Goal: Information Seeking & Learning: Find specific fact

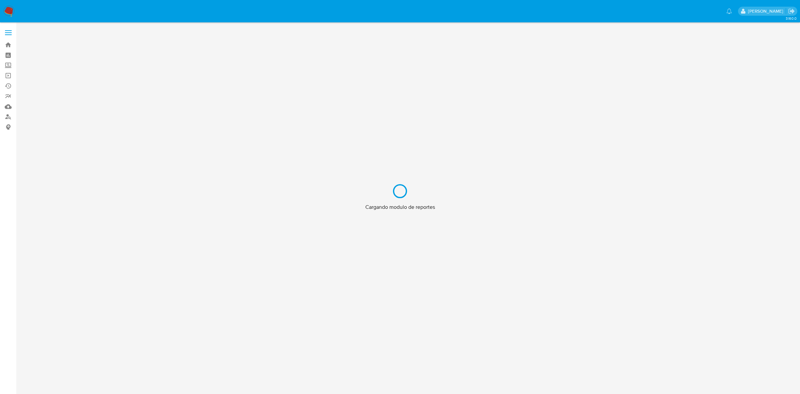
click at [13, 34] on div "Cargando modulo de reportes" at bounding box center [400, 197] width 800 height 394
click at [9, 32] on div "Cargando modulo de reportes" at bounding box center [400, 197] width 800 height 394
click at [9, 13] on div "Cargando modulo de reportes" at bounding box center [400, 197] width 800 height 394
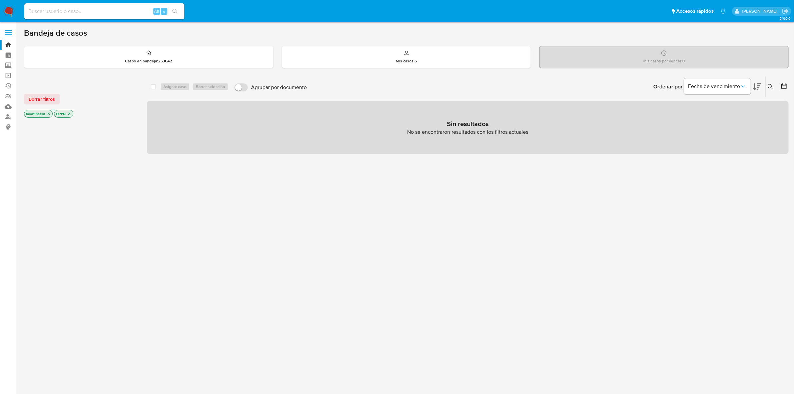
click at [7, 34] on span at bounding box center [8, 34] width 7 height 1
click at [0, 0] on input "checkbox" at bounding box center [0, 0] width 0 height 0
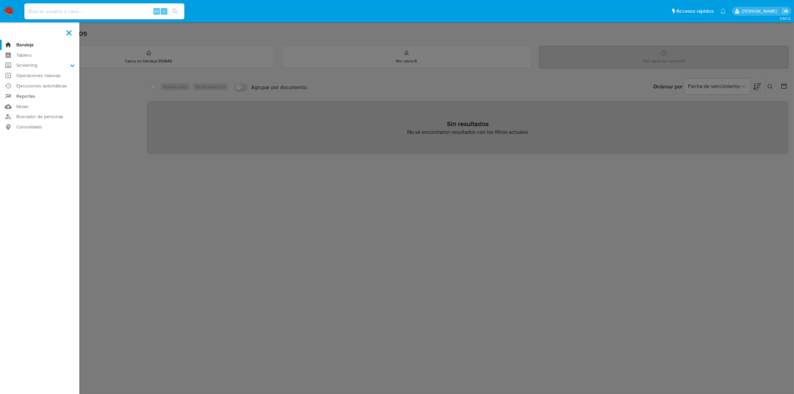
click at [27, 97] on link "Reportes" at bounding box center [39, 96] width 79 height 10
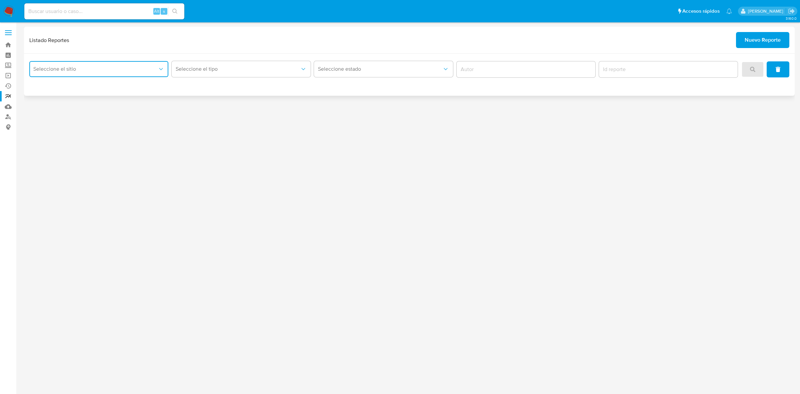
click at [160, 74] on button "Seleccione el sitio" at bounding box center [98, 69] width 139 height 16
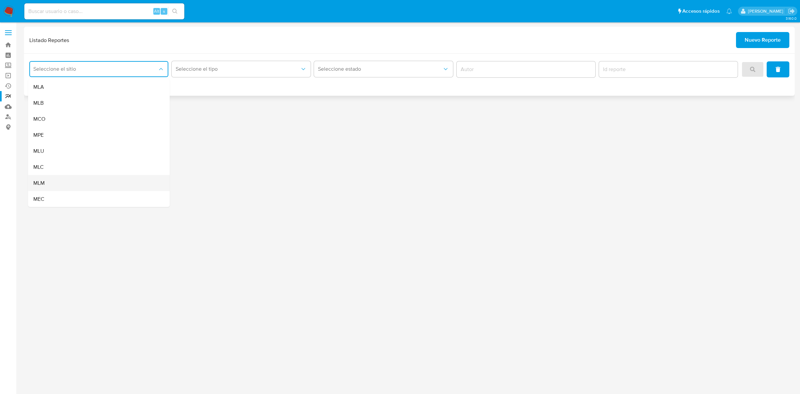
click at [72, 179] on div "MLM" at bounding box center [96, 183] width 127 height 16
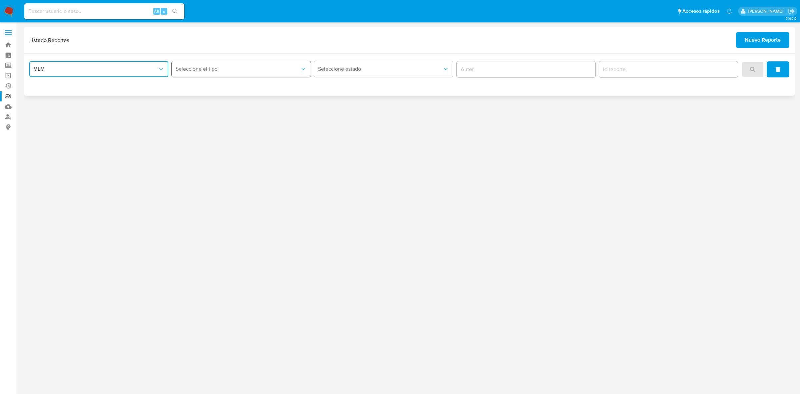
click at [202, 67] on span "Seleccione el tipo" at bounding box center [238, 69] width 124 height 7
click at [205, 100] on span "LEGAJO UNICO" at bounding box center [194, 103] width 37 height 7
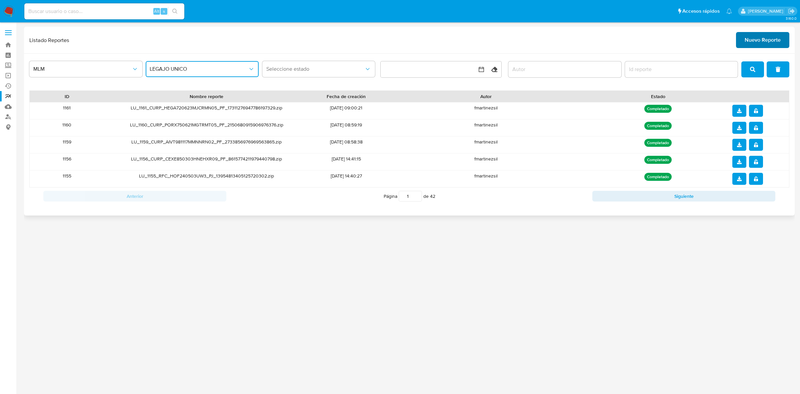
click at [761, 43] on span "Nuevo Reporte" at bounding box center [763, 40] width 36 height 15
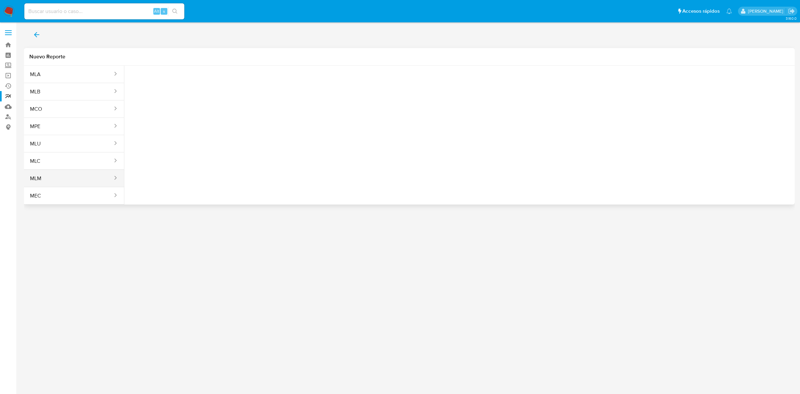
click at [113, 181] on icon "sites" at bounding box center [115, 177] width 7 height 7
click at [115, 179] on icon "sites" at bounding box center [115, 177] width 7 height 7
click at [114, 179] on icon "sites" at bounding box center [115, 177] width 7 height 7
click at [117, 182] on div "sites" at bounding box center [113, 178] width 11 height 8
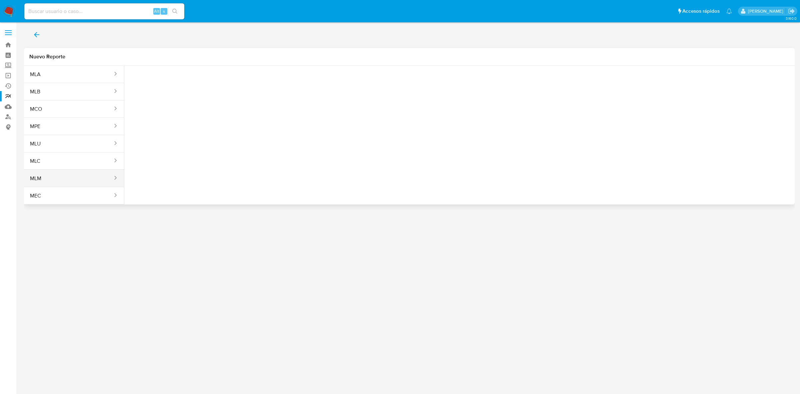
click at [60, 175] on button "MLM" at bounding box center [68, 178] width 89 height 16
click at [177, 86] on span "Seleccione una opcion" at bounding box center [163, 83] width 59 height 7
click at [178, 100] on div "LEGAJO UNICO" at bounding box center [164, 101] width 61 height 16
click at [244, 77] on button "Tipo de documento" at bounding box center [244, 83] width 73 height 16
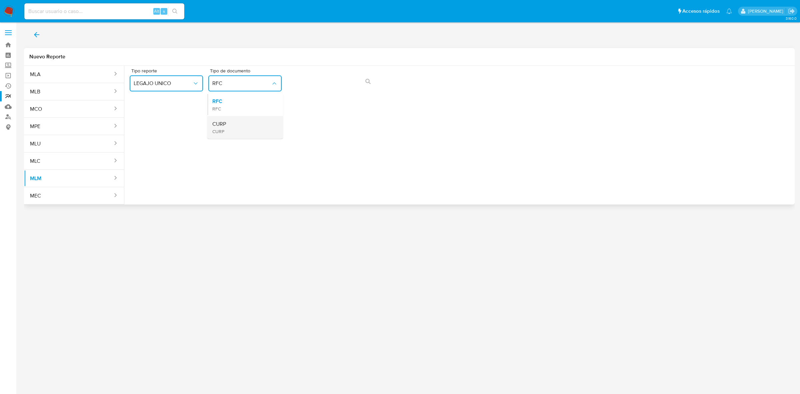
click at [248, 123] on div "CURP CURP" at bounding box center [242, 127] width 61 height 23
click at [373, 80] on button "action-search" at bounding box center [368, 81] width 23 height 16
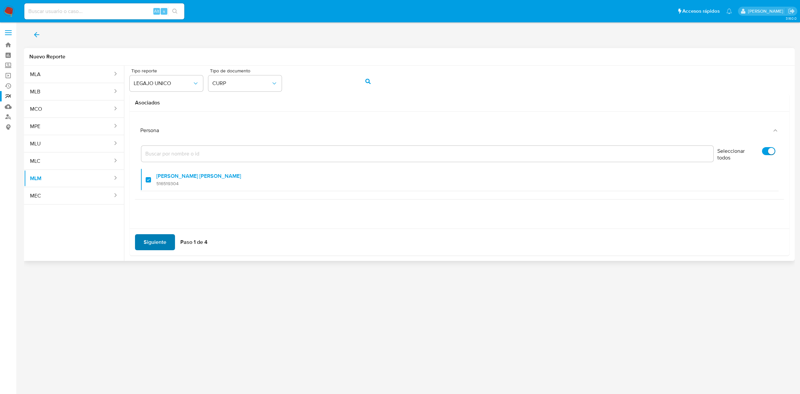
click at [157, 243] on span "Siguiente" at bounding box center [155, 242] width 23 height 15
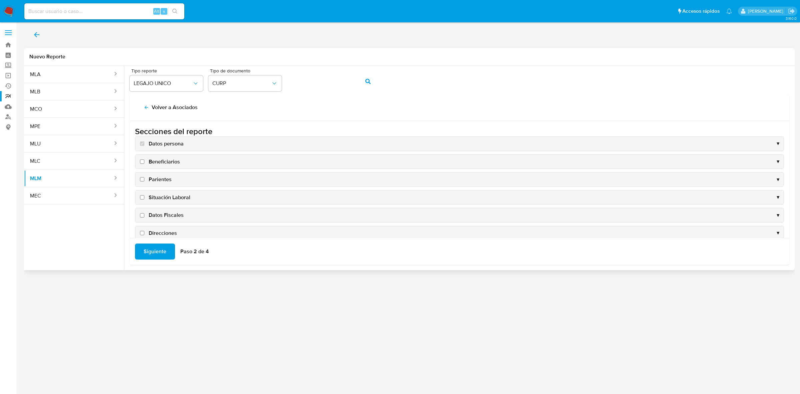
click at [178, 158] on span "Beneficiarios" at bounding box center [164, 161] width 31 height 7
click at [144, 159] on input "Beneficiarios" at bounding box center [142, 161] width 4 height 4
checkbox input "true"
click at [176, 179] on div "Parientes ▼" at bounding box center [459, 179] width 648 height 14
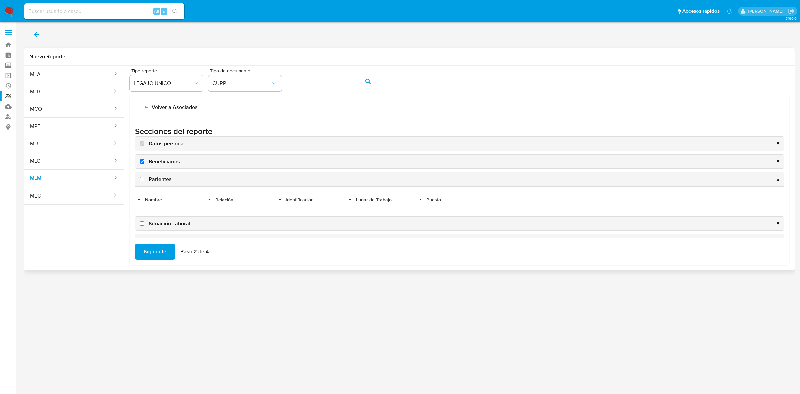
click at [174, 183] on div "Parientes ▲" at bounding box center [459, 179] width 648 height 14
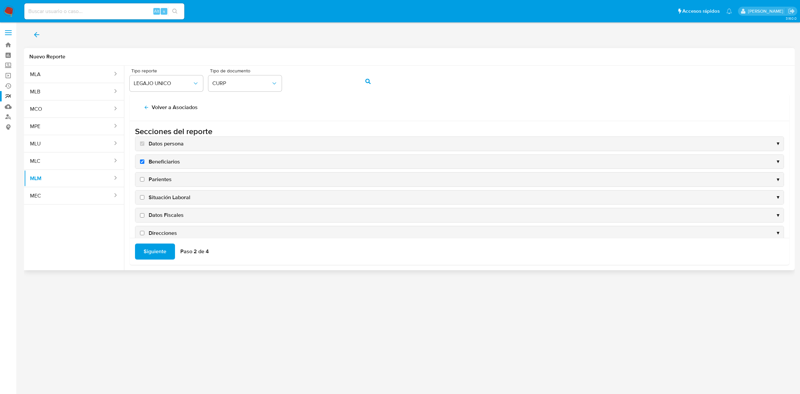
click at [150, 179] on span "Parientes" at bounding box center [160, 179] width 23 height 7
click at [144, 179] on input "Parientes" at bounding box center [142, 179] width 4 height 4
checkbox input "true"
click at [142, 197] on input "Situación Laboral" at bounding box center [142, 197] width 4 height 4
checkbox input "true"
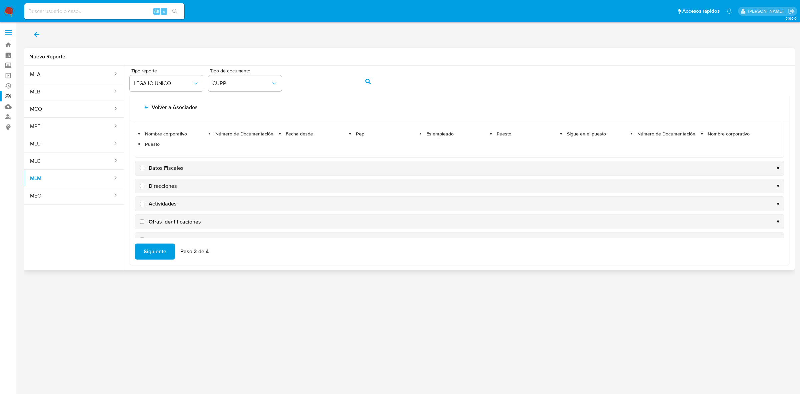
scroll to position [42, 0]
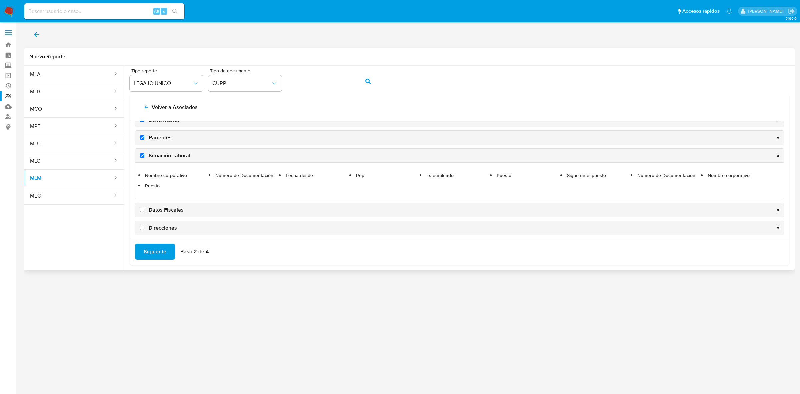
click at [142, 207] on label "Datos Fiscales" at bounding box center [161, 209] width 45 height 7
click at [142, 207] on input "Datos Fiscales" at bounding box center [142, 209] width 4 height 4
checkbox input "true"
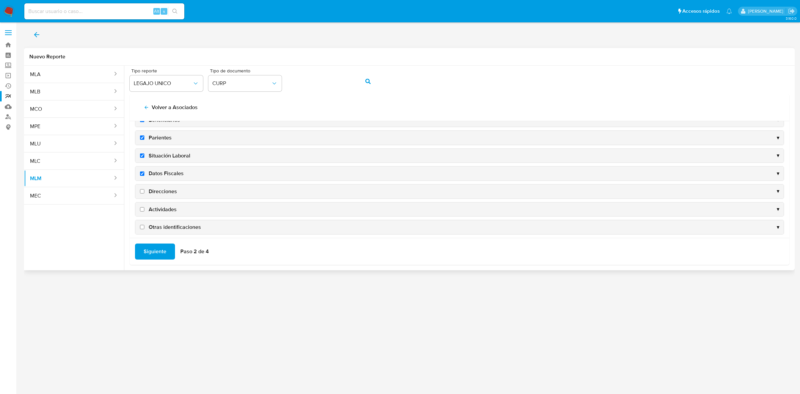
click at [145, 192] on label "Direcciones" at bounding box center [158, 191] width 38 height 7
click at [144, 192] on input "Direcciones" at bounding box center [142, 191] width 4 height 4
checkbox input "true"
click at [143, 209] on input "Actividades" at bounding box center [142, 209] width 4 height 4
checkbox input "true"
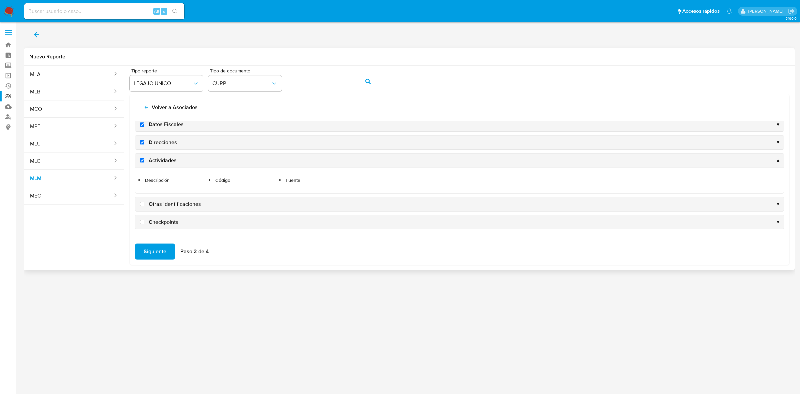
scroll to position [92, 0]
click at [141, 203] on input "Otras identificaciones" at bounding box center [142, 204] width 4 height 4
checkbox input "true"
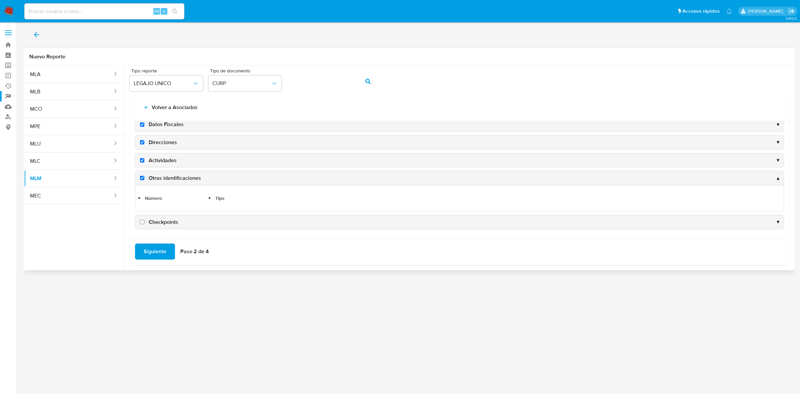
click at [143, 222] on input "Checkpoints" at bounding box center [142, 222] width 4 height 4
checkbox input "true"
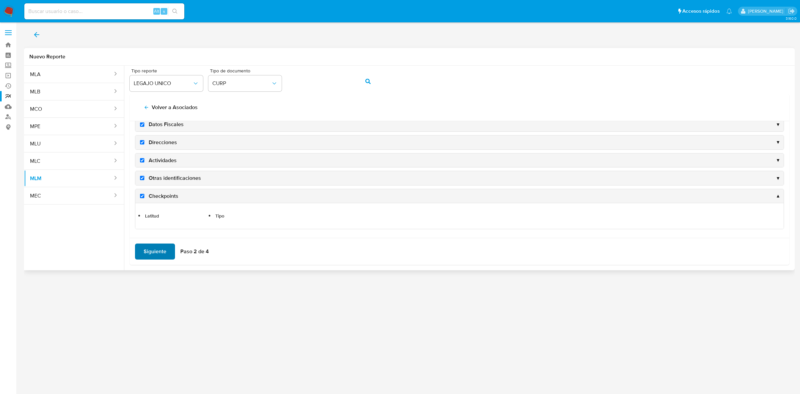
click at [145, 252] on span "Siguiente" at bounding box center [155, 251] width 23 height 15
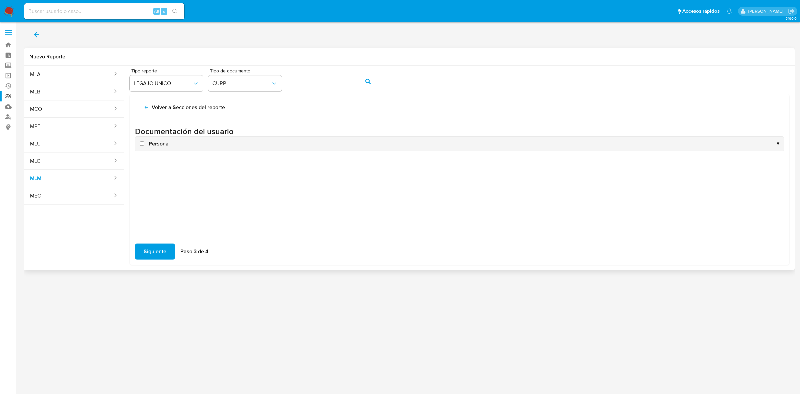
click at [143, 144] on input "Persona" at bounding box center [142, 143] width 4 height 4
checkbox input "true"
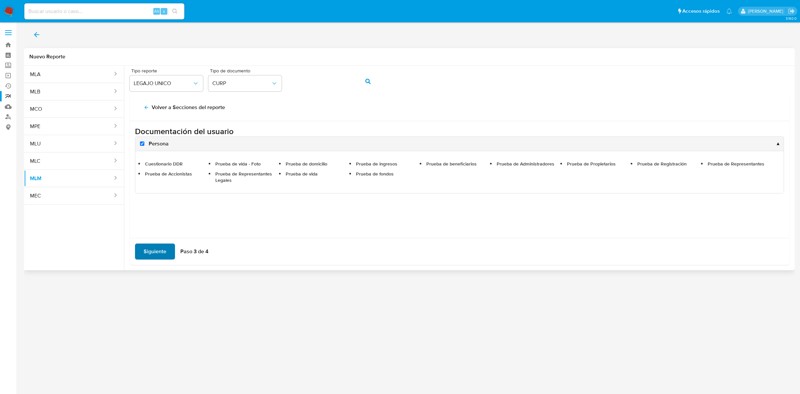
click at [163, 253] on span "Siguiente" at bounding box center [155, 251] width 23 height 15
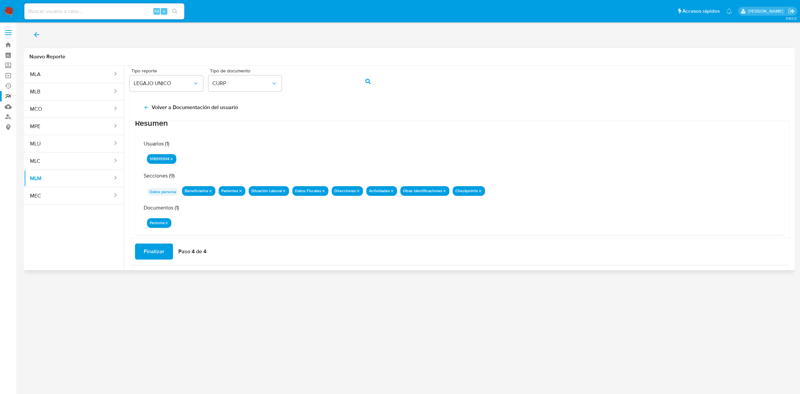
scroll to position [21, 0]
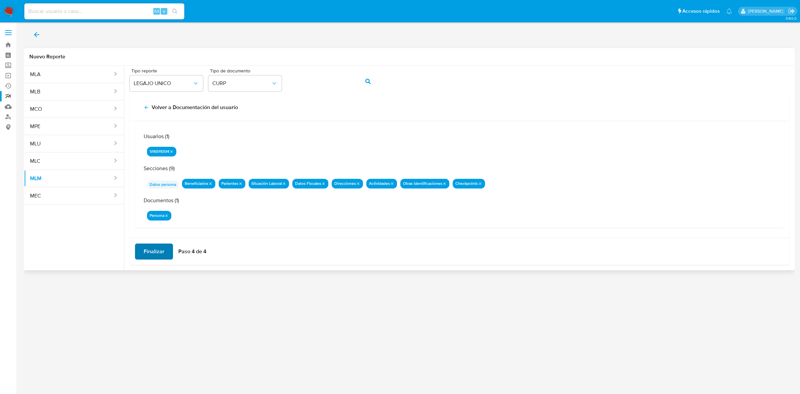
click at [150, 257] on span "Finalizar" at bounding box center [154, 251] width 21 height 15
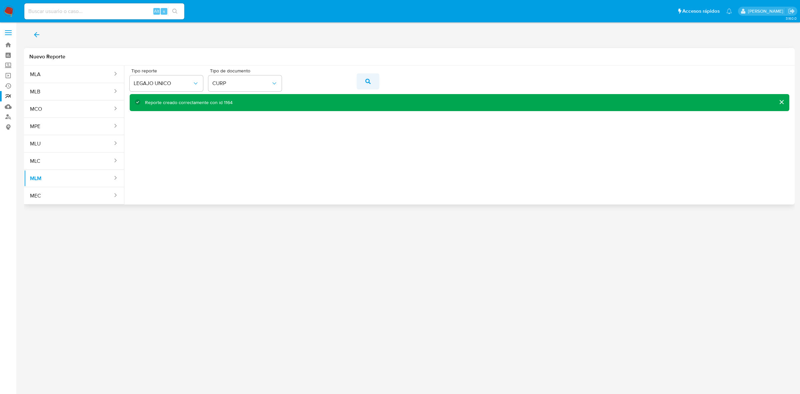
click at [367, 81] on icon "action-search" at bounding box center [367, 81] width 5 height 5
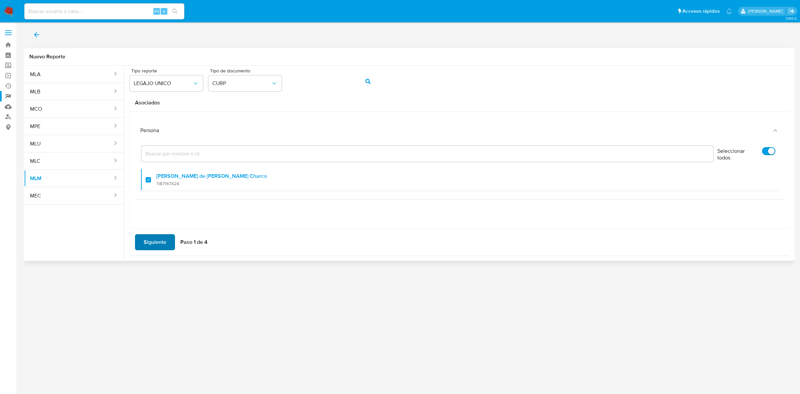
click at [163, 247] on span "Siguiente" at bounding box center [155, 242] width 23 height 15
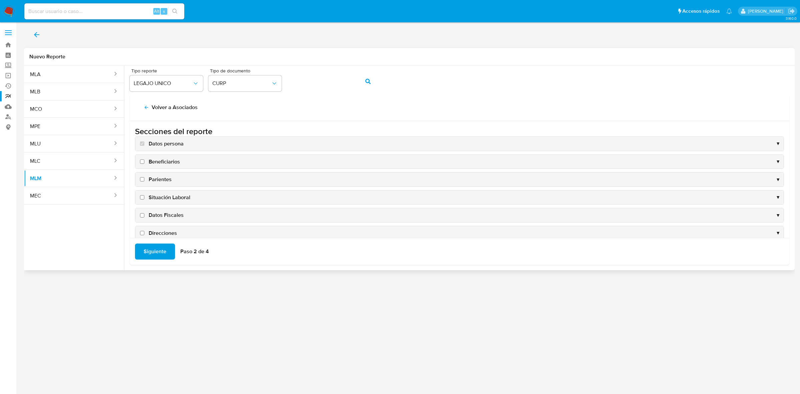
click at [186, 159] on div "Beneficiarios ▼" at bounding box center [459, 162] width 648 height 14
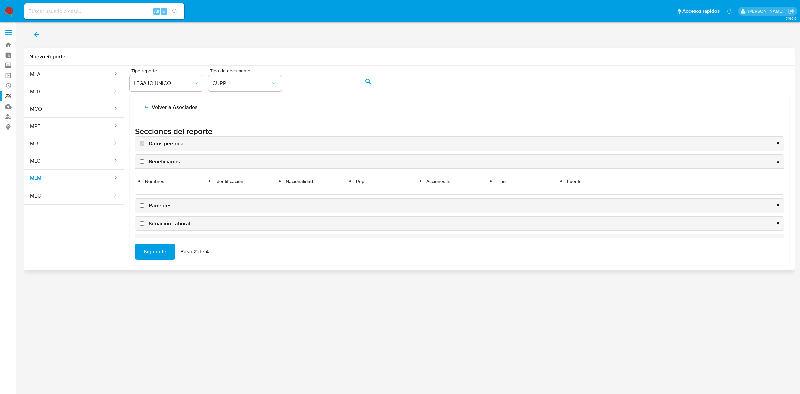
click at [177, 168] on div "Beneficiarios ▲" at bounding box center [459, 162] width 648 height 14
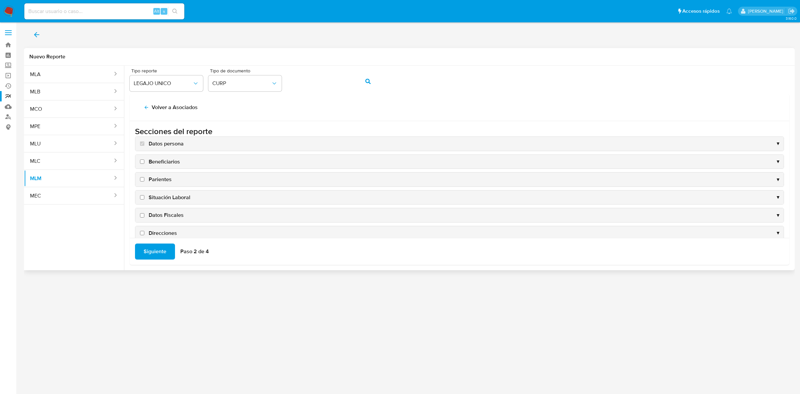
click at [142, 160] on input "Beneficiarios" at bounding box center [142, 161] width 4 height 4
checkbox input "true"
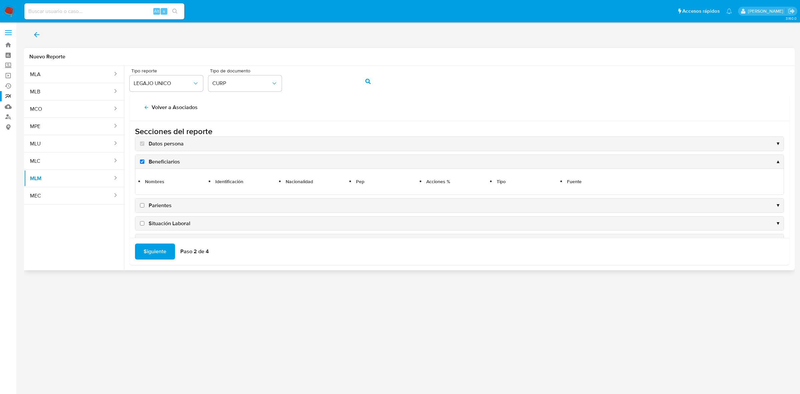
click at [141, 206] on input "Parientes" at bounding box center [142, 205] width 4 height 4
checkbox input "true"
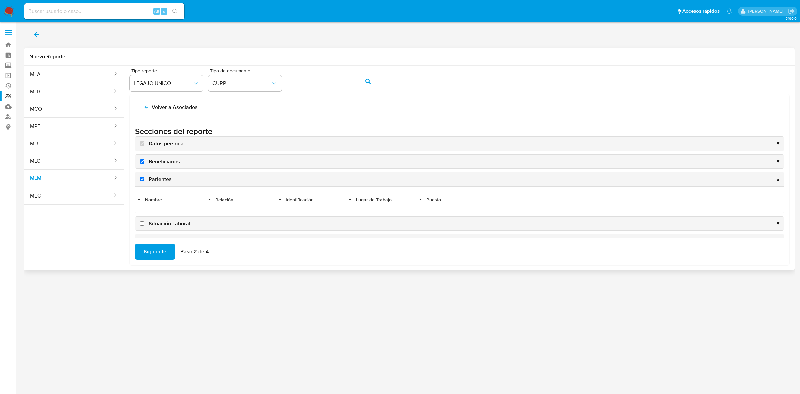
click at [144, 222] on input "Situación Laboral" at bounding box center [142, 223] width 4 height 4
checkbox input "true"
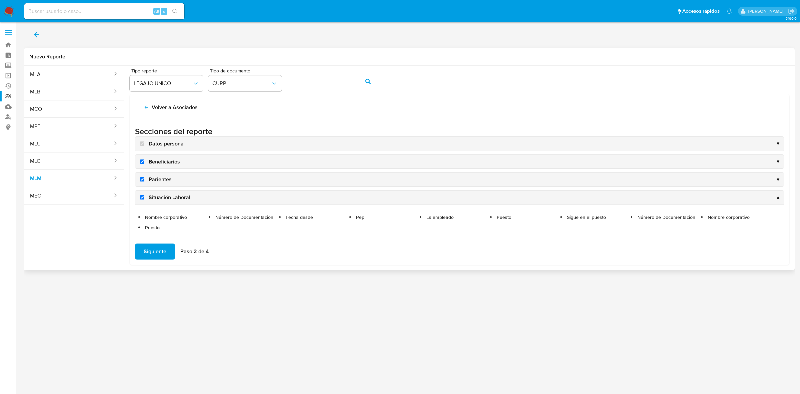
scroll to position [42, 0]
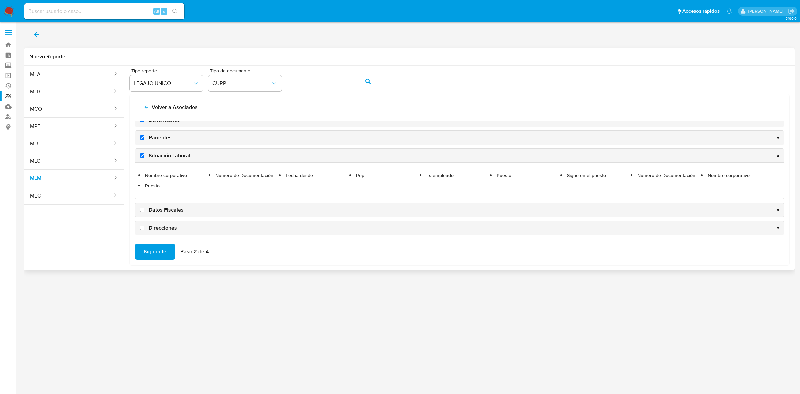
click at [144, 209] on input "Datos Fiscales" at bounding box center [142, 209] width 4 height 4
checkbox input "true"
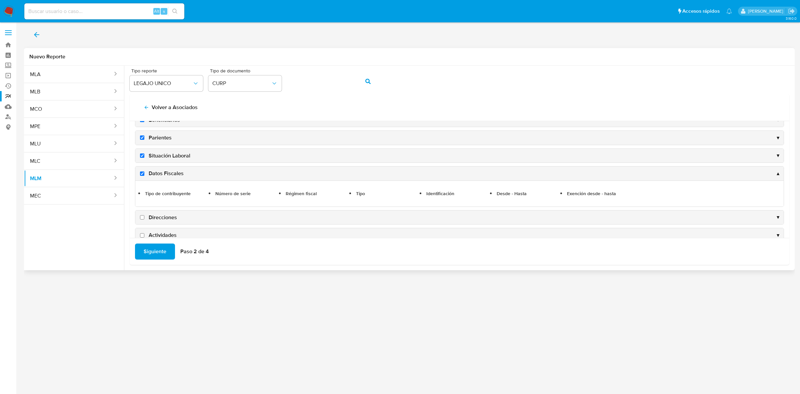
click at [143, 219] on input "Direcciones" at bounding box center [142, 217] width 4 height 4
checkbox input "true"
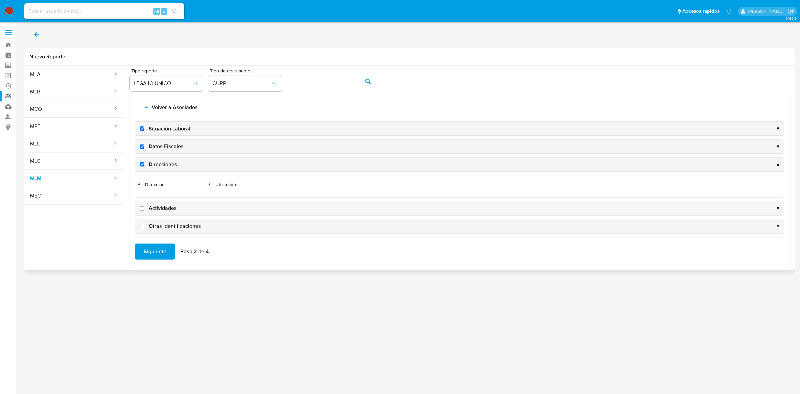
scroll to position [83, 0]
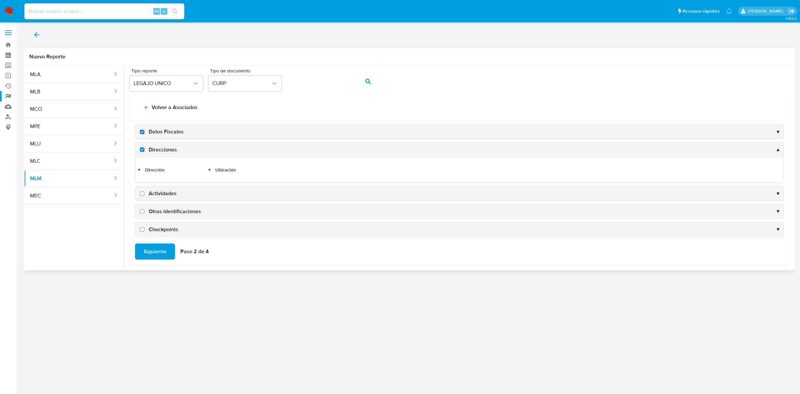
click at [142, 195] on input "Actividades" at bounding box center [142, 193] width 4 height 4
checkbox input "true"
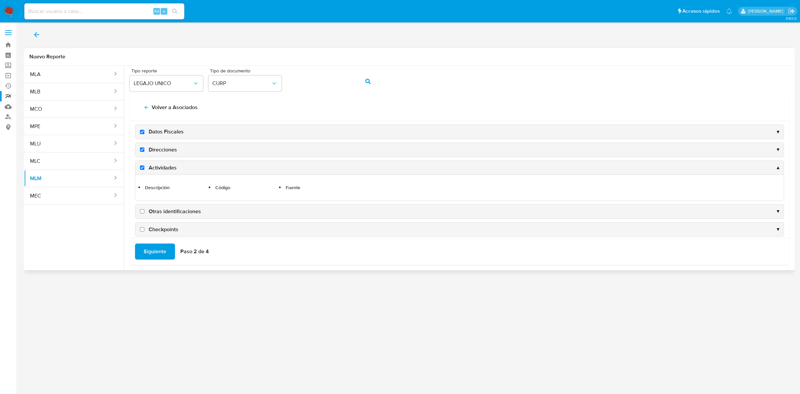
click at [142, 212] on input "Otras identificaciones" at bounding box center [142, 211] width 4 height 4
checkbox input "true"
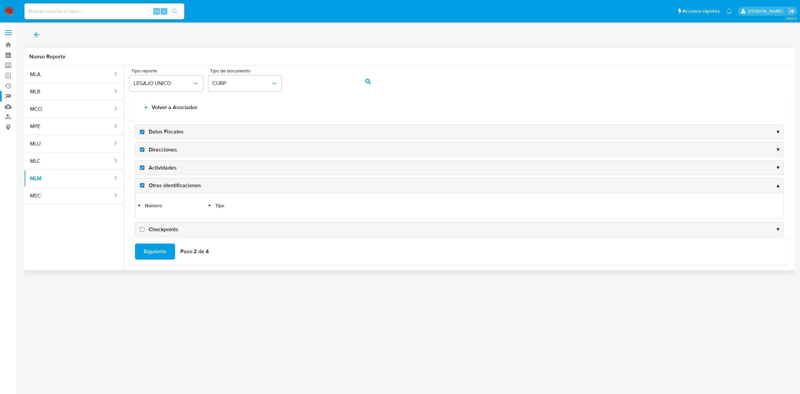
click at [142, 231] on input "Checkpoints" at bounding box center [142, 229] width 4 height 4
checkbox input "true"
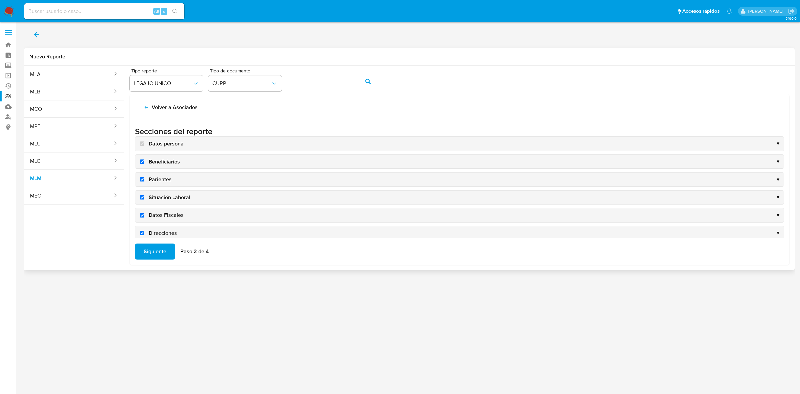
scroll to position [92, 0]
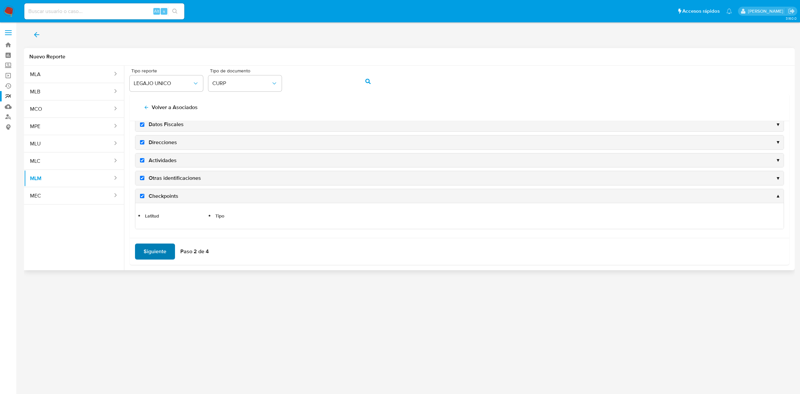
click at [155, 255] on span "Siguiente" at bounding box center [155, 251] width 23 height 15
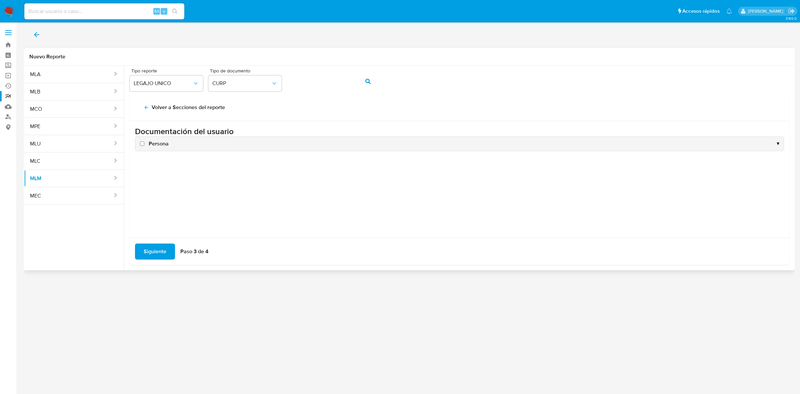
click at [144, 144] on input "Persona" at bounding box center [142, 143] width 4 height 4
checkbox input "true"
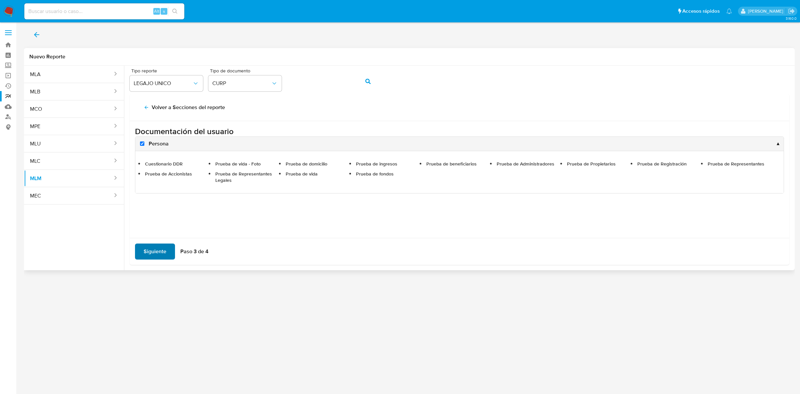
click at [163, 252] on span "Siguiente" at bounding box center [155, 251] width 23 height 15
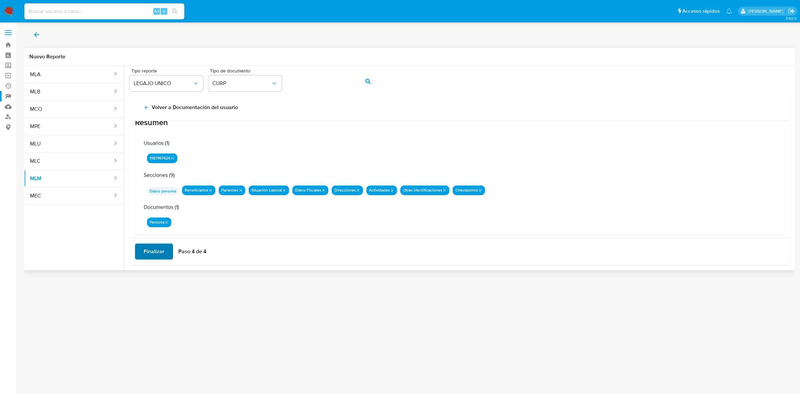
scroll to position [21, 0]
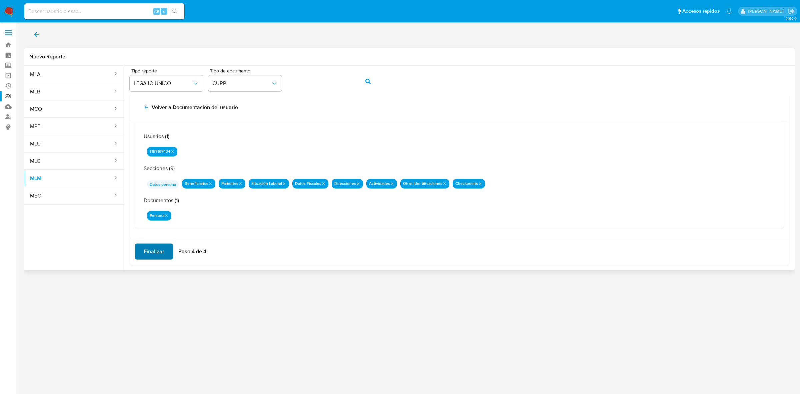
click at [156, 254] on span "Finalizar" at bounding box center [154, 251] width 21 height 15
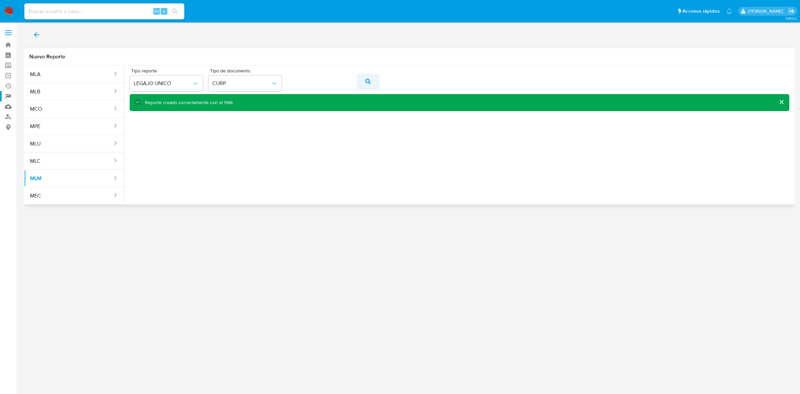
click at [369, 86] on span "action-search" at bounding box center [367, 81] width 5 height 15
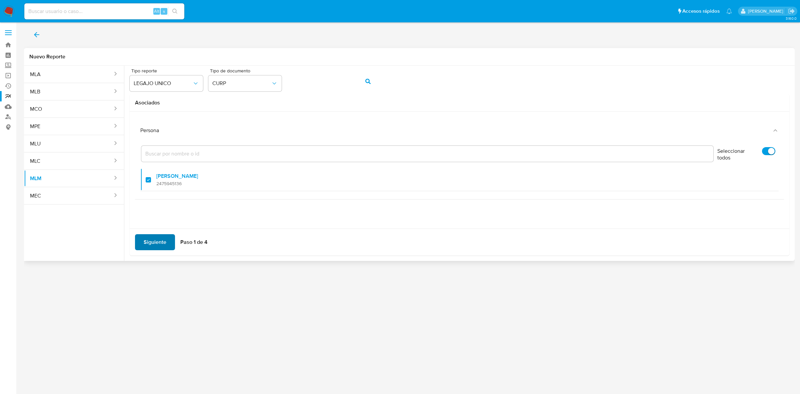
click at [147, 244] on span "Siguiente" at bounding box center [155, 242] width 23 height 15
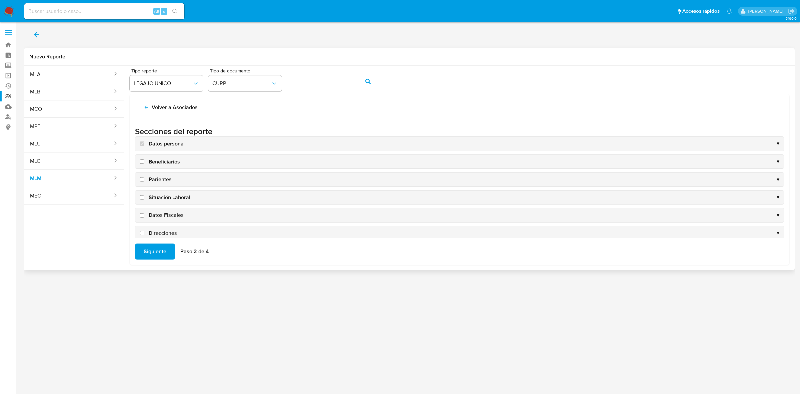
click at [161, 158] on span "Beneficiarios" at bounding box center [164, 161] width 31 height 7
click at [144, 159] on input "Beneficiarios" at bounding box center [142, 161] width 4 height 4
checkbox input "true"
click at [159, 175] on div "Parientes ▼" at bounding box center [459, 179] width 648 height 14
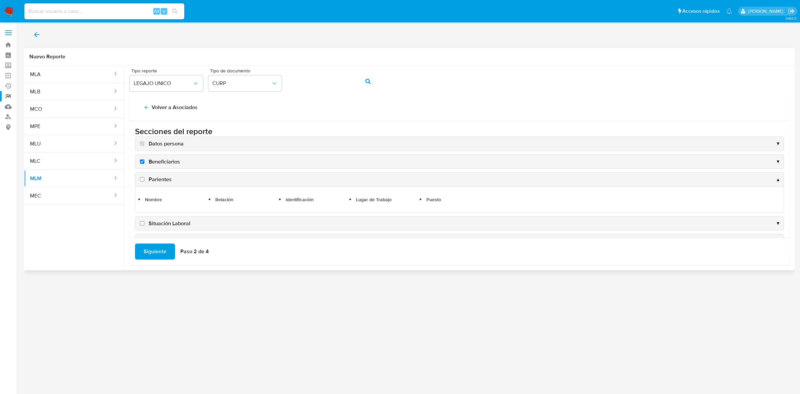
click at [143, 178] on input "Parientes" at bounding box center [142, 179] width 4 height 4
checkbox input "true"
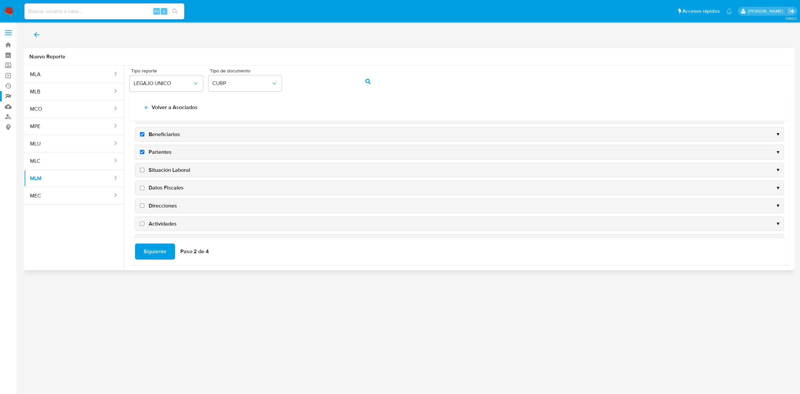
scroll to position [42, 0]
click at [142, 153] on label "Situación Laboral" at bounding box center [165, 155] width 52 height 7
click at [142, 153] on input "Situación Laboral" at bounding box center [142, 155] width 4 height 4
checkbox input "true"
click at [141, 175] on input "Datos Fiscales" at bounding box center [142, 173] width 4 height 4
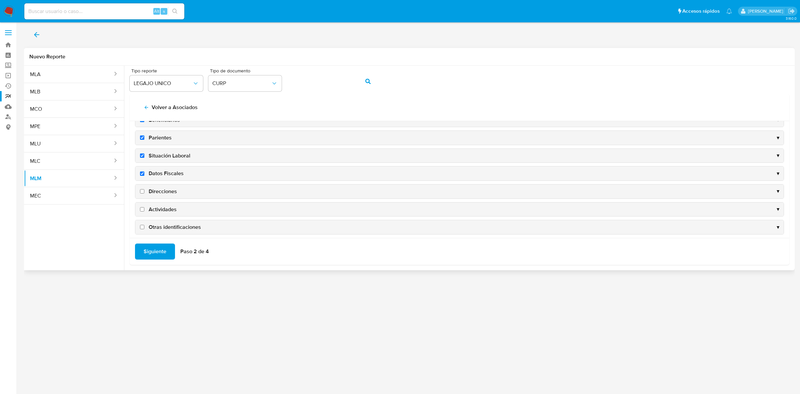
checkbox input "true"
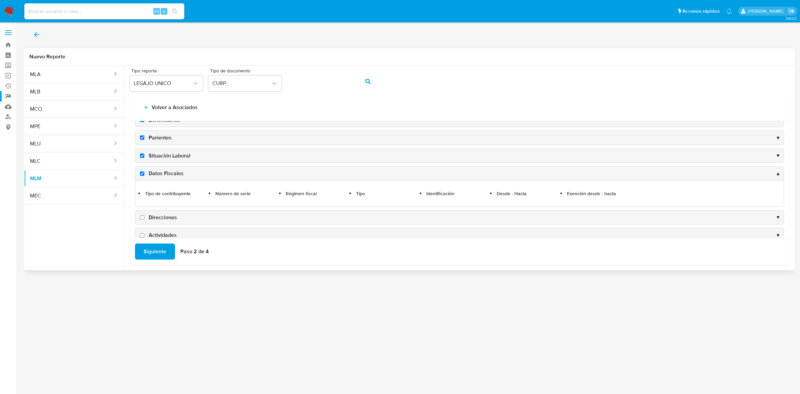
click at [145, 216] on label "Direcciones" at bounding box center [158, 217] width 38 height 7
click at [144, 216] on input "Direcciones" at bounding box center [142, 217] width 4 height 4
checkbox input "true"
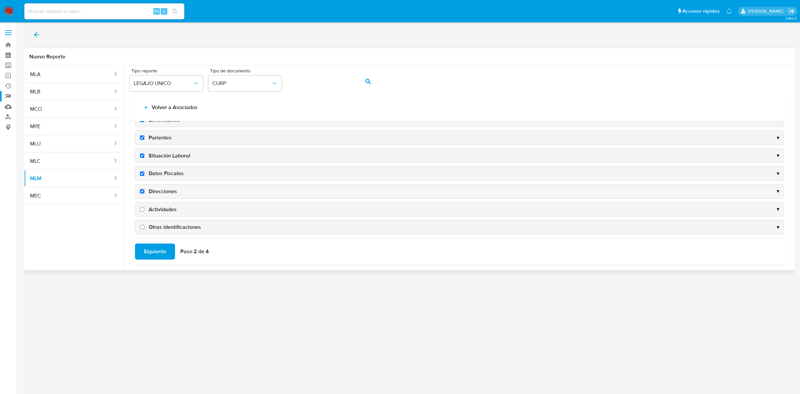
click at [144, 211] on input "Actividades" at bounding box center [142, 209] width 4 height 4
checkbox input "true"
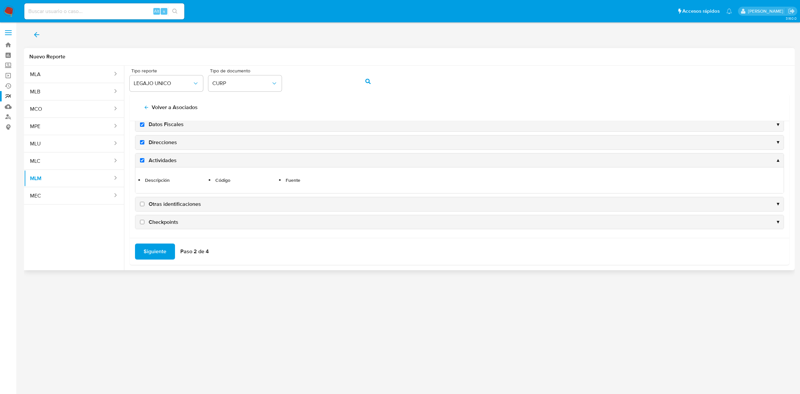
click at [140, 214] on div "Datos persona ▼ Beneficiarios ▼ Parientes ▼ Situación Laboral ▼ Datos Fiscales …" at bounding box center [459, 137] width 649 height 183
click at [144, 207] on label "Otras identificaciones" at bounding box center [170, 203] width 62 height 7
click at [144, 206] on input "Otras identificaciones" at bounding box center [142, 204] width 4 height 4
checkbox input "true"
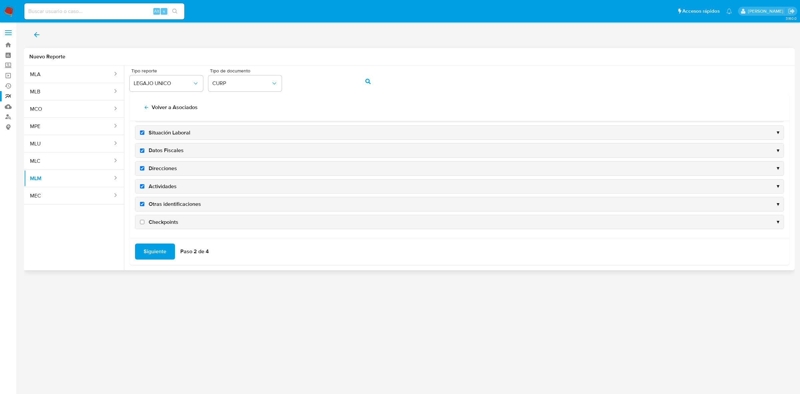
scroll to position [66, 0]
click at [142, 223] on input "Checkpoints" at bounding box center [142, 222] width 4 height 4
checkbox input "true"
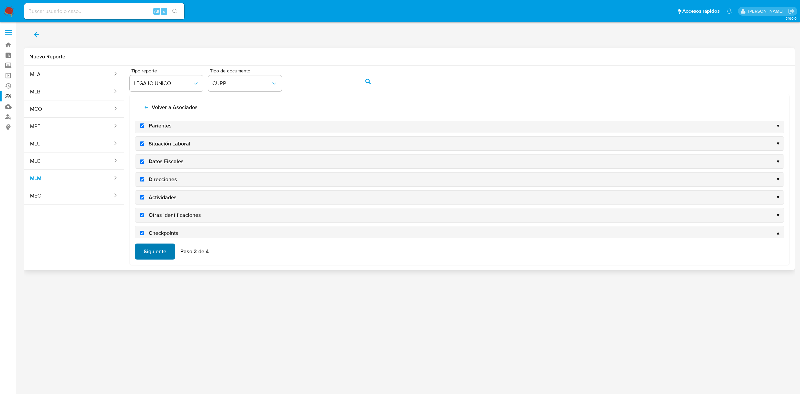
scroll to position [92, 0]
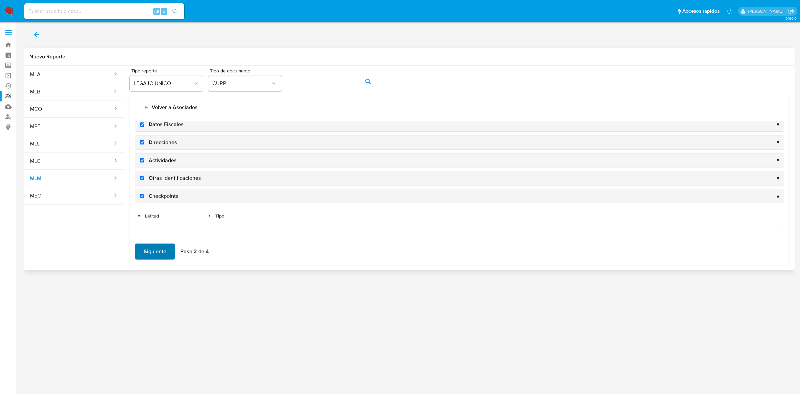
click at [157, 249] on span "Siguiente" at bounding box center [155, 251] width 23 height 15
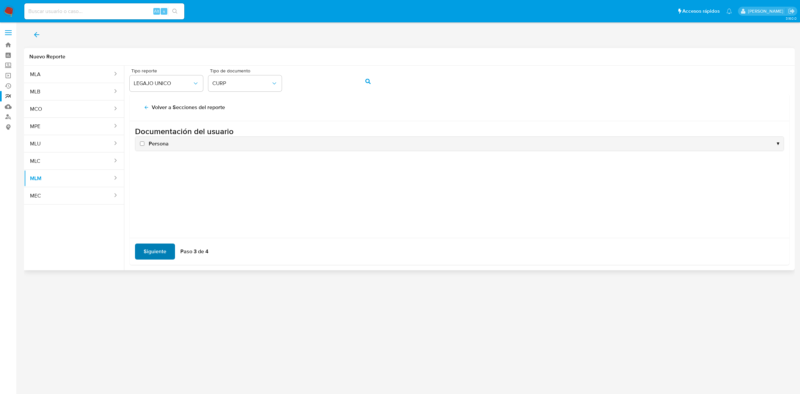
scroll to position [0, 0]
click at [142, 144] on input "Persona" at bounding box center [142, 143] width 4 height 4
checkbox input "true"
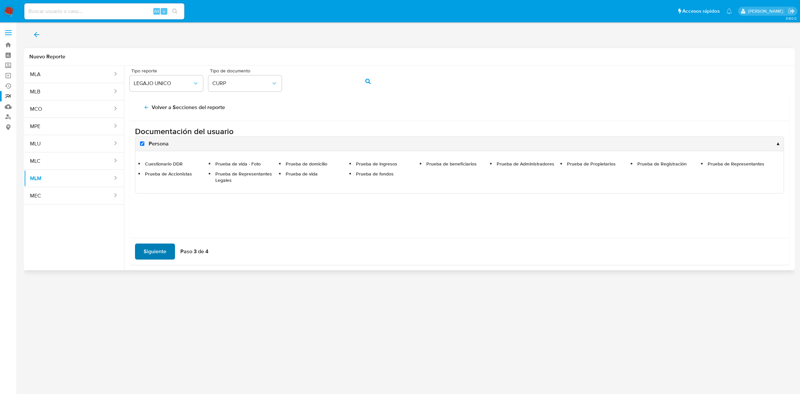
click at [153, 248] on span "Siguiente" at bounding box center [155, 251] width 23 height 15
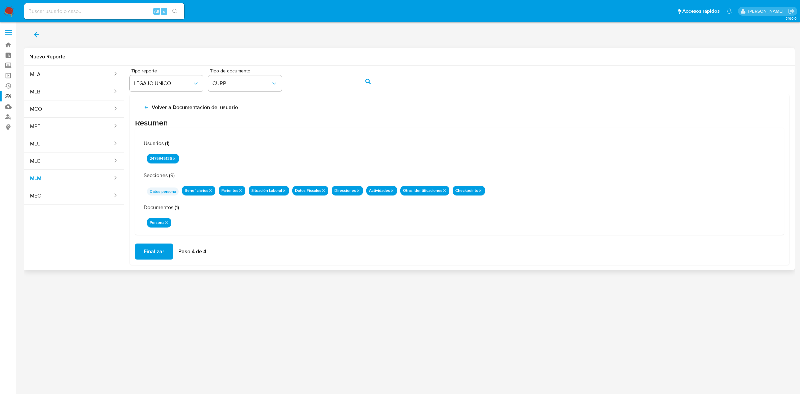
scroll to position [21, 0]
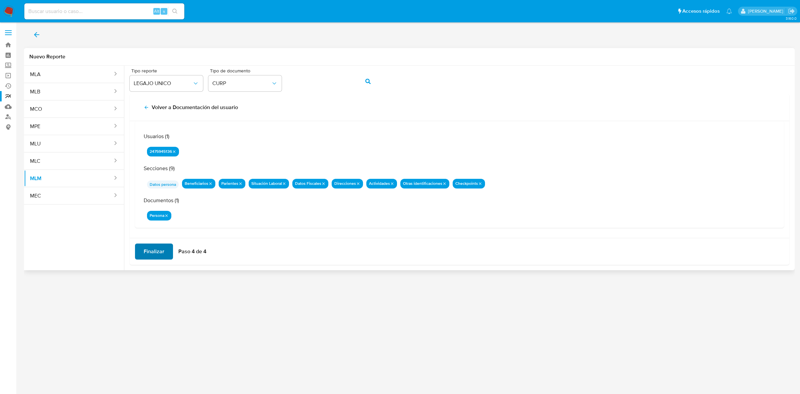
click at [149, 247] on span "Finalizar" at bounding box center [154, 251] width 21 height 15
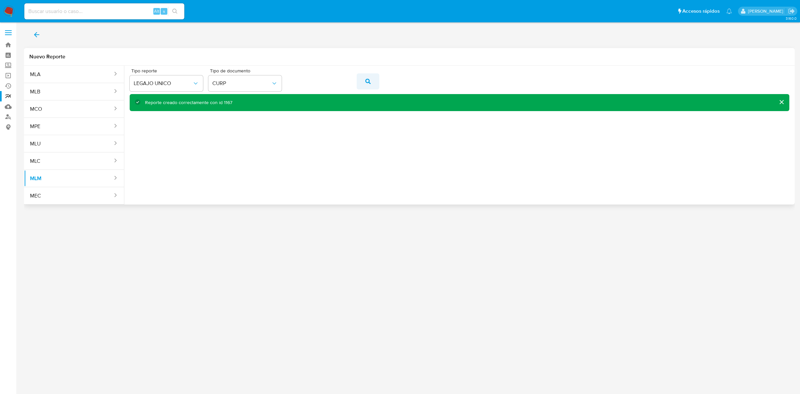
click at [363, 88] on button "action-search" at bounding box center [368, 81] width 23 height 16
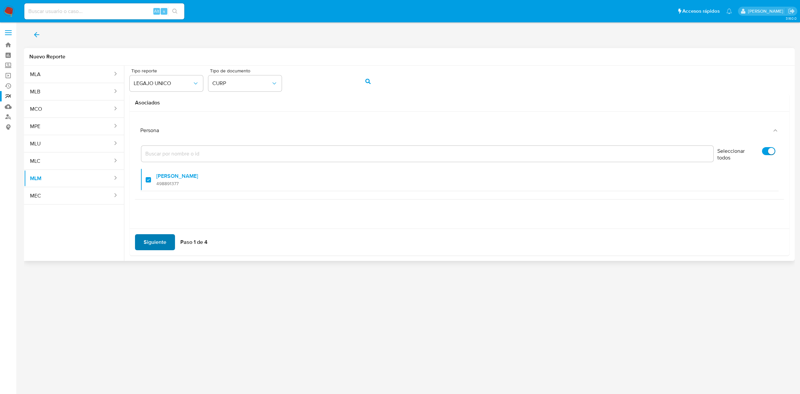
click at [154, 245] on span "Siguiente" at bounding box center [155, 242] width 23 height 15
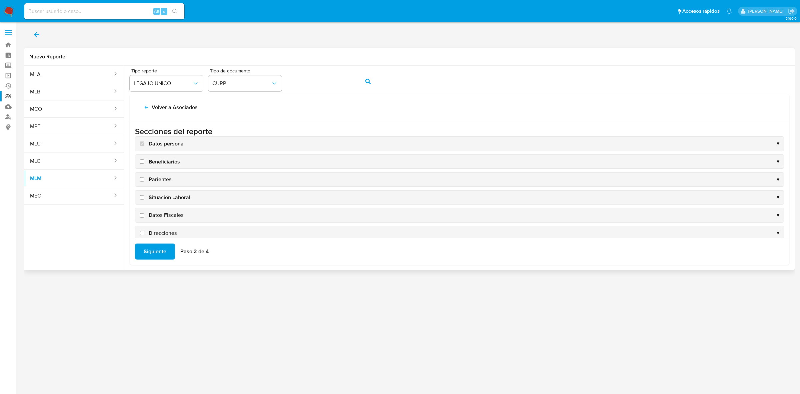
click at [142, 162] on input "Beneficiarios" at bounding box center [142, 161] width 4 height 4
checkbox input "true"
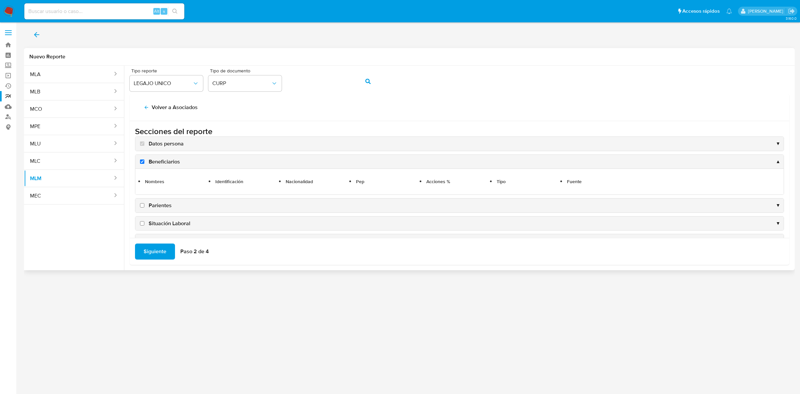
click at [144, 203] on input "Parientes" at bounding box center [142, 205] width 4 height 4
checkbox input "true"
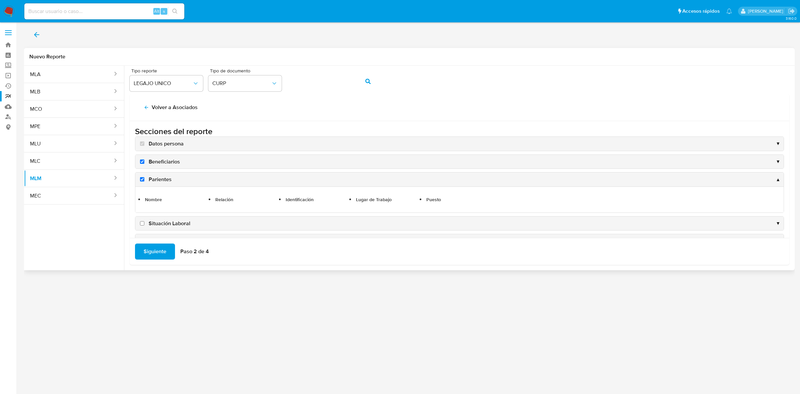
click at [144, 227] on label "Situación Laboral" at bounding box center [165, 223] width 52 height 7
click at [144, 225] on input "Situación Laboral" at bounding box center [142, 223] width 4 height 4
checkbox input "true"
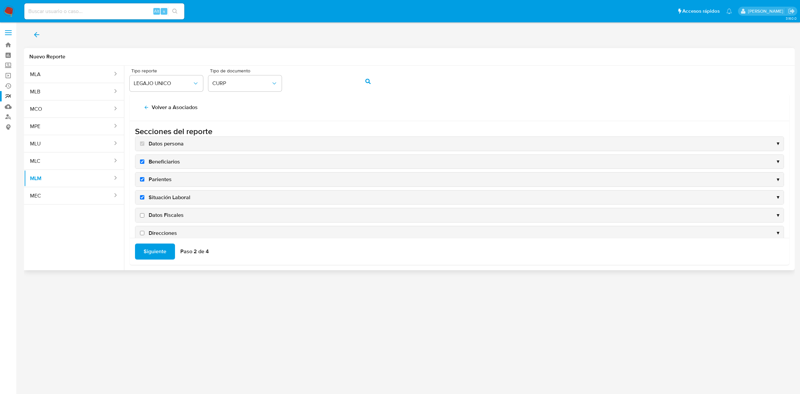
scroll to position [42, 0]
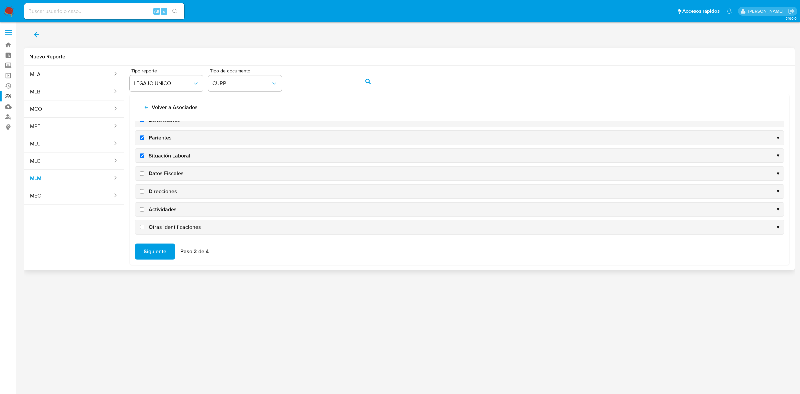
click at [140, 174] on input "Datos Fiscales" at bounding box center [142, 173] width 4 height 4
checkbox input "true"
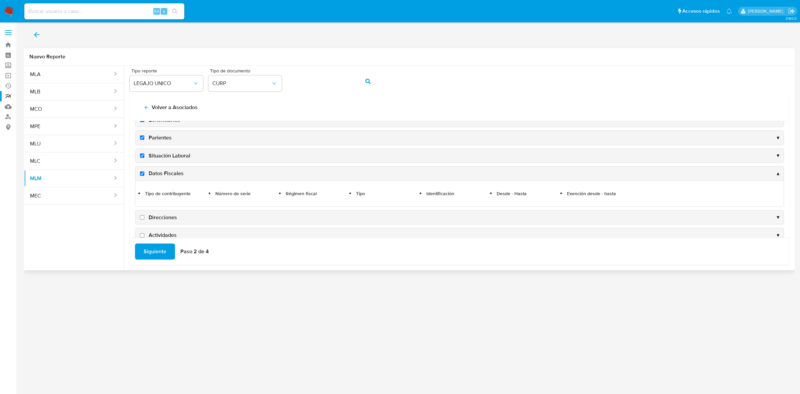
click at [144, 219] on input "Direcciones" at bounding box center [142, 217] width 4 height 4
checkbox input "true"
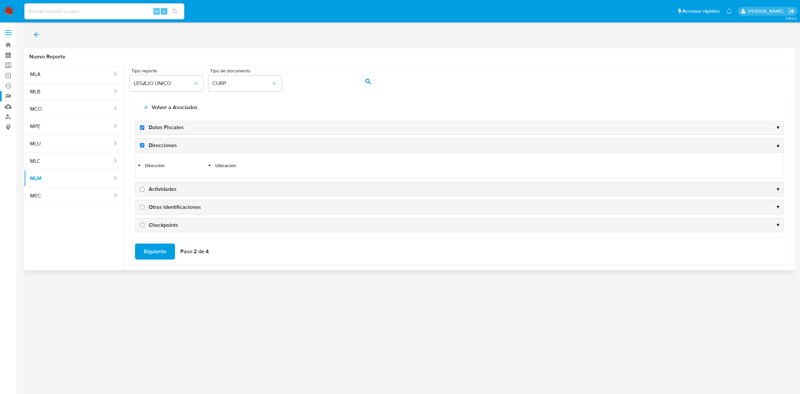
scroll to position [92, 0]
click at [142, 186] on input "Actividades" at bounding box center [142, 186] width 4 height 4
checkbox input "true"
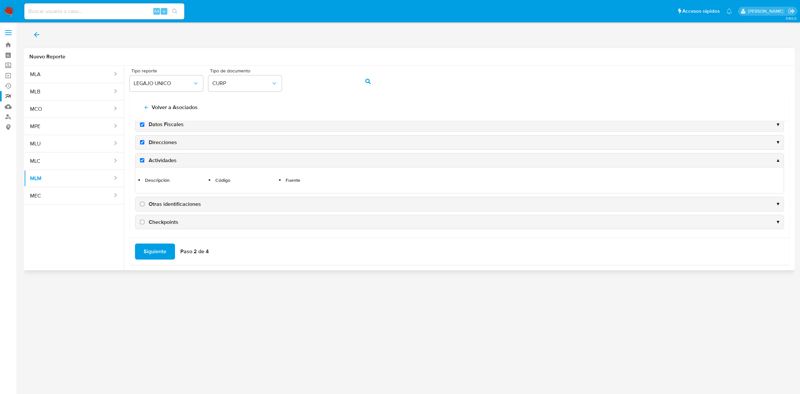
click at [142, 202] on input "Otras identificaciones" at bounding box center [142, 204] width 4 height 4
checkbox input "true"
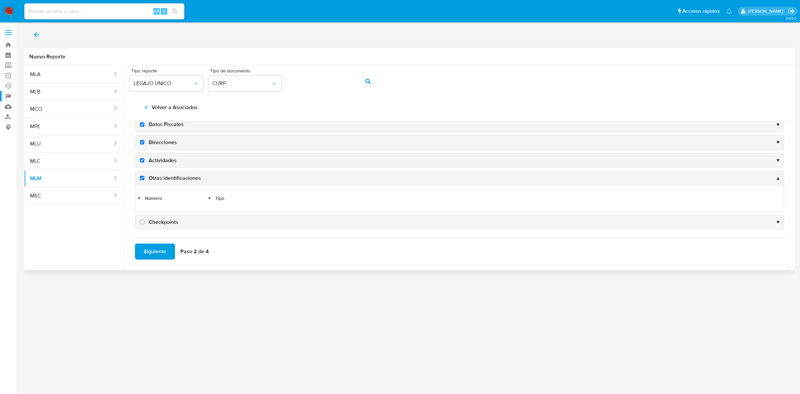
click at [143, 224] on label "Checkpoints" at bounding box center [159, 221] width 40 height 7
click at [143, 224] on input "Checkpoints" at bounding box center [142, 222] width 4 height 4
checkbox input "true"
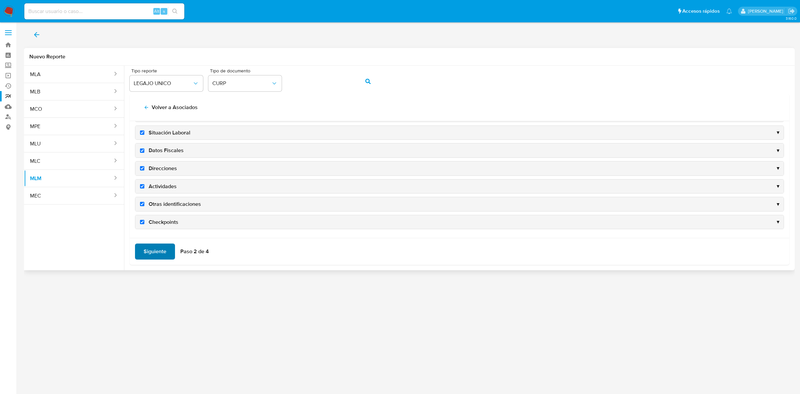
click at [152, 252] on span "Siguiente" at bounding box center [155, 251] width 23 height 15
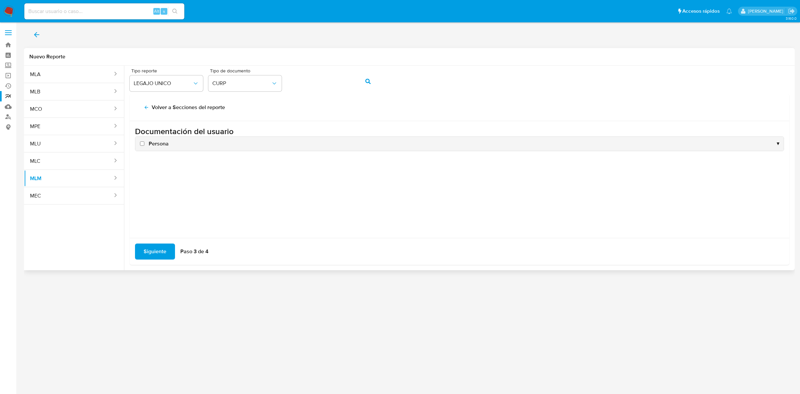
click at [144, 142] on input "Persona" at bounding box center [142, 143] width 4 height 4
checkbox input "true"
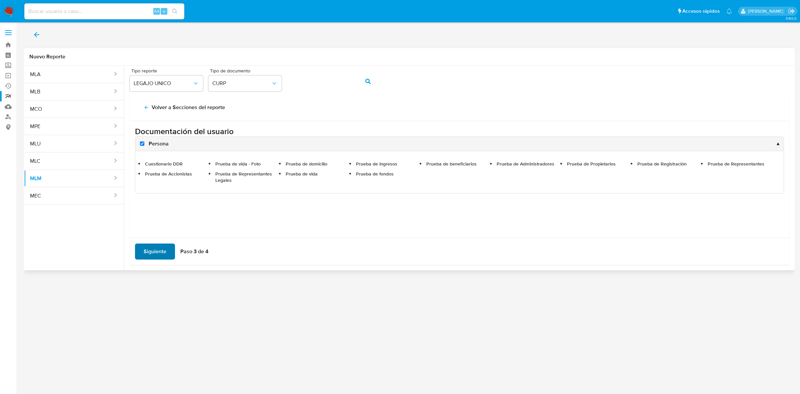
click at [154, 254] on span "Siguiente" at bounding box center [155, 251] width 23 height 15
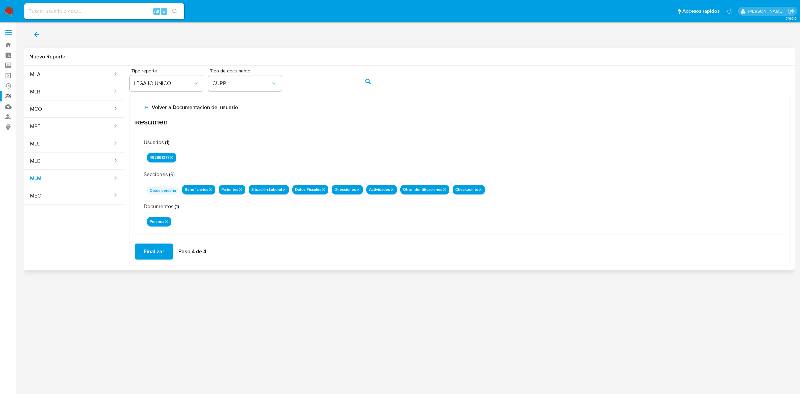
scroll to position [21, 0]
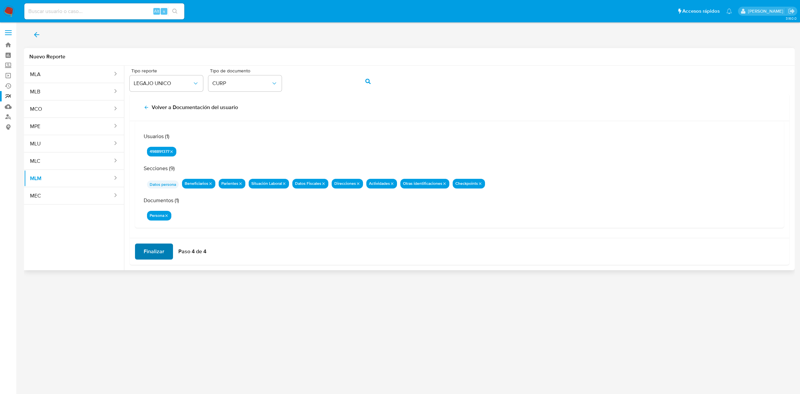
click at [166, 252] on button "Finalizar" at bounding box center [154, 251] width 38 height 16
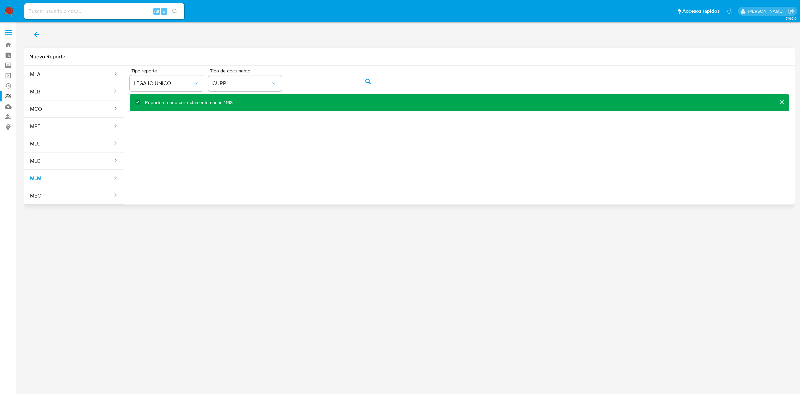
click at [355, 82] on div "Tipo reporte LEGAJO UNICO Tipo de documento CURP" at bounding box center [460, 81] width 660 height 26
click at [363, 79] on button "action-search" at bounding box center [368, 81] width 23 height 16
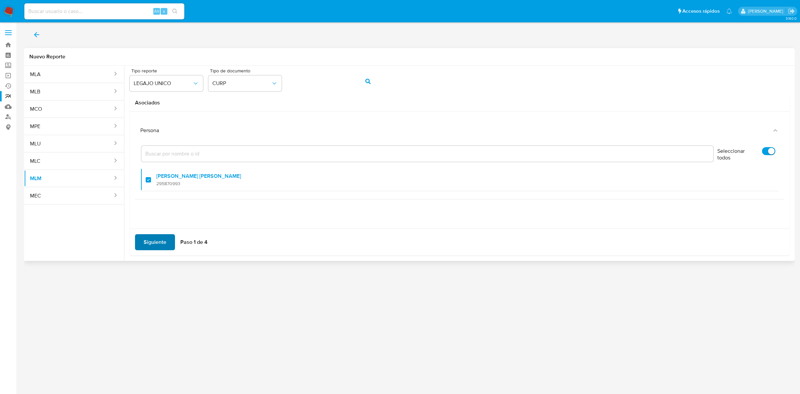
click at [152, 241] on span "Siguiente" at bounding box center [155, 242] width 23 height 15
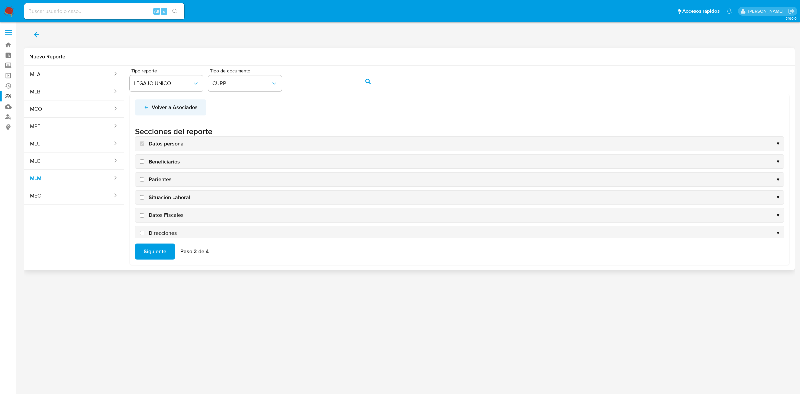
click at [142, 106] on button "Volver a Asociados" at bounding box center [170, 107] width 71 height 16
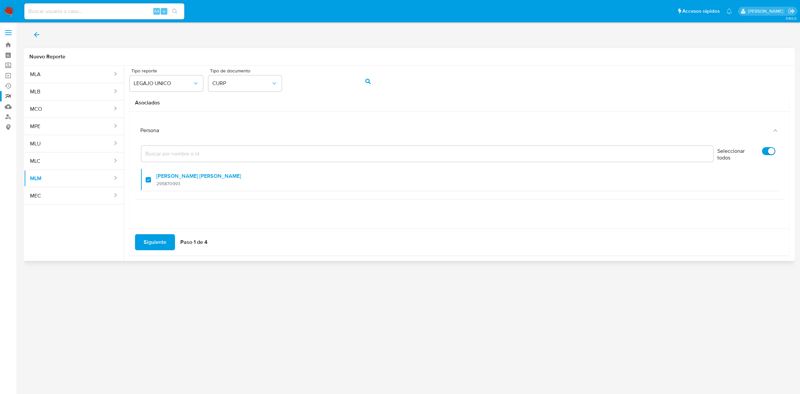
click at [165, 244] on button "Siguiente" at bounding box center [155, 242] width 40 height 16
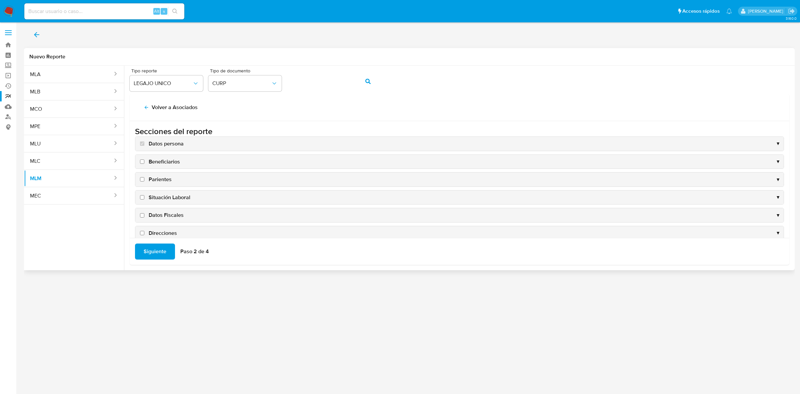
click at [143, 161] on input "Beneficiarios" at bounding box center [142, 161] width 4 height 4
checkbox input "true"
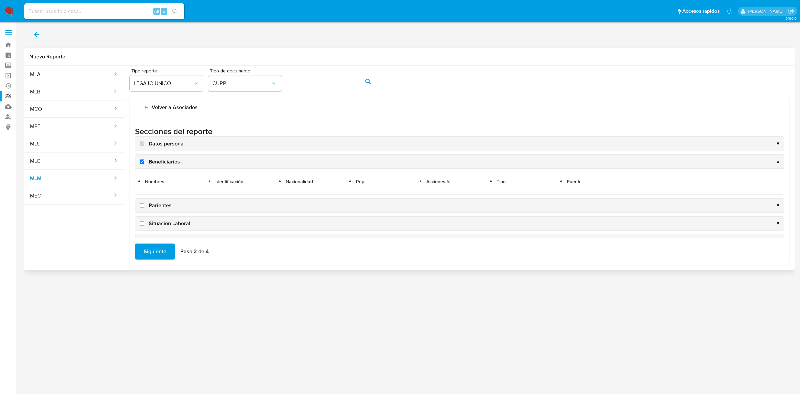
click at [142, 204] on input "Parientes" at bounding box center [142, 205] width 4 height 4
checkbox input "true"
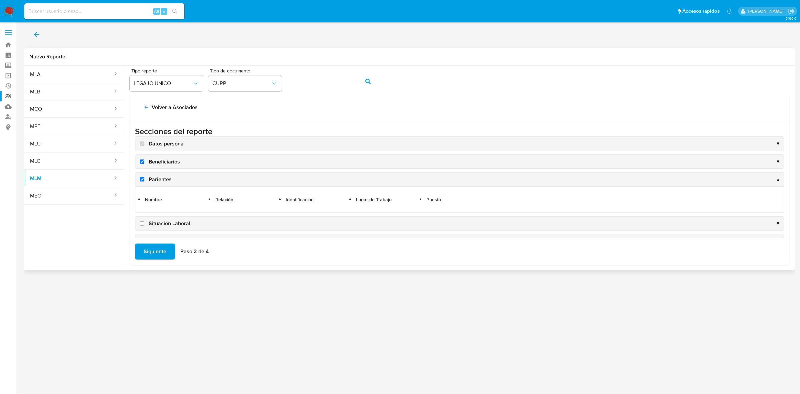
click at [146, 224] on label "Situación Laboral" at bounding box center [165, 223] width 52 height 7
click at [144, 224] on input "Situación Laboral" at bounding box center [142, 223] width 4 height 4
checkbox input "true"
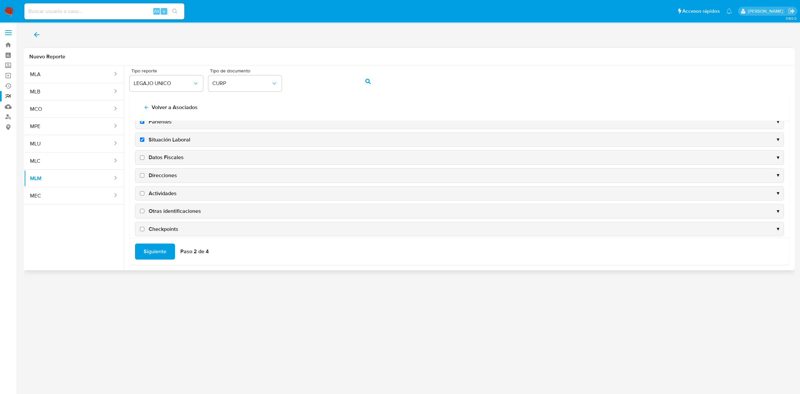
scroll to position [66, 0]
click at [166, 154] on div "Datos Fiscales ▼" at bounding box center [459, 150] width 648 height 14
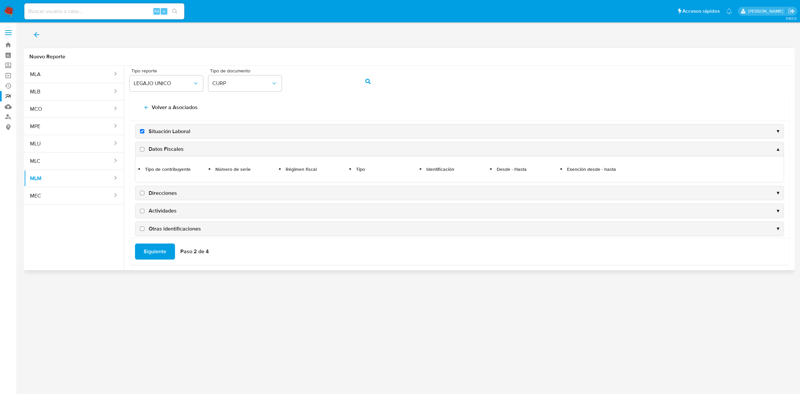
click at [162, 148] on span "Datos Fiscales" at bounding box center [166, 148] width 35 height 7
click at [144, 148] on input "Datos Fiscales" at bounding box center [142, 149] width 4 height 4
checkbox input "true"
click at [168, 194] on span "Direcciones" at bounding box center [163, 192] width 28 height 7
click at [144, 194] on input "Direcciones" at bounding box center [142, 193] width 4 height 4
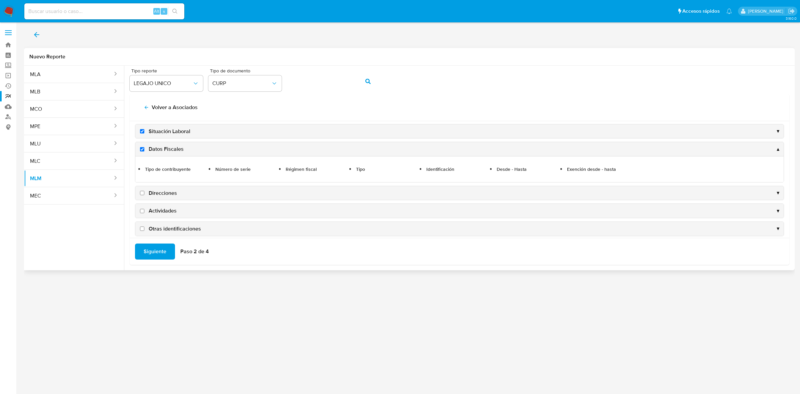
checkbox input "true"
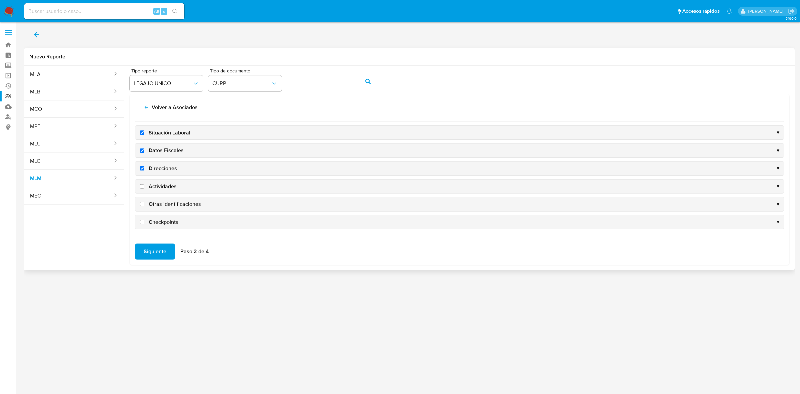
click at [164, 187] on span "Actividades" at bounding box center [163, 186] width 28 height 7
click at [144, 187] on input "Actividades" at bounding box center [142, 186] width 4 height 4
checkbox input "true"
click at [171, 201] on span "Otras identificaciones" at bounding box center [175, 203] width 52 height 7
click at [144, 202] on input "Otras identificaciones" at bounding box center [142, 204] width 4 height 4
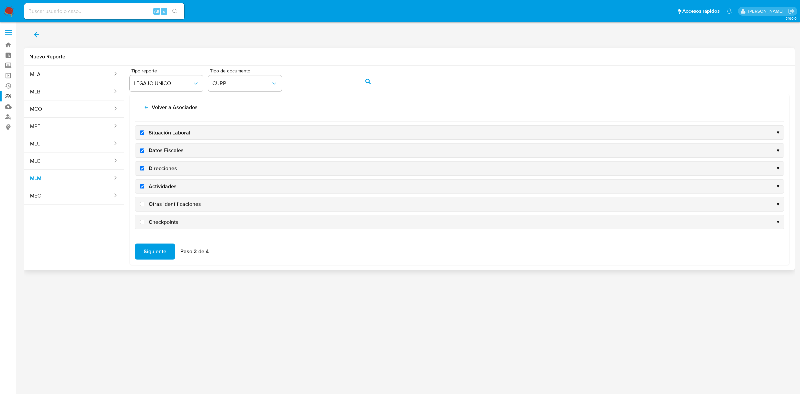
checkbox input "true"
click at [169, 223] on span "Checkpoints" at bounding box center [164, 221] width 30 height 7
click at [144, 223] on input "Checkpoints" at bounding box center [142, 222] width 4 height 4
checkbox input "true"
click at [160, 257] on span "Siguiente" at bounding box center [155, 251] width 23 height 15
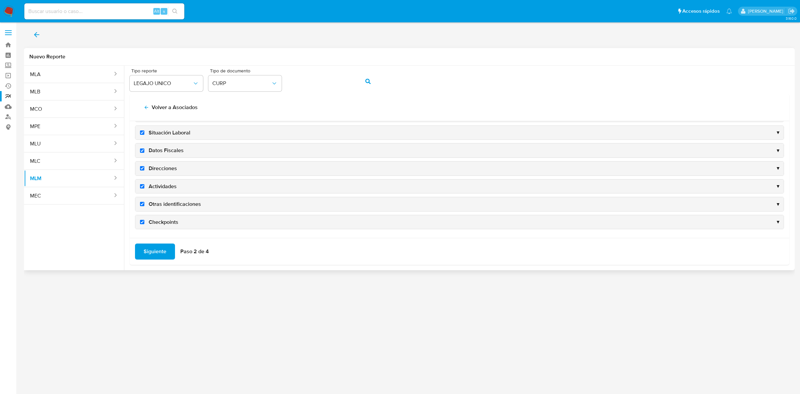
scroll to position [0, 0]
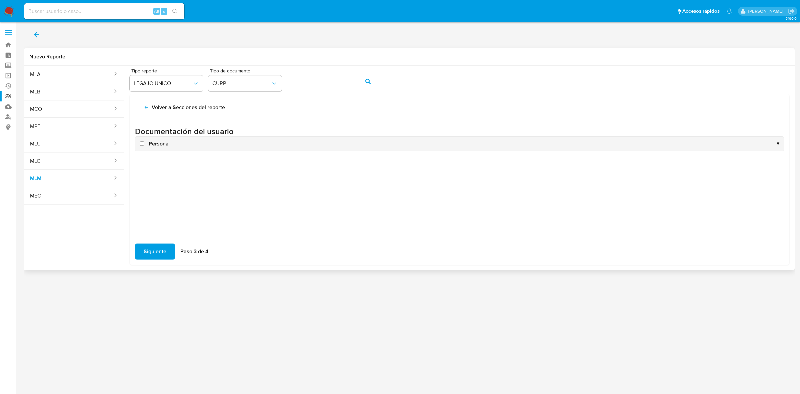
click at [144, 145] on input "Persona" at bounding box center [142, 143] width 4 height 4
checkbox input "true"
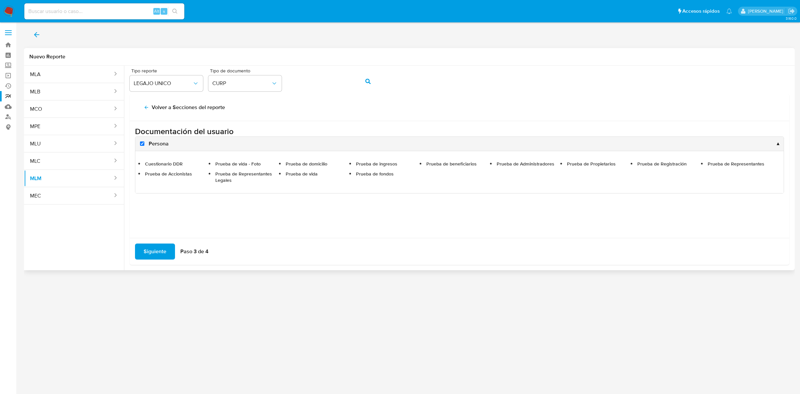
click at [154, 254] on span "Siguiente" at bounding box center [155, 251] width 23 height 15
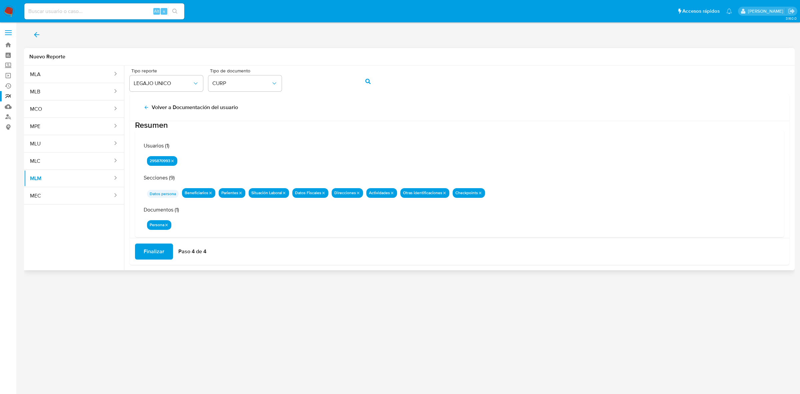
scroll to position [21, 0]
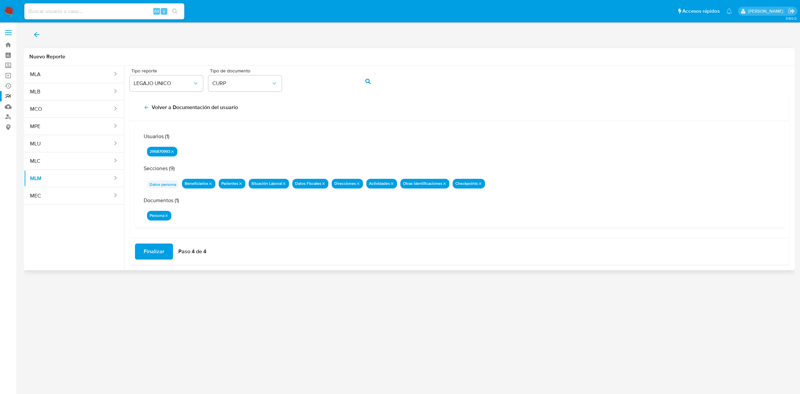
click at [152, 252] on span "Finalizar" at bounding box center [154, 251] width 21 height 15
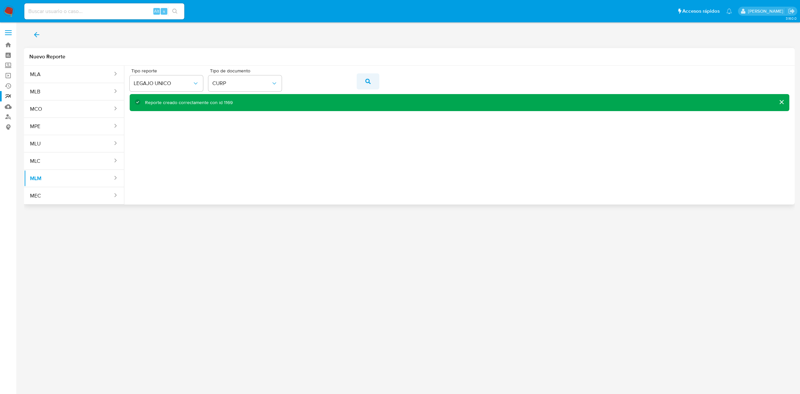
click at [373, 76] on button "action-search" at bounding box center [368, 81] width 23 height 16
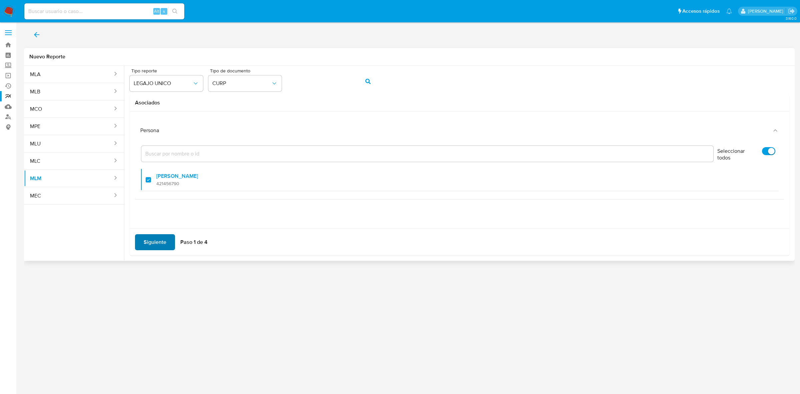
click at [153, 244] on span "Siguiente" at bounding box center [155, 242] width 23 height 15
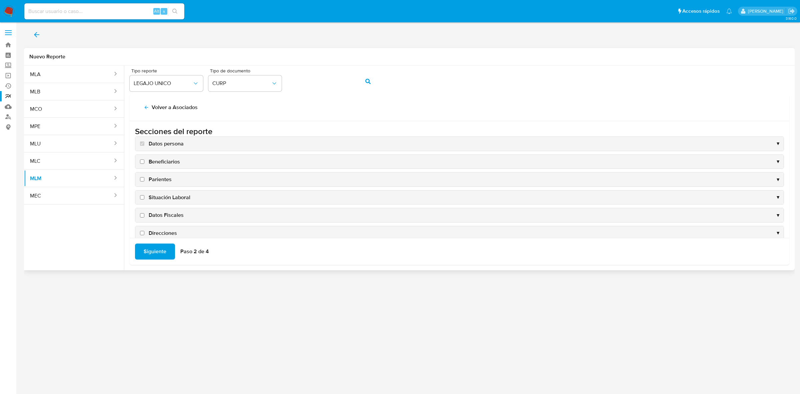
click at [170, 161] on span "Beneficiarios" at bounding box center [164, 161] width 31 height 7
click at [144, 161] on input "Beneficiarios" at bounding box center [142, 161] width 4 height 4
checkbox input "true"
click at [163, 178] on span "Parientes" at bounding box center [160, 179] width 23 height 7
click at [144, 178] on input "Parientes" at bounding box center [142, 179] width 4 height 4
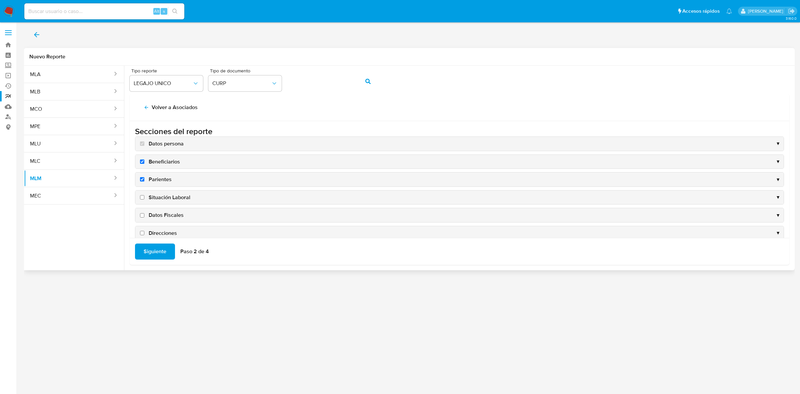
checkbox input "true"
click at [177, 193] on div "Situación Laboral ▼" at bounding box center [459, 197] width 648 height 14
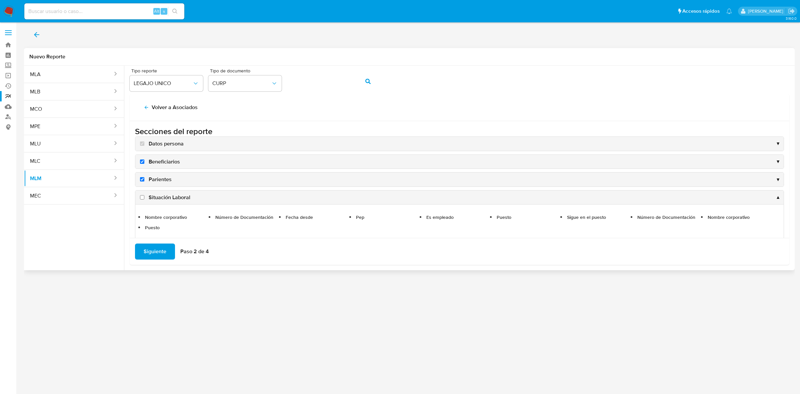
click at [162, 199] on span "Situación Laboral" at bounding box center [170, 197] width 42 height 7
click at [144, 199] on input "Situación Laboral" at bounding box center [142, 197] width 4 height 4
checkbox input "true"
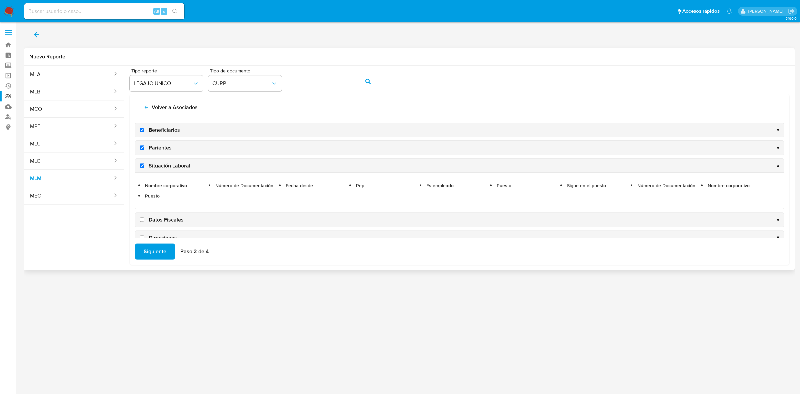
scroll to position [83, 0]
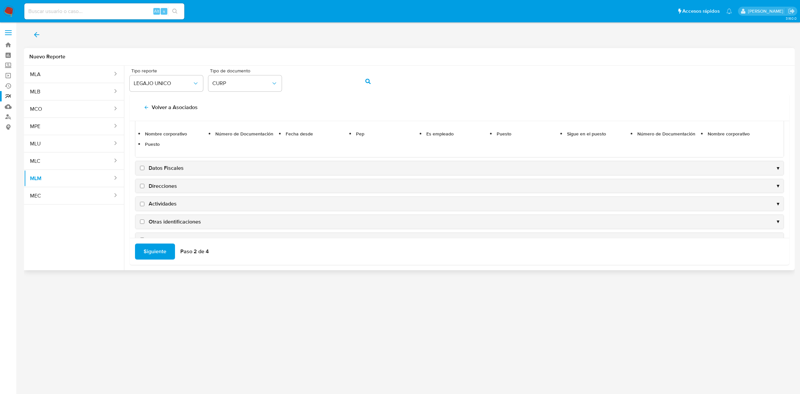
click at [141, 168] on input "Datos Fiscales" at bounding box center [142, 168] width 4 height 4
checkbox input "true"
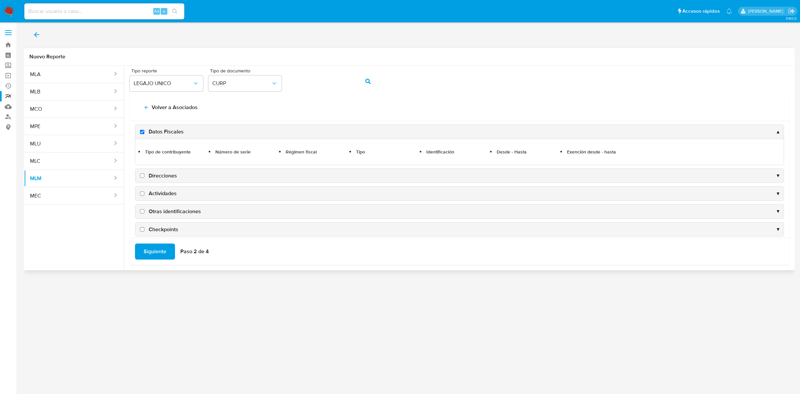
click at [142, 175] on input "Direcciones" at bounding box center [142, 175] width 4 height 4
checkbox input "true"
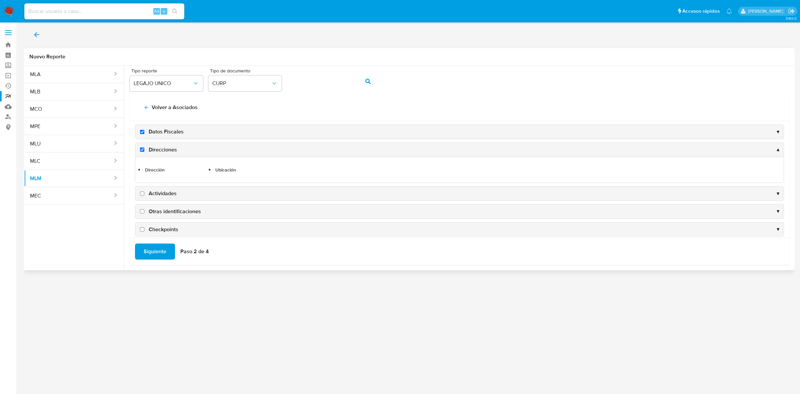
click at [147, 192] on label "Actividades" at bounding box center [158, 193] width 38 height 7
click at [144, 192] on input "Actividades" at bounding box center [142, 193] width 4 height 4
checkbox input "true"
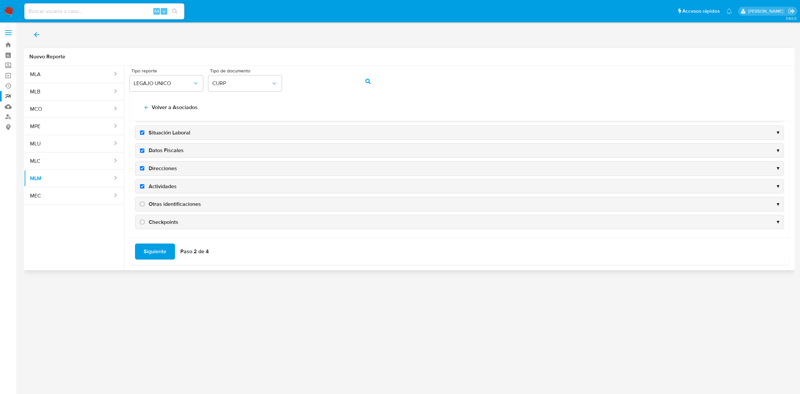
click at [141, 197] on div "Otras identificaciones ▼" at bounding box center [459, 204] width 648 height 14
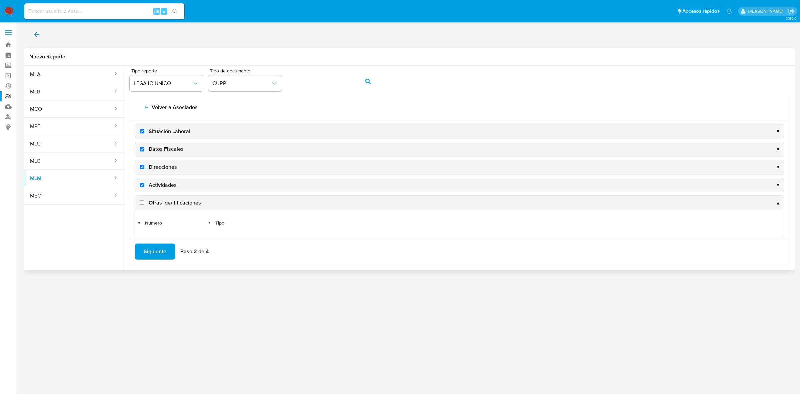
click at [143, 202] on input "Otras identificaciones" at bounding box center [142, 202] width 4 height 4
checkbox input "true"
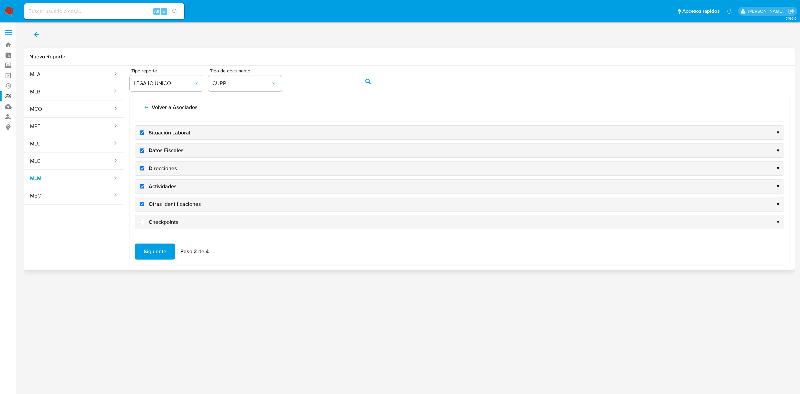
click at [142, 223] on input "Checkpoints" at bounding box center [142, 222] width 4 height 4
checkbox input "true"
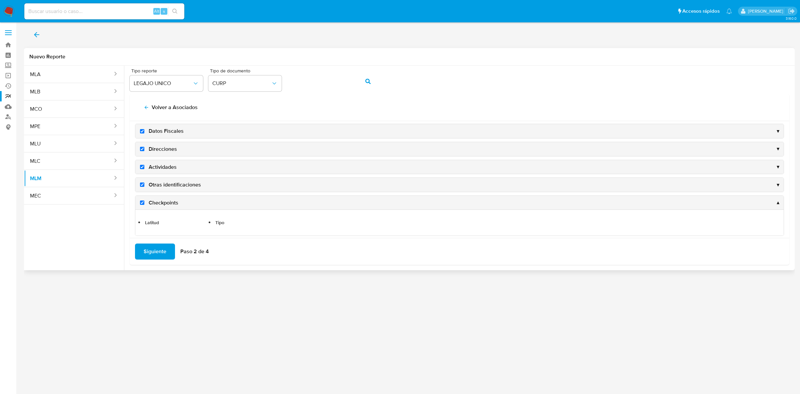
scroll to position [92, 0]
click at [149, 247] on span "Siguiente" at bounding box center [155, 251] width 23 height 15
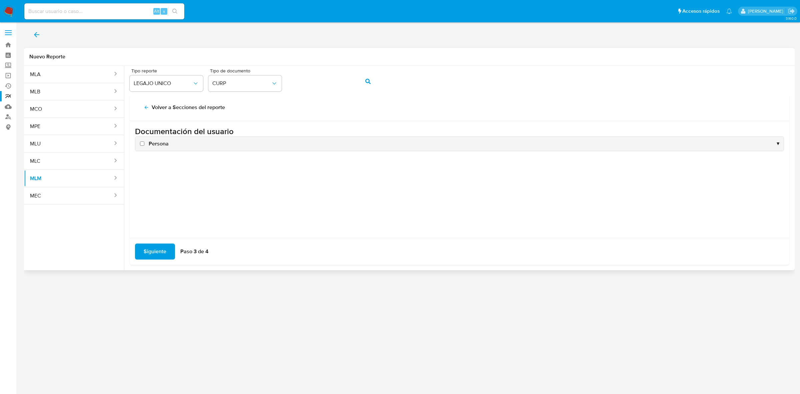
click at [164, 142] on span "Persona" at bounding box center [159, 143] width 20 height 7
click at [144, 142] on input "Persona" at bounding box center [142, 143] width 4 height 4
checkbox input "true"
click at [161, 251] on span "Siguiente" at bounding box center [155, 251] width 23 height 15
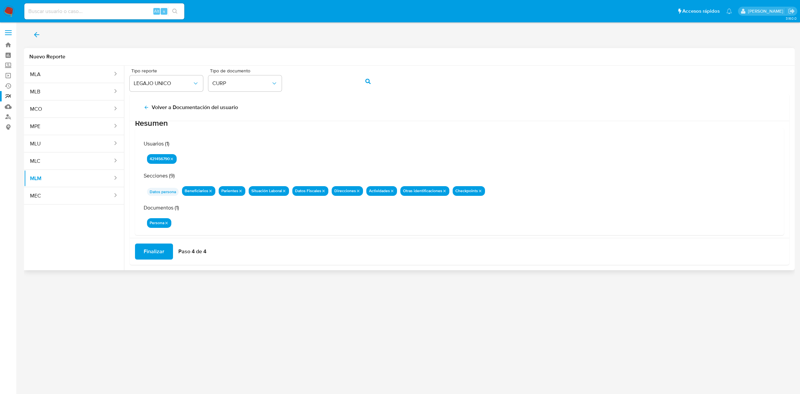
scroll to position [21, 0]
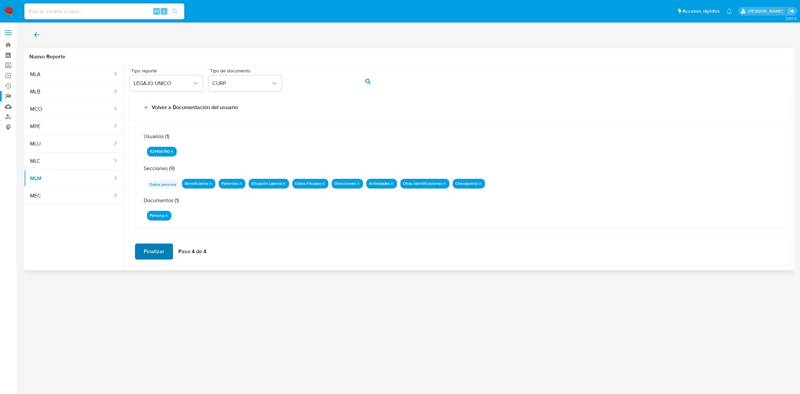
click at [154, 257] on span "Finalizar" at bounding box center [154, 251] width 21 height 15
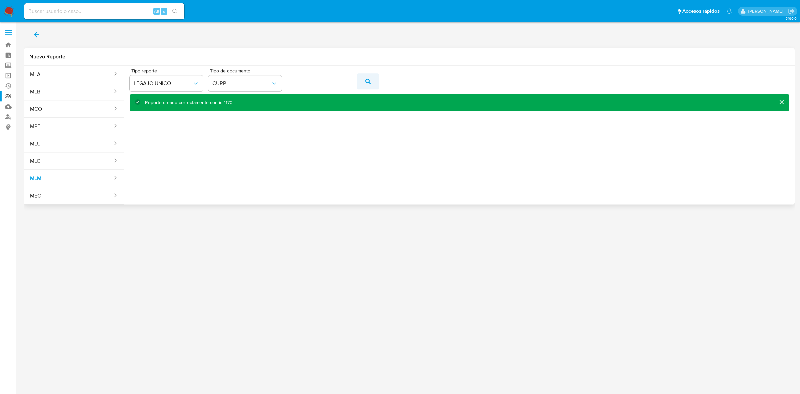
click at [367, 84] on icon "action-search" at bounding box center [367, 81] width 5 height 5
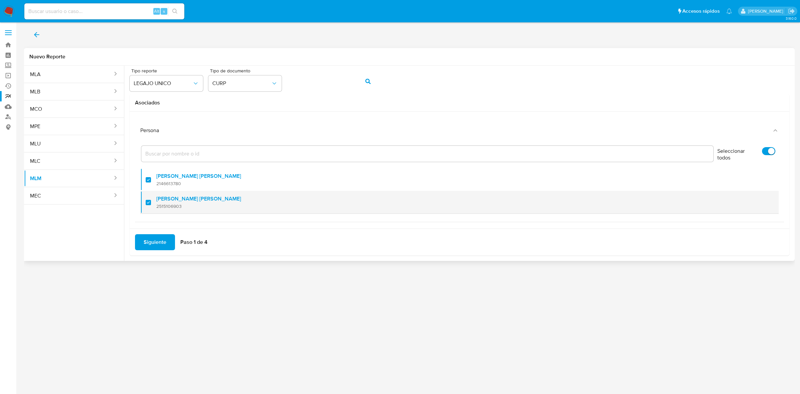
click at [193, 204] on span "2515106903" at bounding box center [198, 206] width 85 height 6
checkbox input "false"
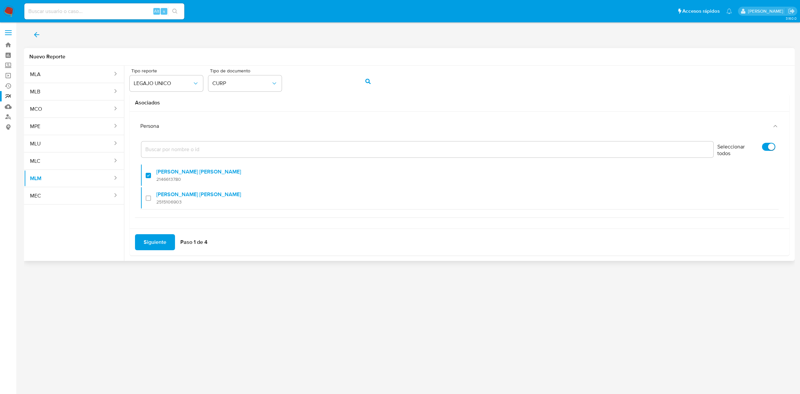
click at [155, 245] on span "Siguiente" at bounding box center [155, 242] width 23 height 15
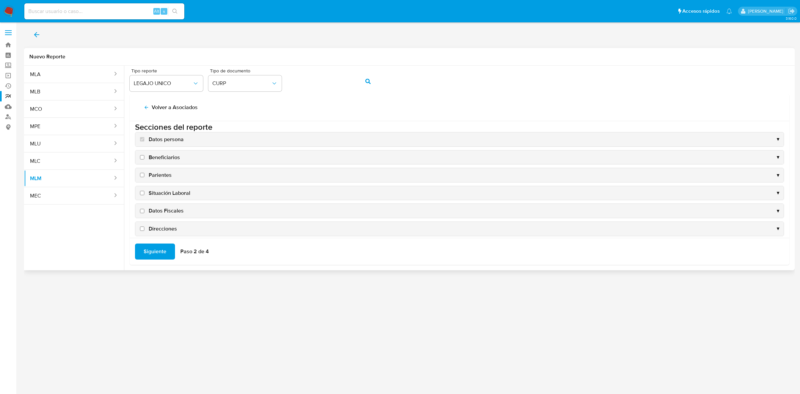
click at [176, 157] on span "Beneficiarios" at bounding box center [164, 157] width 31 height 7
click at [144, 157] on input "Beneficiarios" at bounding box center [142, 157] width 4 height 4
checkbox input "true"
click at [164, 175] on span "Parientes" at bounding box center [160, 174] width 23 height 7
click at [144, 175] on input "Parientes" at bounding box center [142, 175] width 4 height 4
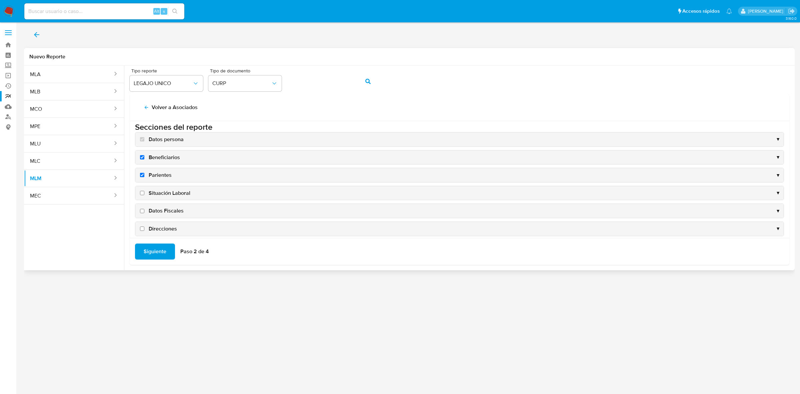
checkbox input "true"
click at [158, 199] on div "Situación Laboral ▼" at bounding box center [459, 193] width 648 height 14
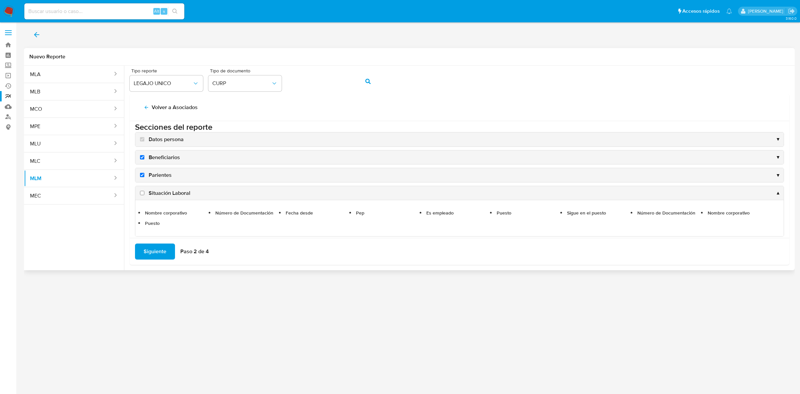
click at [159, 193] on span "Situación Laboral" at bounding box center [170, 192] width 42 height 7
click at [144, 193] on input "Situación Laboral" at bounding box center [142, 193] width 4 height 4
checkbox input "true"
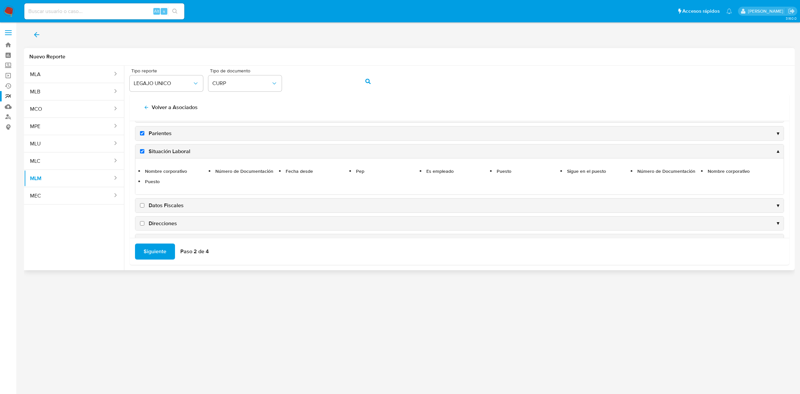
click at [153, 208] on span "Datos Fiscales" at bounding box center [166, 205] width 35 height 7
click at [144, 207] on input "Datos Fiscales" at bounding box center [142, 205] width 4 height 4
checkbox input "true"
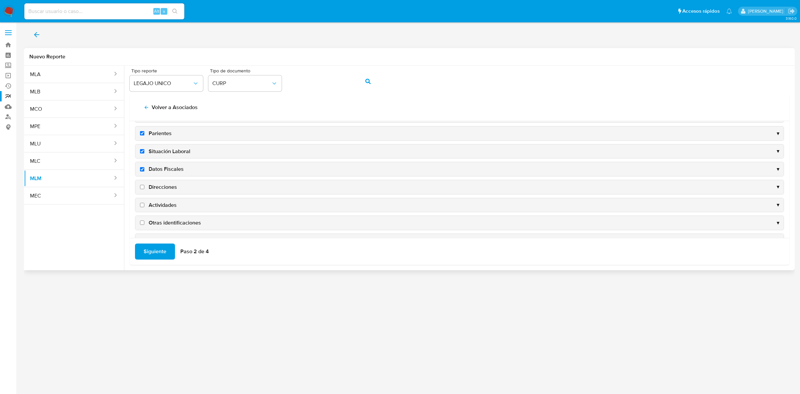
click at [158, 189] on span "Direcciones" at bounding box center [163, 186] width 28 height 7
click at [144, 189] on input "Direcciones" at bounding box center [142, 187] width 4 height 4
checkbox input "true"
click at [157, 203] on span "Actividades" at bounding box center [163, 204] width 28 height 7
click at [144, 203] on input "Actividades" at bounding box center [142, 205] width 4 height 4
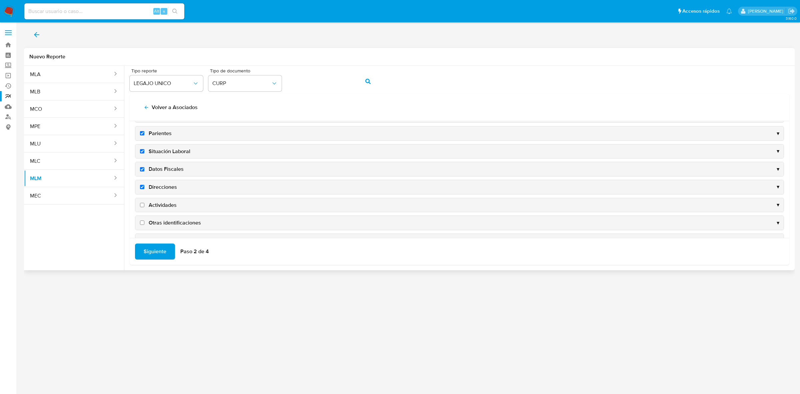
checkbox input "true"
click at [166, 223] on span "Otras identificaciones" at bounding box center [175, 222] width 52 height 7
click at [144, 223] on input "Otras identificaciones" at bounding box center [142, 222] width 4 height 4
checkbox input "true"
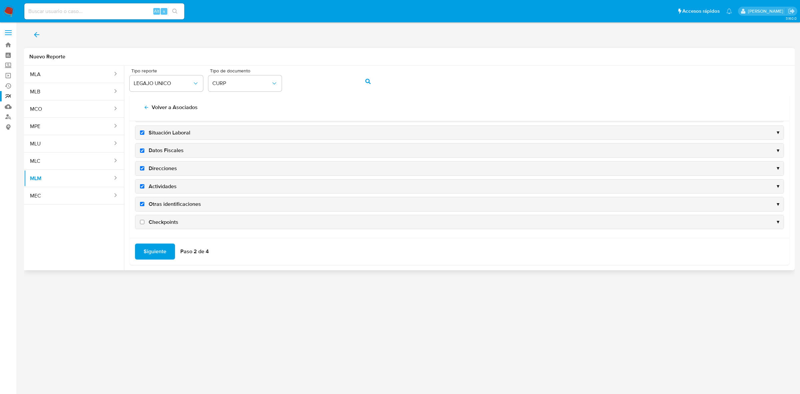
click at [162, 220] on span "Checkpoints" at bounding box center [164, 221] width 30 height 7
click at [144, 220] on input "Checkpoints" at bounding box center [142, 222] width 4 height 4
checkbox input "true"
click at [154, 253] on span "Siguiente" at bounding box center [155, 251] width 23 height 15
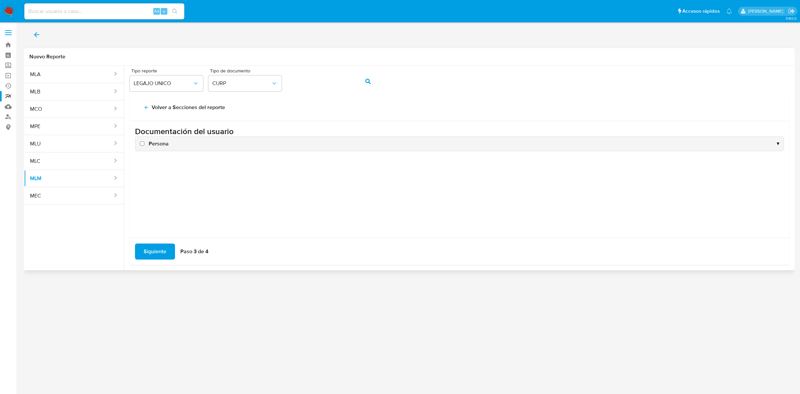
click at [155, 148] on div "Persona ▼" at bounding box center [459, 144] width 648 height 14
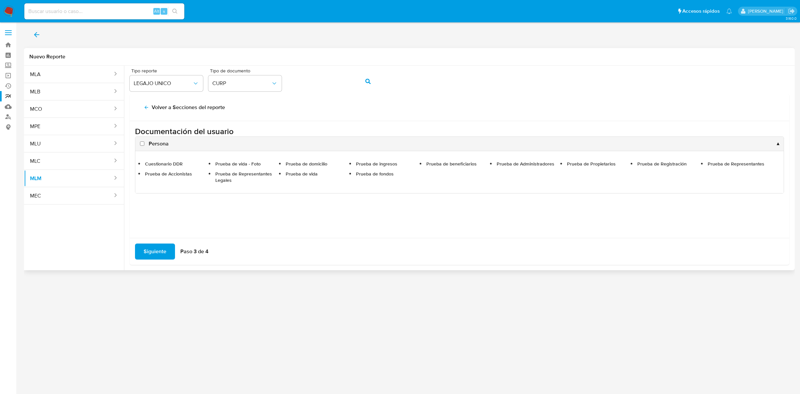
click at [146, 144] on label "Persona" at bounding box center [154, 143] width 30 height 7
click at [144, 144] on input "Persona" at bounding box center [142, 143] width 4 height 4
checkbox input "true"
click at [157, 248] on span "Siguiente" at bounding box center [155, 251] width 23 height 15
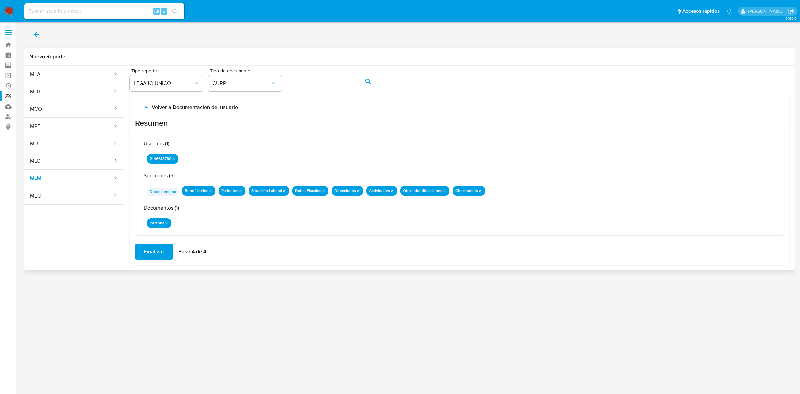
scroll to position [21, 0]
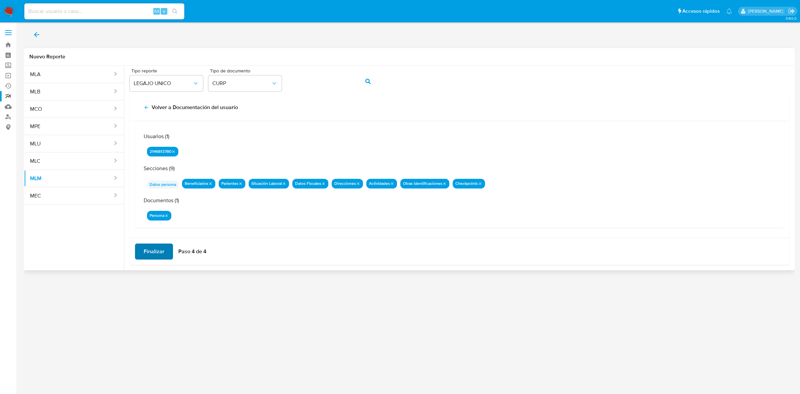
click at [151, 257] on span "Finalizar" at bounding box center [154, 251] width 21 height 15
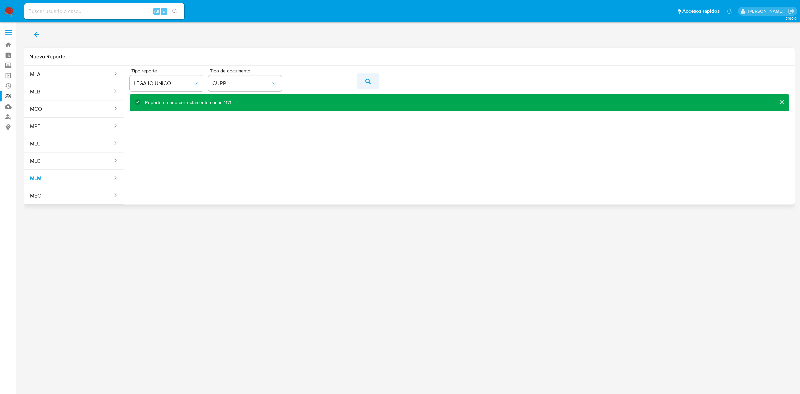
click at [368, 77] on span "action-search" at bounding box center [367, 81] width 5 height 15
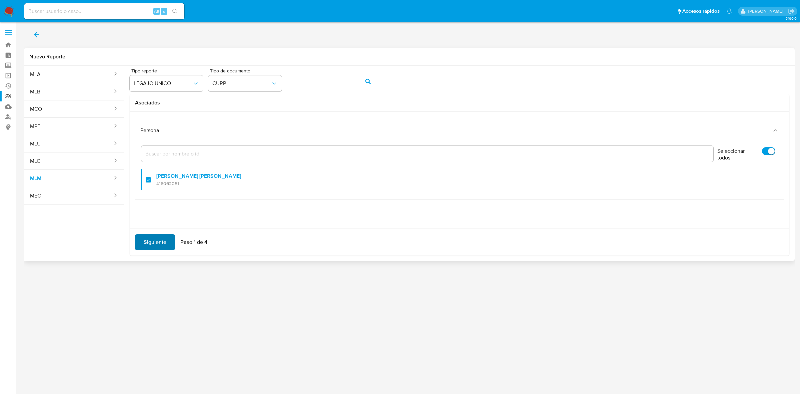
click at [154, 241] on span "Siguiente" at bounding box center [155, 242] width 23 height 15
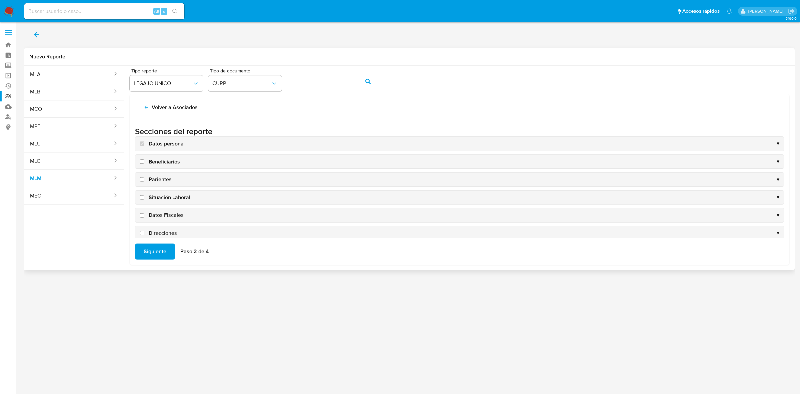
click at [174, 164] on span "Beneficiarios" at bounding box center [164, 161] width 31 height 7
click at [144, 164] on input "Beneficiarios" at bounding box center [142, 161] width 4 height 4
checkbox input "true"
click at [166, 182] on span "Parientes" at bounding box center [160, 179] width 23 height 7
click at [144, 181] on input "Parientes" at bounding box center [142, 179] width 4 height 4
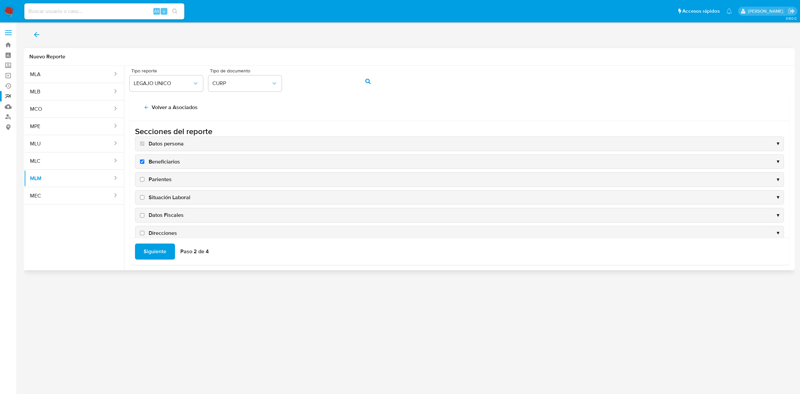
checkbox input "true"
click at [167, 194] on span "Situación Laboral" at bounding box center [170, 197] width 42 height 7
click at [144, 195] on input "Situación Laboral" at bounding box center [142, 197] width 4 height 4
checkbox input "true"
click at [166, 219] on span "Datos Fiscales" at bounding box center [166, 214] width 35 height 7
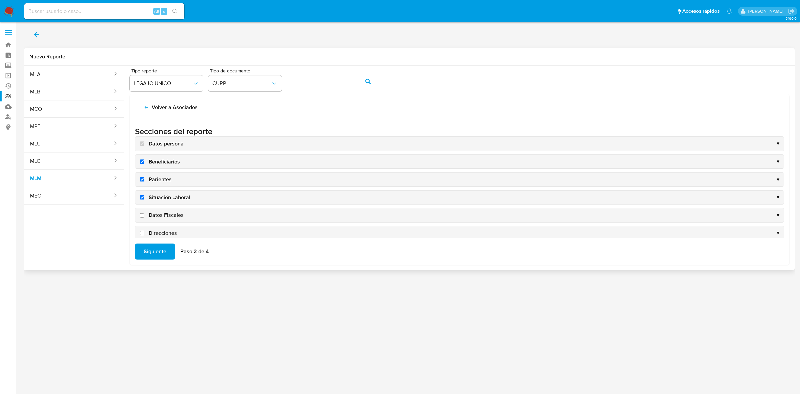
click at [144, 217] on input "Datos Fiscales" at bounding box center [142, 215] width 4 height 4
checkbox input "true"
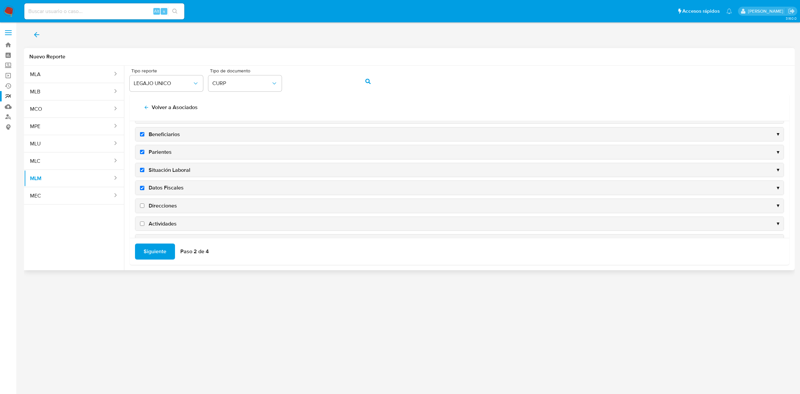
scroll to position [42, 0]
click at [165, 195] on span "Direcciones" at bounding box center [163, 191] width 28 height 7
click at [144, 193] on input "Direcciones" at bounding box center [142, 191] width 4 height 4
checkbox input "true"
click at [161, 207] on span "Actividades" at bounding box center [163, 209] width 28 height 7
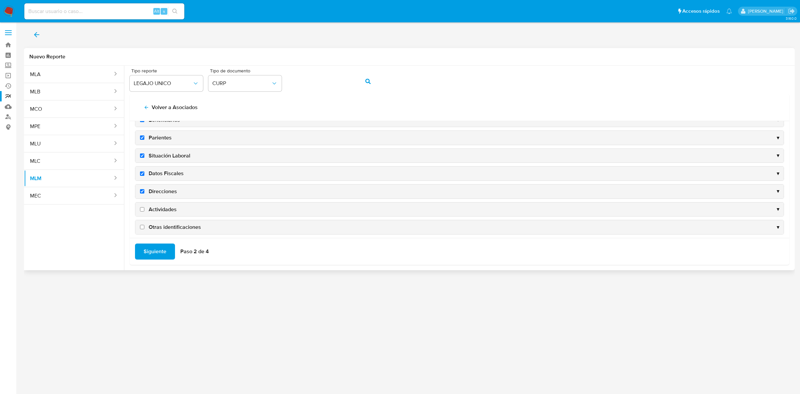
click at [144, 207] on input "Actividades" at bounding box center [142, 209] width 4 height 4
checkbox input "true"
click at [170, 227] on span "Otras identificaciones" at bounding box center [175, 226] width 52 height 7
click at [144, 227] on input "Otras identificaciones" at bounding box center [142, 227] width 4 height 4
checkbox input "true"
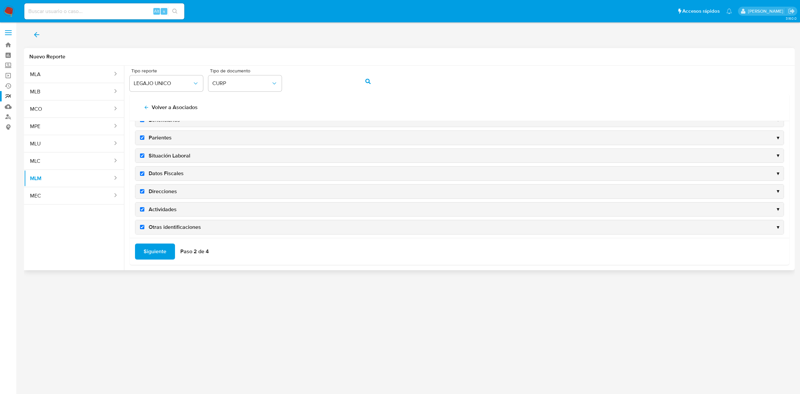
scroll to position [66, 0]
click at [160, 219] on span "Checkpoints" at bounding box center [164, 221] width 30 height 7
click at [144, 220] on input "Checkpoints" at bounding box center [142, 222] width 4 height 4
checkbox input "true"
click at [159, 260] on div "Siguiente Paso 2 de 4" at bounding box center [460, 251] width 660 height 27
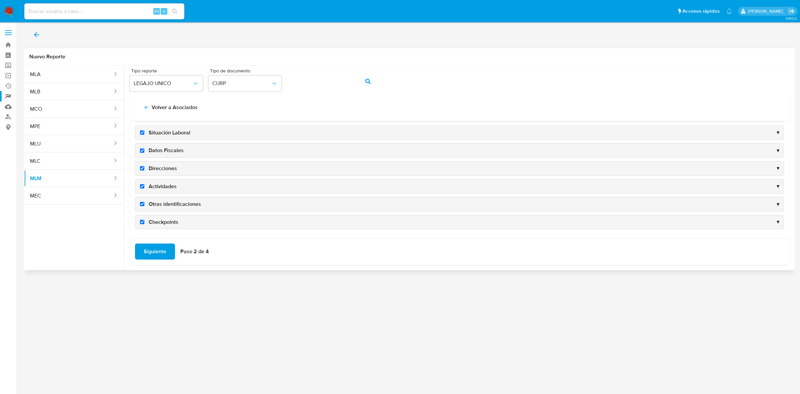
click at [159, 254] on span "Siguiente" at bounding box center [155, 251] width 23 height 15
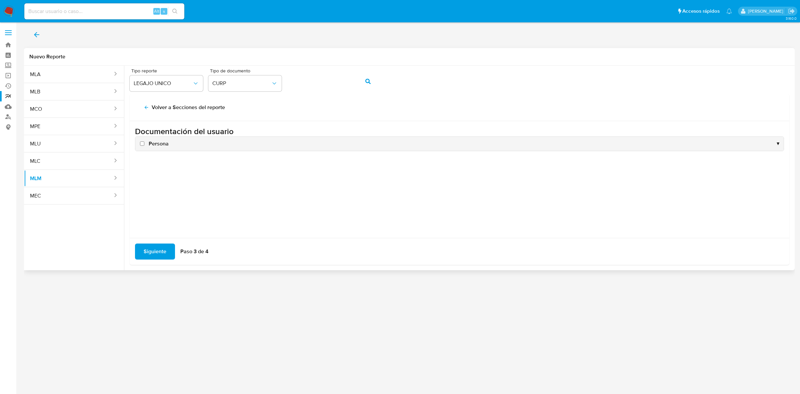
scroll to position [0, 0]
click at [152, 149] on div "Persona ▼" at bounding box center [459, 144] width 648 height 14
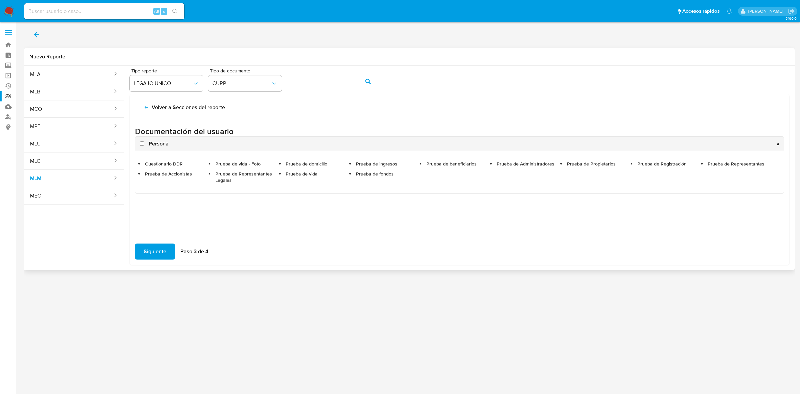
click at [144, 145] on input "Persona" at bounding box center [142, 143] width 4 height 4
checkbox input "true"
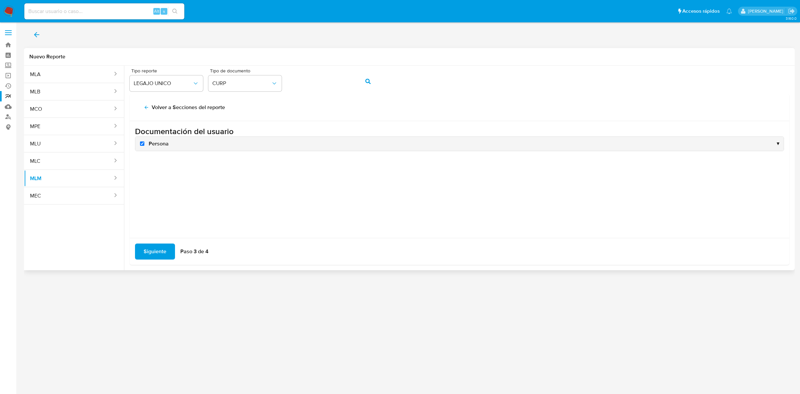
click at [151, 254] on span "Siguiente" at bounding box center [155, 251] width 23 height 15
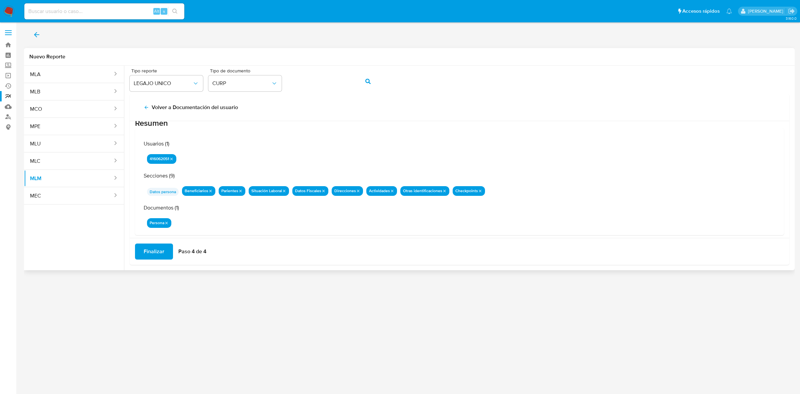
scroll to position [21, 0]
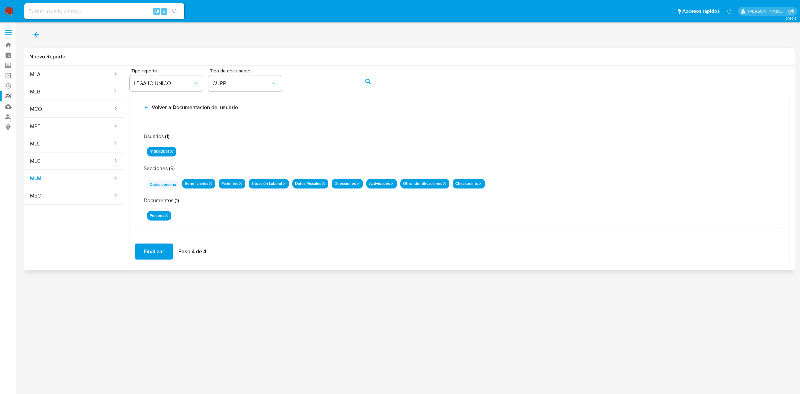
click at [151, 256] on span "Finalizar" at bounding box center [154, 251] width 21 height 15
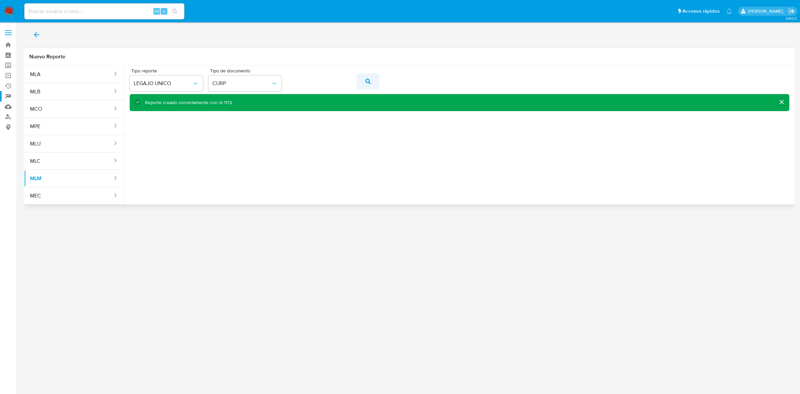
click at [362, 82] on button "action-search" at bounding box center [368, 81] width 23 height 16
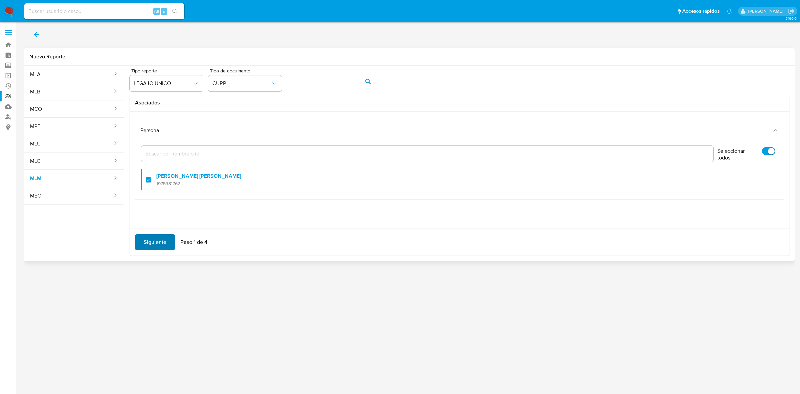
click at [145, 241] on span "Siguiente" at bounding box center [155, 242] width 23 height 15
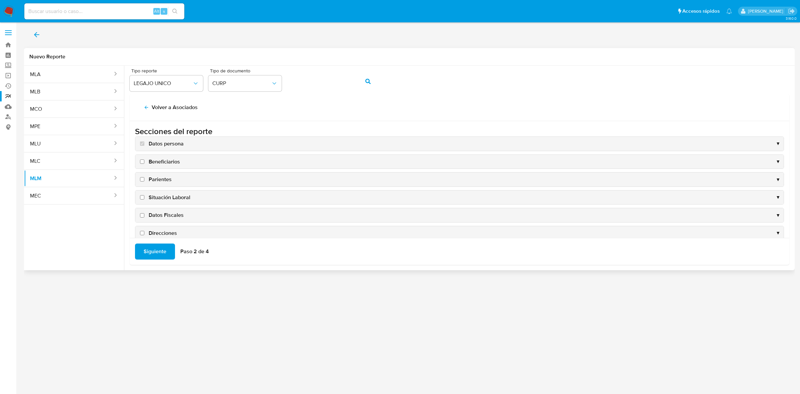
click at [169, 159] on span "Beneficiarios" at bounding box center [164, 161] width 31 height 7
click at [144, 159] on input "Beneficiarios" at bounding box center [142, 161] width 4 height 4
checkbox input "true"
click at [166, 177] on span "Parientes" at bounding box center [160, 179] width 23 height 7
click at [144, 177] on input "Parientes" at bounding box center [142, 179] width 4 height 4
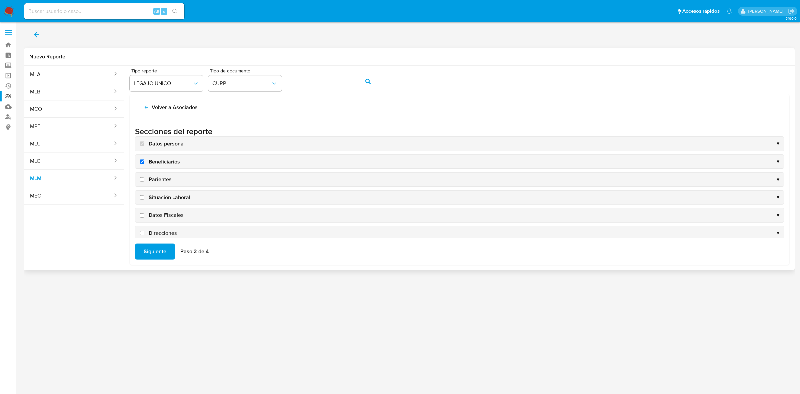
checkbox input "true"
click at [171, 198] on span "Situación Laboral" at bounding box center [170, 197] width 42 height 7
click at [144, 198] on input "Situación Laboral" at bounding box center [142, 197] width 4 height 4
checkbox input "true"
click at [168, 211] on div "Datos Fiscales ▼" at bounding box center [459, 215] width 648 height 14
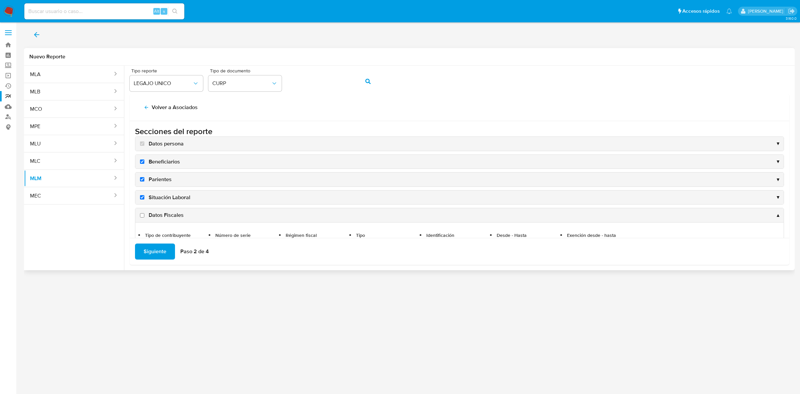
click at [162, 218] on span "Datos Fiscales" at bounding box center [166, 214] width 35 height 7
click at [144, 217] on input "Datos Fiscales" at bounding box center [142, 215] width 4 height 4
checkbox input "true"
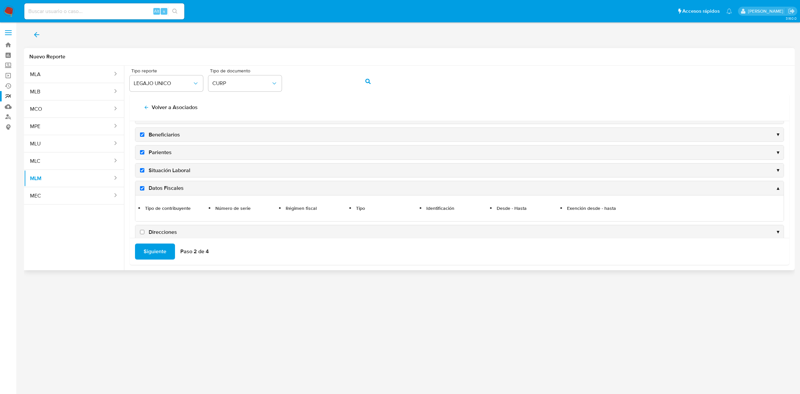
scroll to position [42, 0]
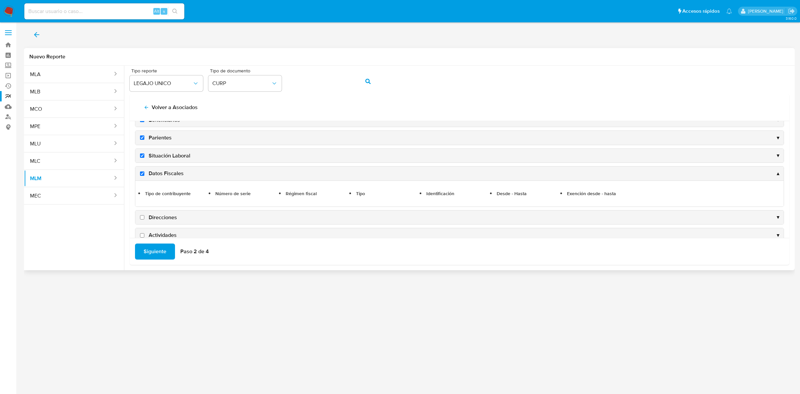
click at [158, 218] on span "Direcciones" at bounding box center [163, 217] width 28 height 7
click at [144, 218] on input "Direcciones" at bounding box center [142, 217] width 4 height 4
checkbox input "true"
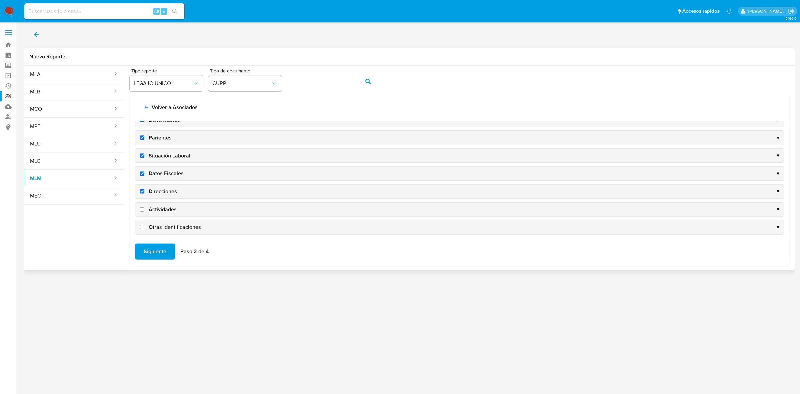
click at [157, 213] on span "Actividades" at bounding box center [163, 209] width 28 height 7
click at [144, 211] on input "Actividades" at bounding box center [142, 209] width 4 height 4
checkbox input "true"
click at [159, 228] on span "Otras identificaciones" at bounding box center [175, 226] width 52 height 7
click at [144, 228] on input "Otras identificaciones" at bounding box center [142, 227] width 4 height 4
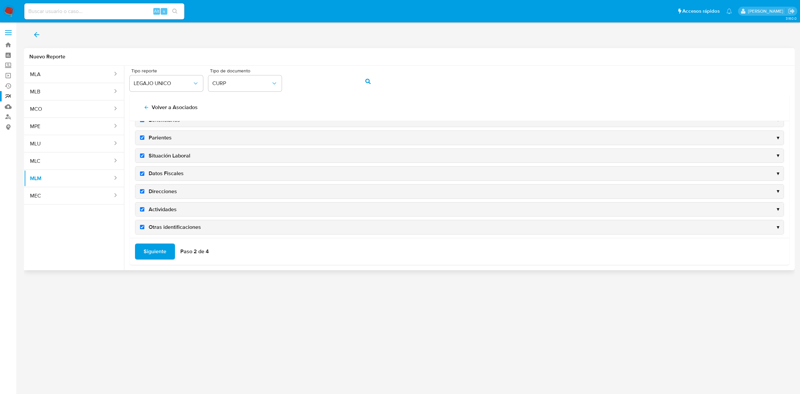
checkbox input "true"
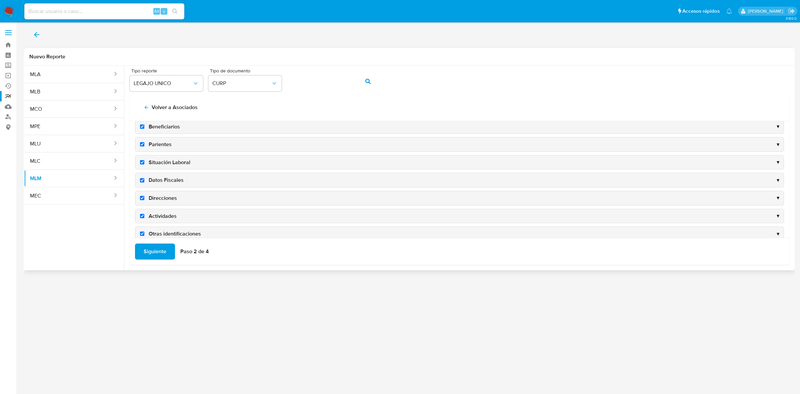
scroll to position [66, 0]
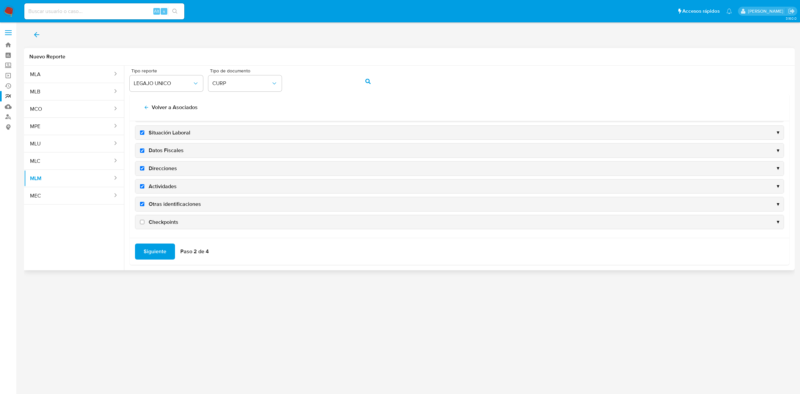
click at [151, 224] on span "Checkpoints" at bounding box center [164, 221] width 30 height 7
click at [144, 224] on input "Checkpoints" at bounding box center [142, 222] width 4 height 4
checkbox input "true"
click at [148, 251] on span "Siguiente" at bounding box center [155, 251] width 23 height 15
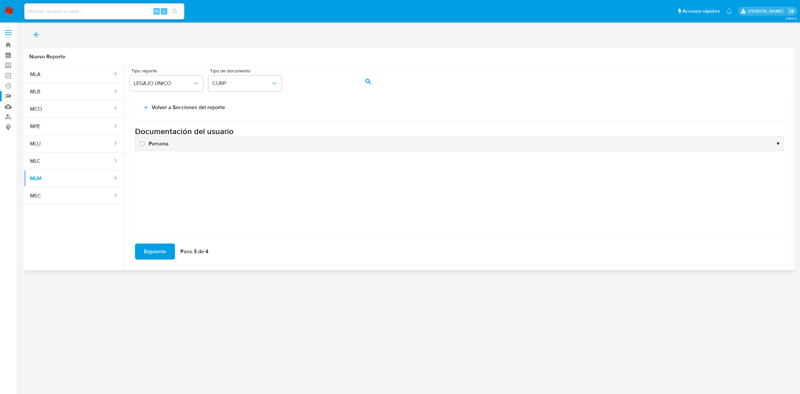
click at [147, 144] on label "Persona" at bounding box center [154, 143] width 30 height 7
click at [144, 144] on input "Persona" at bounding box center [142, 143] width 4 height 4
checkbox input "true"
click at [154, 249] on span "Siguiente" at bounding box center [155, 251] width 23 height 15
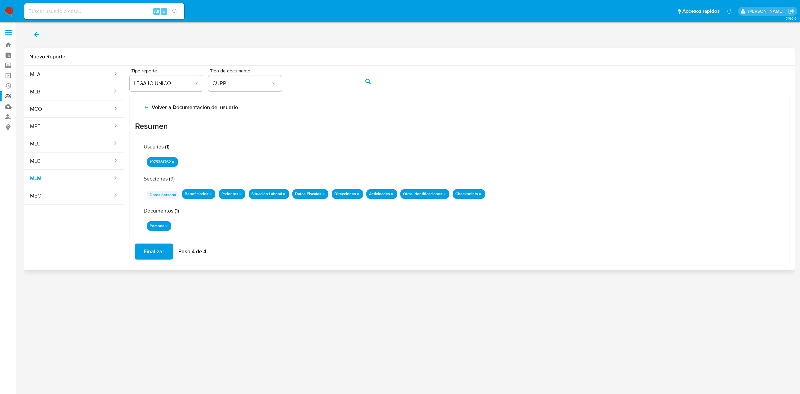
scroll to position [21, 0]
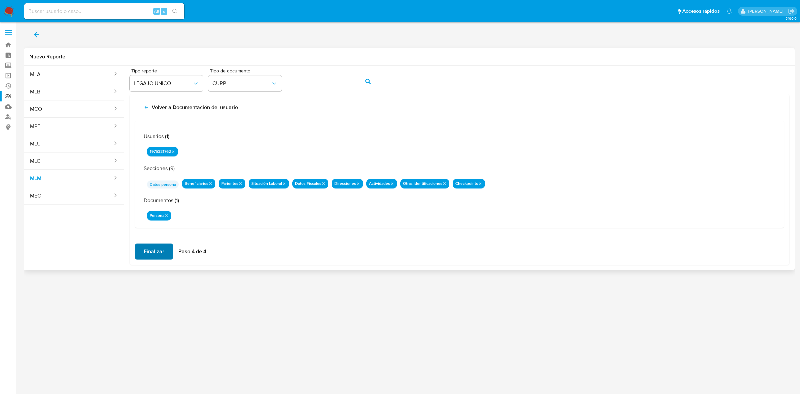
click at [164, 254] on button "Finalizar" at bounding box center [154, 251] width 38 height 16
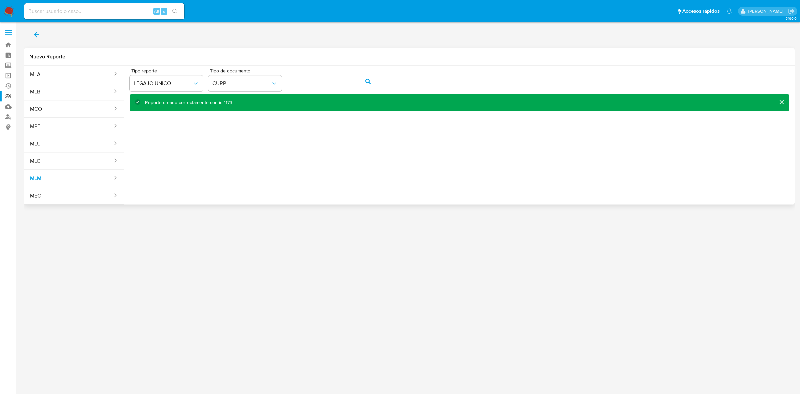
click at [362, 65] on div "Nuevo Reporte" at bounding box center [409, 57] width 771 height 18
click at [366, 82] on icon "action-search" at bounding box center [367, 81] width 5 height 5
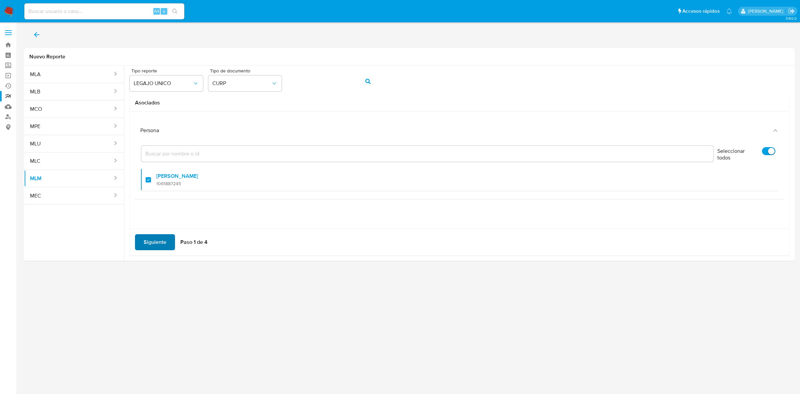
click at [151, 245] on span "Siguiente" at bounding box center [155, 242] width 23 height 15
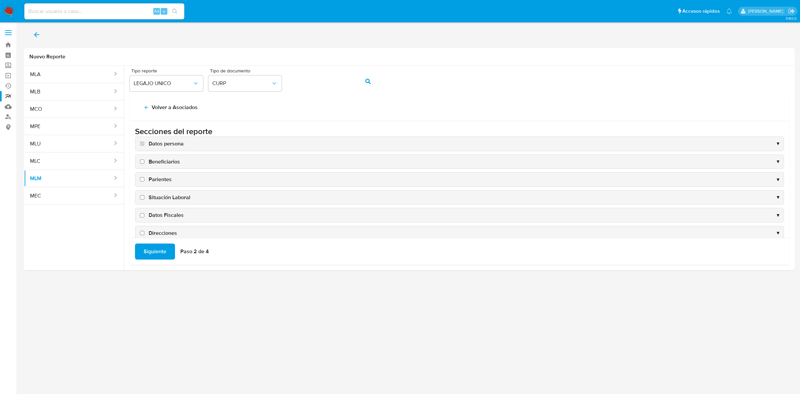
click at [169, 163] on span "Beneficiarios" at bounding box center [164, 161] width 31 height 7
click at [144, 163] on input "Beneficiarios" at bounding box center [142, 161] width 4 height 4
checkbox input "true"
drag, startPoint x: 167, startPoint y: 178, endPoint x: 167, endPoint y: 184, distance: 6.0
click at [167, 178] on span "Parientes" at bounding box center [160, 179] width 23 height 7
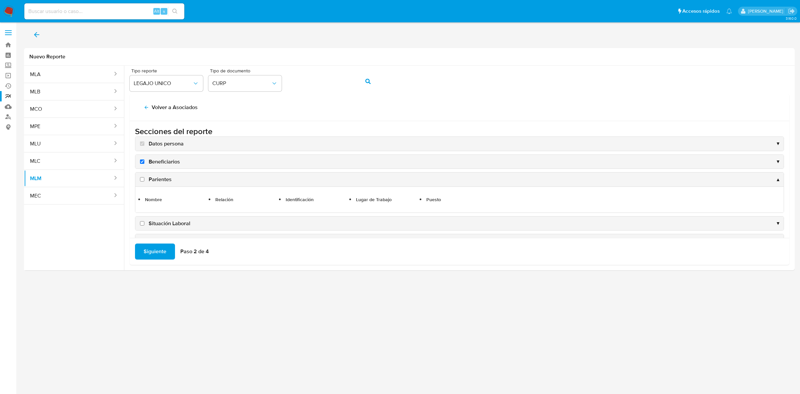
click at [153, 179] on span "Parientes" at bounding box center [160, 179] width 23 height 7
click at [144, 179] on input "Parientes" at bounding box center [142, 179] width 4 height 4
checkbox input "true"
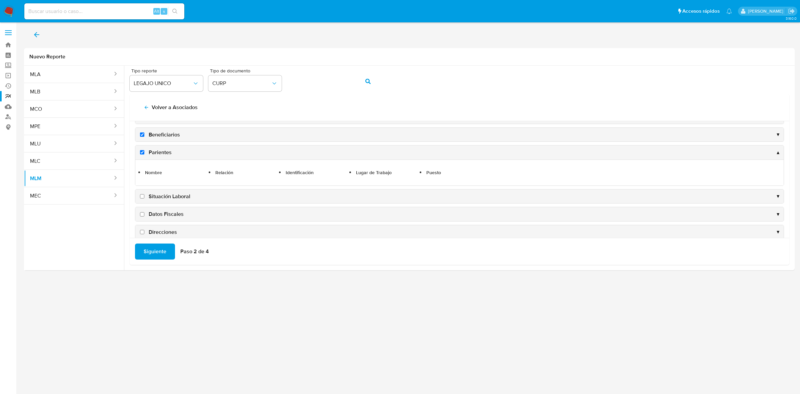
scroll to position [42, 0]
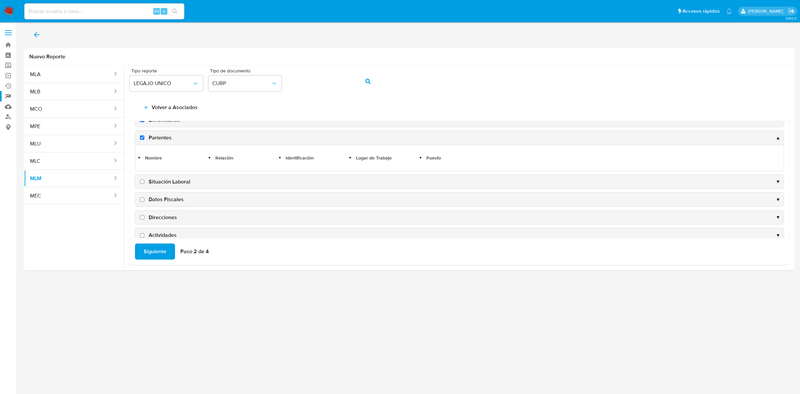
click at [144, 180] on label "Situación Laboral" at bounding box center [165, 181] width 52 height 7
click at [144, 180] on input "Situación Laboral" at bounding box center [142, 181] width 4 height 4
checkbox input "true"
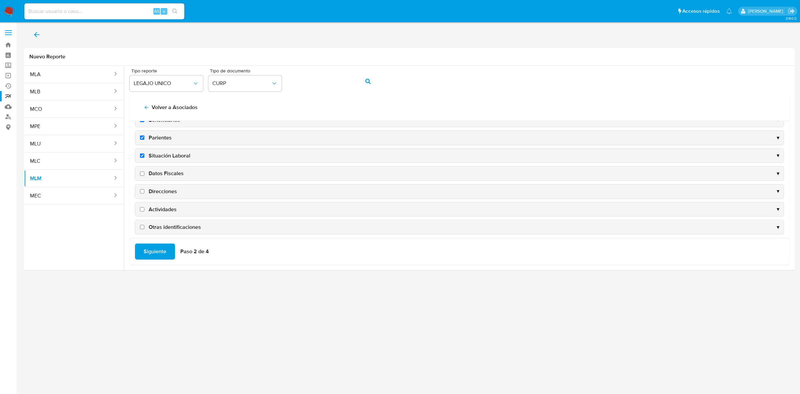
click at [144, 175] on input "Datos Fiscales" at bounding box center [142, 173] width 4 height 4
checkbox input "true"
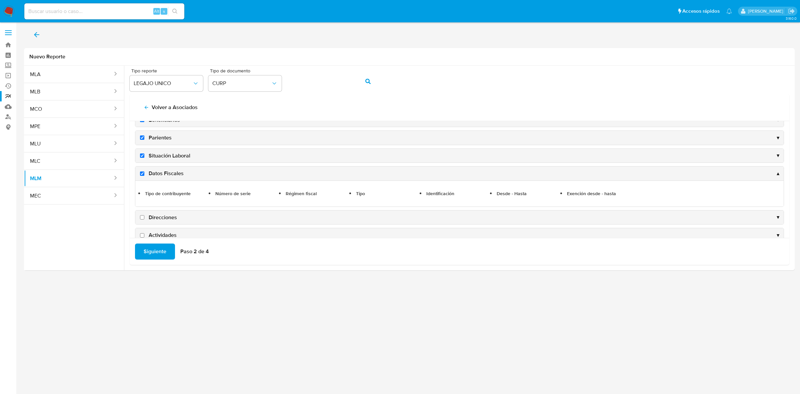
click at [145, 216] on label "Direcciones" at bounding box center [158, 217] width 38 height 7
click at [144, 216] on input "Direcciones" at bounding box center [142, 217] width 4 height 4
checkbox input "true"
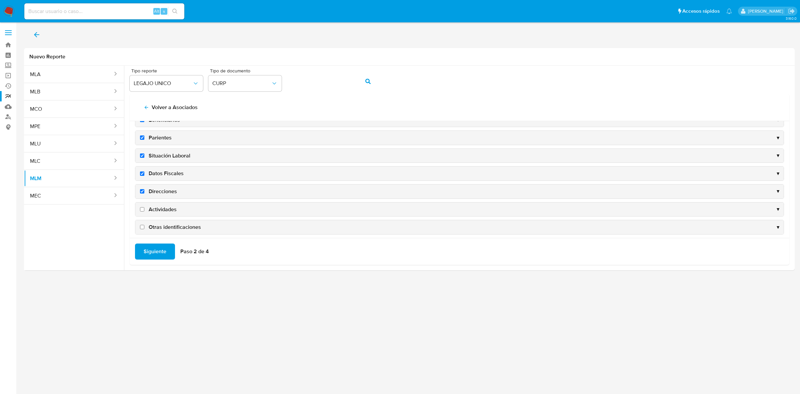
scroll to position [66, 0]
click at [144, 185] on input "Actividades" at bounding box center [142, 186] width 4 height 4
checkbox input "true"
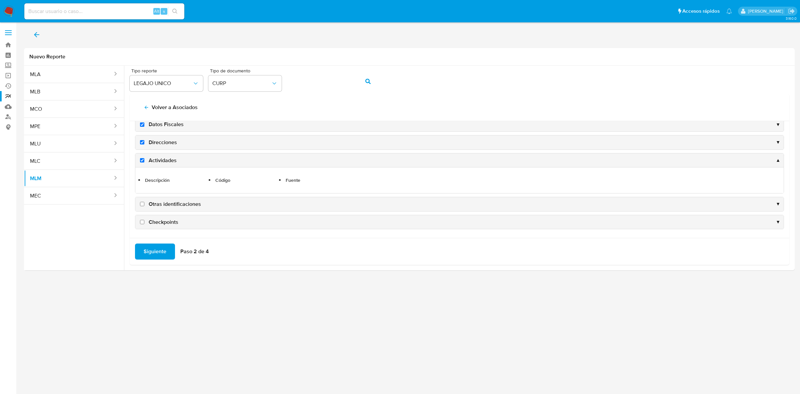
click at [139, 203] on label "Otras identificaciones" at bounding box center [170, 203] width 62 height 7
click at [140, 203] on input "Otras identificaciones" at bounding box center [142, 204] width 4 height 4
checkbox input "true"
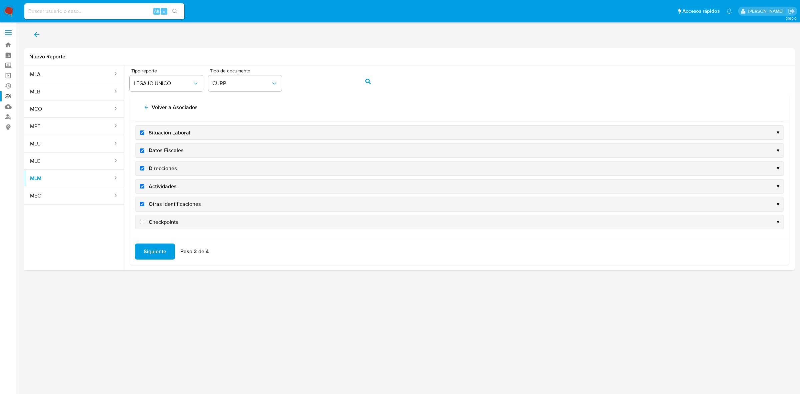
click at [142, 221] on input "Checkpoints" at bounding box center [142, 222] width 4 height 4
checkbox input "true"
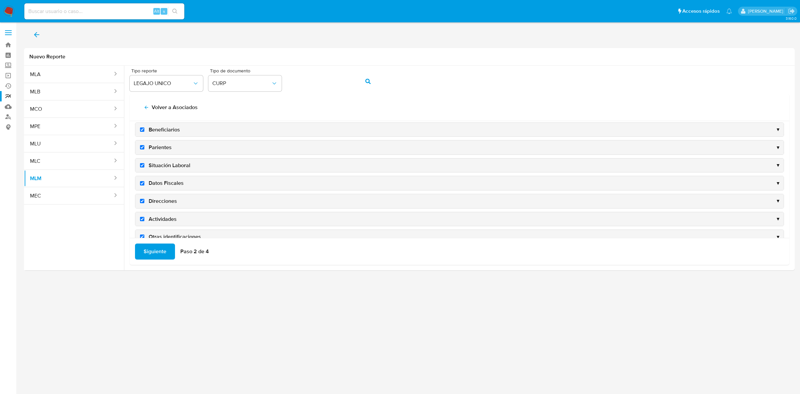
scroll to position [0, 0]
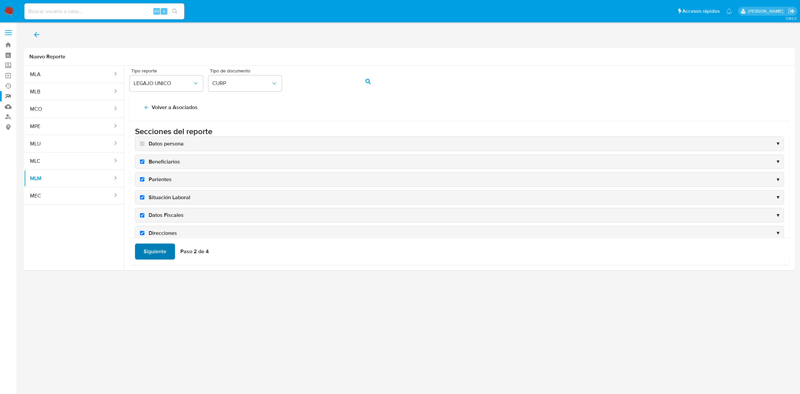
click at [149, 254] on span "Siguiente" at bounding box center [155, 251] width 23 height 15
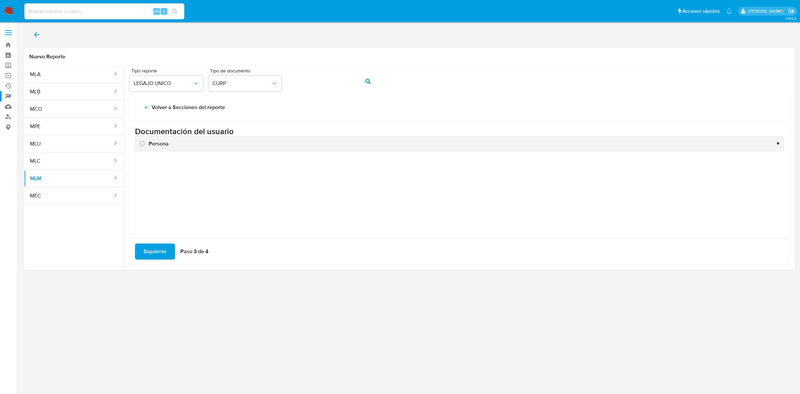
click at [140, 144] on input "Persona" at bounding box center [142, 143] width 4 height 4
checkbox input "true"
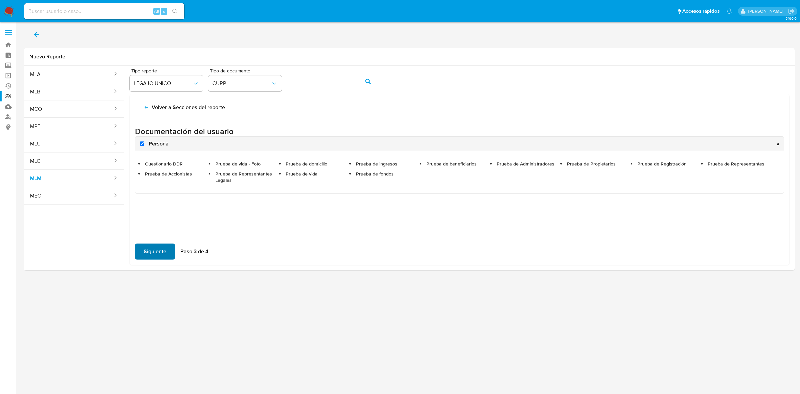
click at [162, 252] on span "Siguiente" at bounding box center [155, 251] width 23 height 15
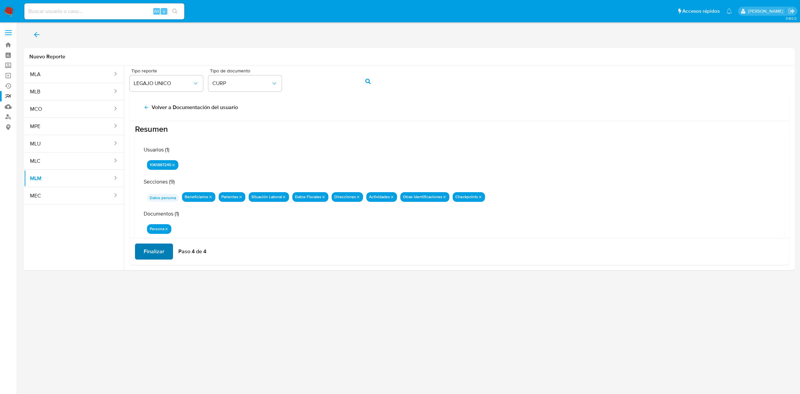
scroll to position [21, 0]
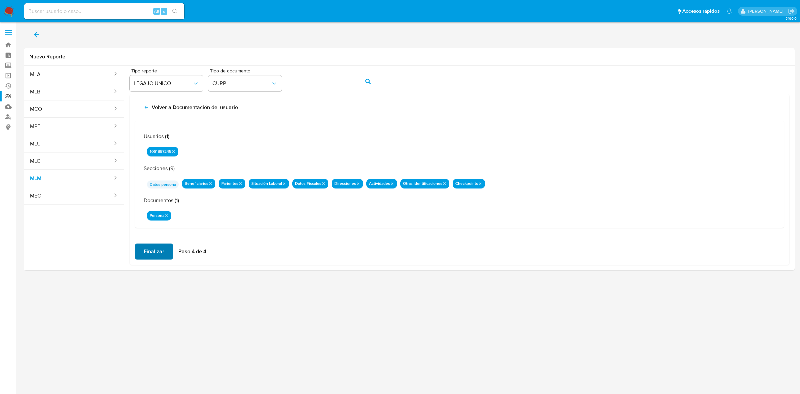
click at [150, 252] on span "Finalizar" at bounding box center [154, 251] width 21 height 15
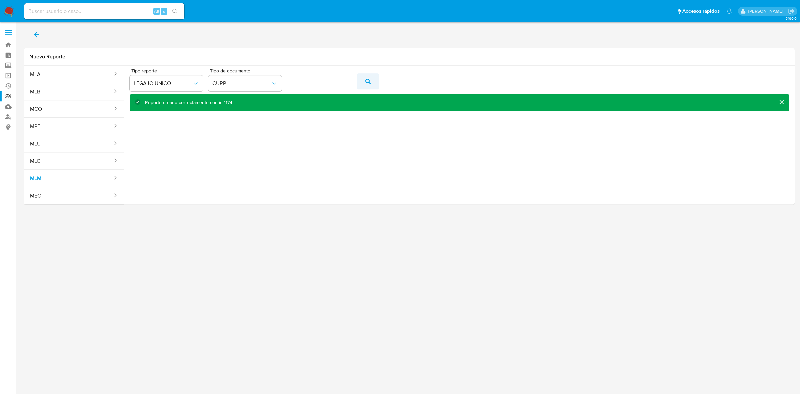
click at [364, 82] on button "action-search" at bounding box center [368, 81] width 23 height 16
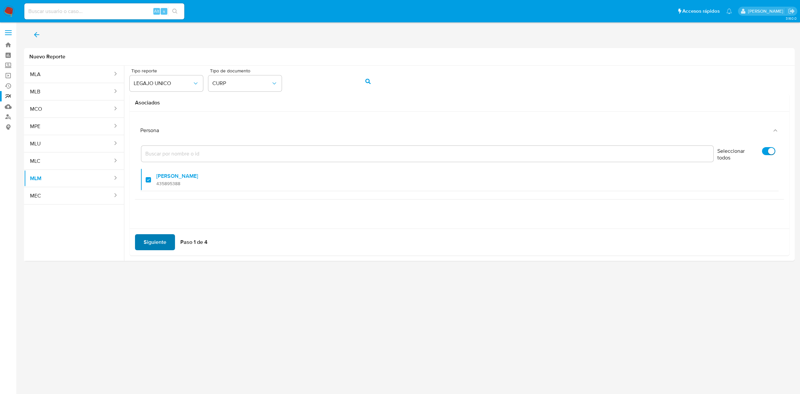
click at [147, 246] on span "Siguiente" at bounding box center [155, 242] width 23 height 15
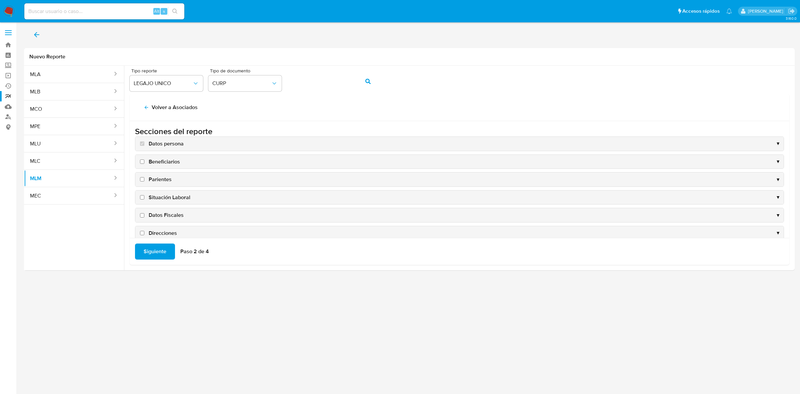
click at [150, 163] on span "Beneficiarios" at bounding box center [164, 161] width 31 height 7
click at [144, 163] on input "Beneficiarios" at bounding box center [142, 161] width 4 height 4
checkbox input "true"
click at [157, 173] on div "Parientes ▼" at bounding box center [459, 179] width 648 height 14
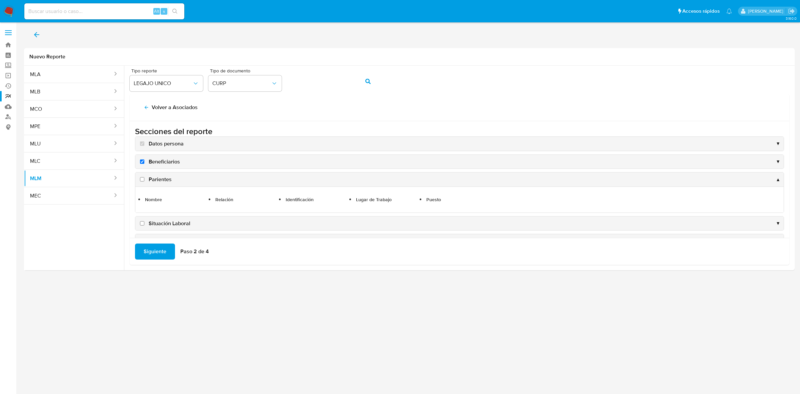
click at [160, 178] on span "Parientes" at bounding box center [160, 179] width 23 height 7
click at [144, 178] on input "Parientes" at bounding box center [142, 179] width 4 height 4
checkbox input "true"
click at [159, 223] on span "Situación Laboral" at bounding box center [170, 223] width 42 height 7
click at [144, 223] on input "Situación Laboral" at bounding box center [142, 223] width 4 height 4
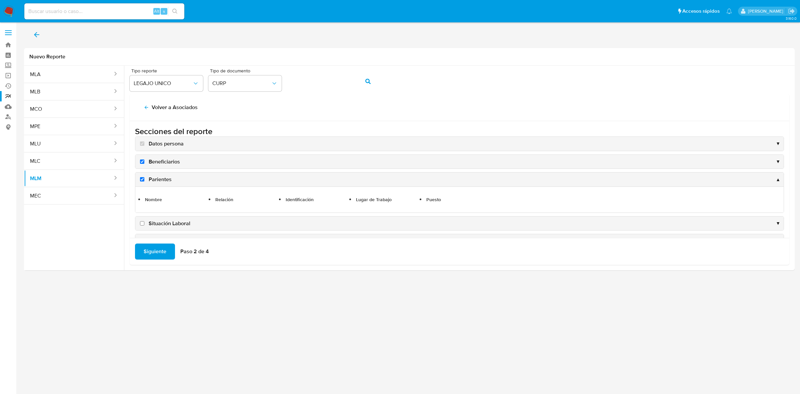
checkbox input "true"
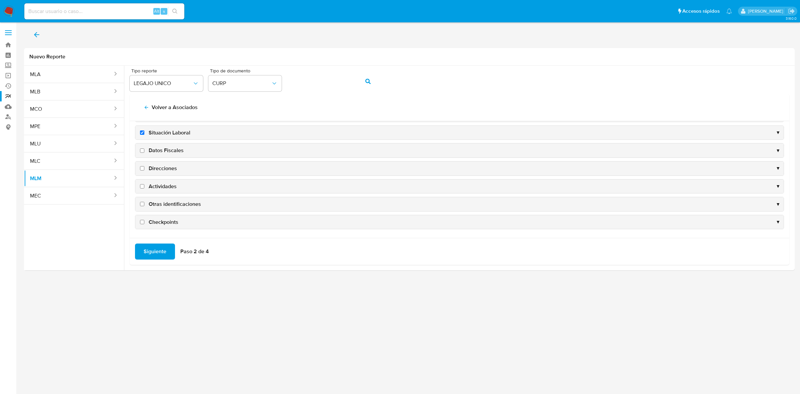
scroll to position [66, 0]
click at [167, 151] on span "Datos Fiscales" at bounding box center [166, 150] width 35 height 7
click at [144, 151] on input "Datos Fiscales" at bounding box center [142, 150] width 4 height 4
checkbox input "true"
click at [166, 165] on span "Direcciones" at bounding box center [163, 168] width 28 height 7
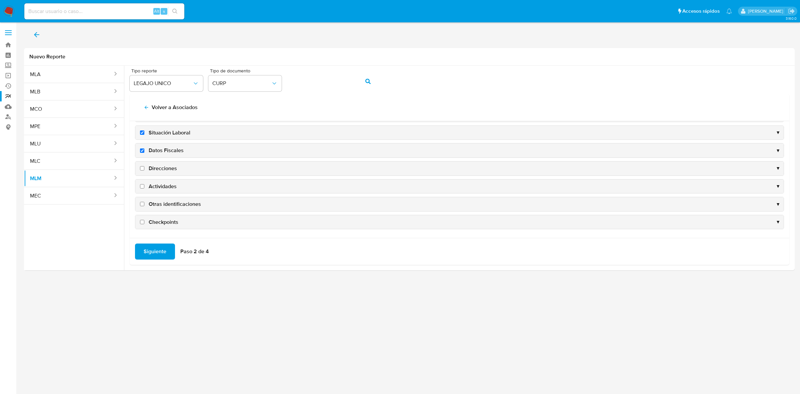
click at [144, 166] on input "Direcciones" at bounding box center [142, 168] width 4 height 4
checkbox input "true"
click at [168, 183] on span "Actividades" at bounding box center [163, 186] width 28 height 7
click at [144, 184] on input "Actividades" at bounding box center [142, 186] width 4 height 4
checkbox input "true"
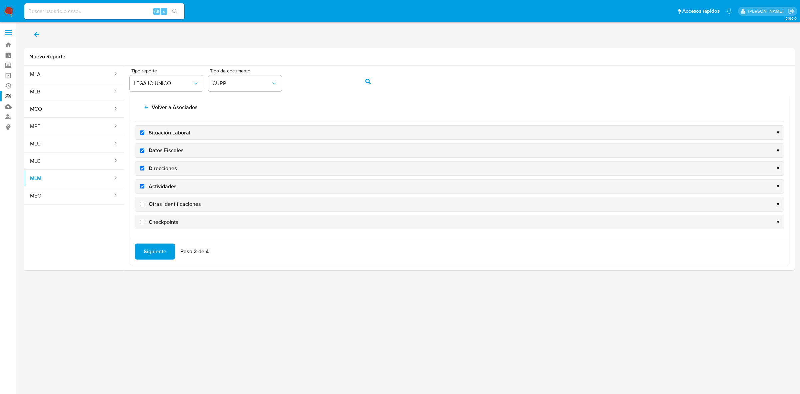
click at [170, 201] on span "Otras identificaciones" at bounding box center [175, 203] width 52 height 7
click at [144, 202] on input "Otras identificaciones" at bounding box center [142, 204] width 4 height 4
checkbox input "true"
click at [158, 227] on div "Checkpoints ▼" at bounding box center [459, 222] width 648 height 14
click at [159, 222] on span "Checkpoints" at bounding box center [164, 220] width 30 height 7
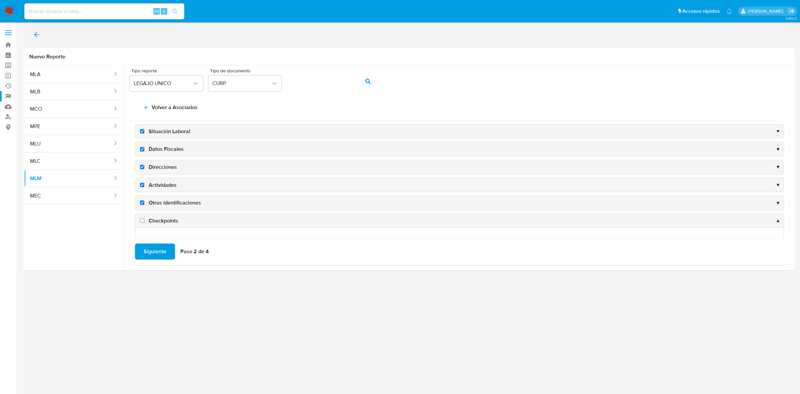
click at [144, 222] on input "Checkpoints" at bounding box center [142, 220] width 4 height 4
checkbox input "true"
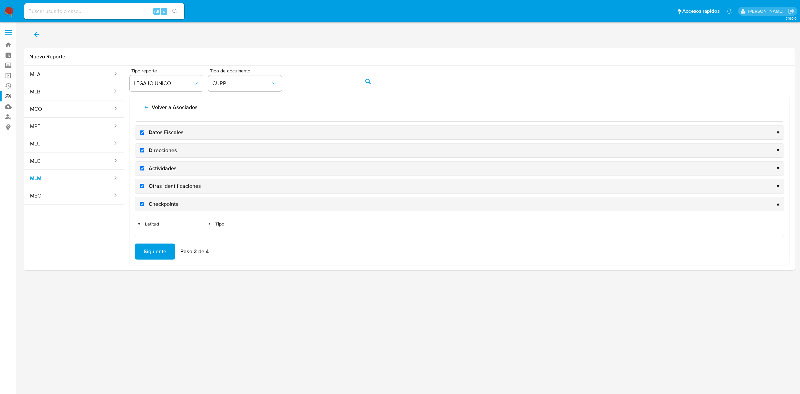
scroll to position [92, 0]
click at [155, 254] on span "Siguiente" at bounding box center [155, 251] width 23 height 15
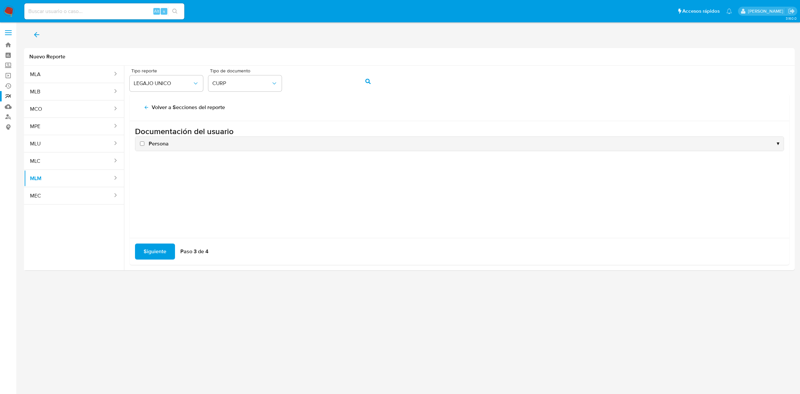
click at [159, 145] on span "Persona" at bounding box center [159, 143] width 20 height 7
click at [144, 145] on input "Persona" at bounding box center [142, 143] width 4 height 4
checkbox input "true"
click at [160, 253] on span "Siguiente" at bounding box center [155, 251] width 23 height 15
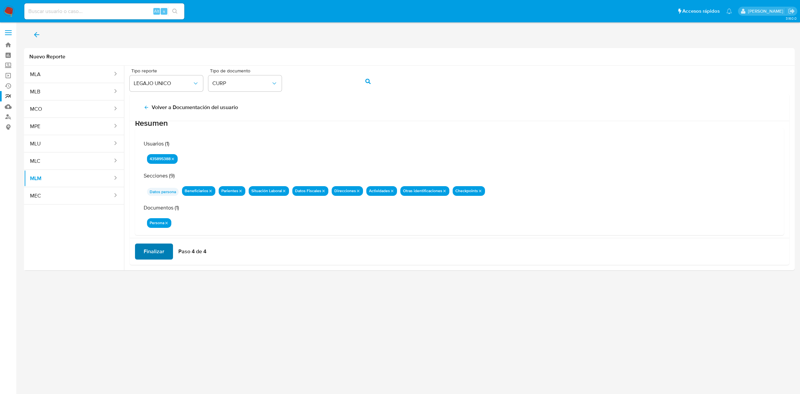
scroll to position [21, 0]
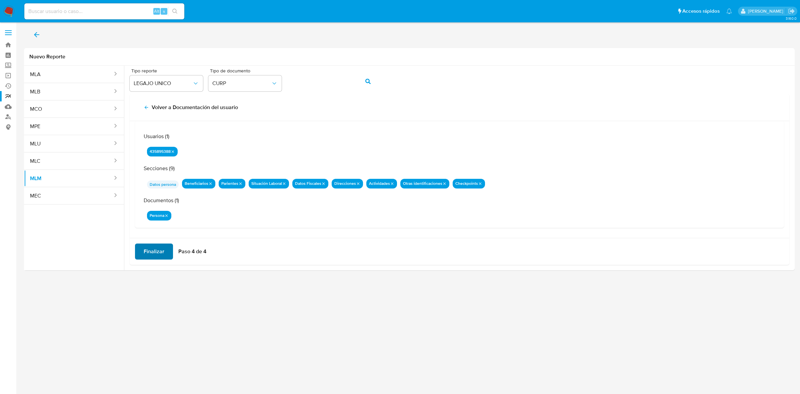
click at [163, 251] on span "Finalizar" at bounding box center [154, 251] width 21 height 15
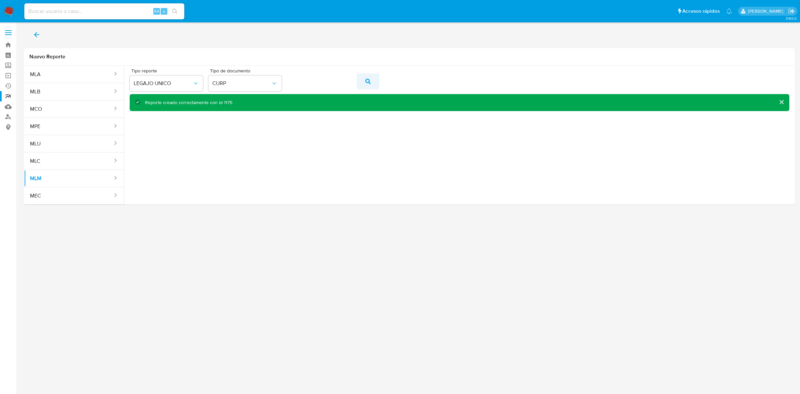
click at [369, 80] on icon "action-search" at bounding box center [367, 81] width 5 height 5
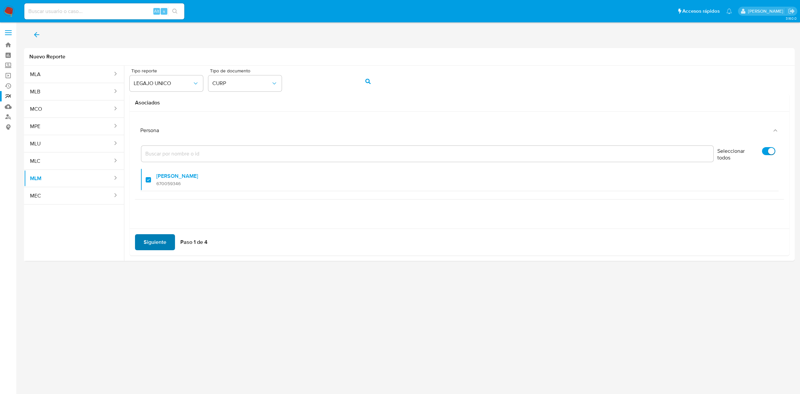
click at [152, 247] on span "Siguiente" at bounding box center [155, 242] width 23 height 15
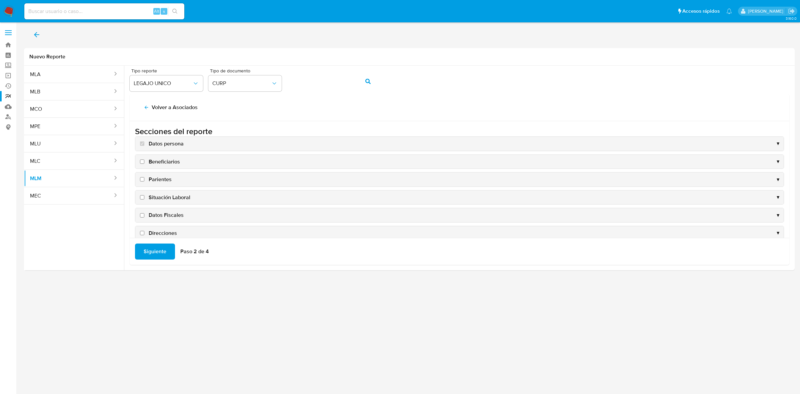
click at [152, 163] on span "Beneficiarios" at bounding box center [164, 161] width 31 height 7
click at [144, 163] on input "Beneficiarios" at bounding box center [142, 161] width 4 height 4
checkbox input "true"
click at [157, 177] on span "Parientes" at bounding box center [160, 179] width 23 height 7
click at [144, 177] on input "Parientes" at bounding box center [142, 179] width 4 height 4
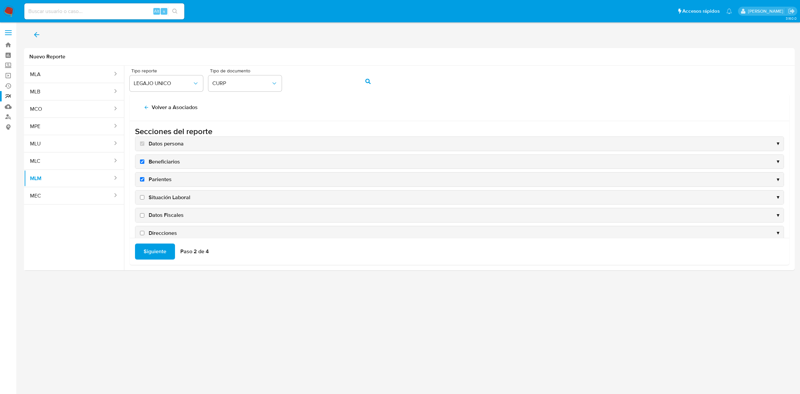
checkbox input "true"
click at [167, 200] on span "Situación Laboral" at bounding box center [170, 197] width 42 height 7
click at [144, 199] on input "Situación Laboral" at bounding box center [142, 197] width 4 height 4
checkbox input "true"
click at [169, 217] on span "Datos Fiscales" at bounding box center [166, 214] width 35 height 7
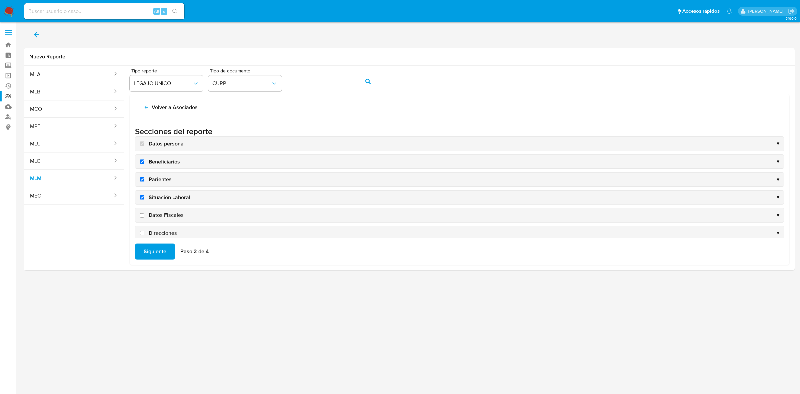
click at [144, 217] on input "Datos Fiscales" at bounding box center [142, 215] width 4 height 4
checkbox input "true"
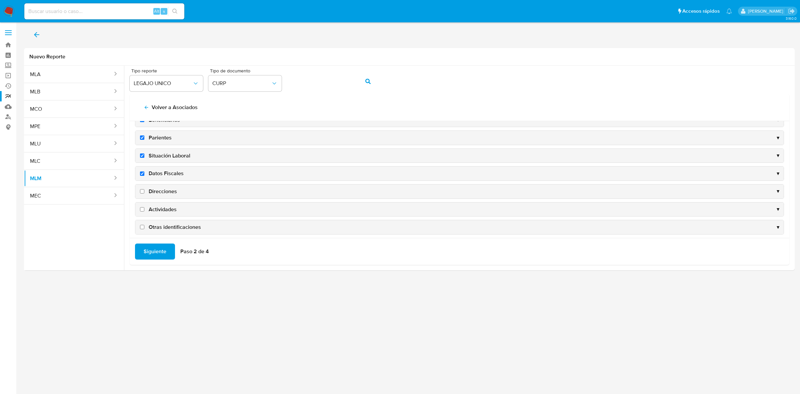
click at [167, 192] on span "Direcciones" at bounding box center [163, 191] width 28 height 7
click at [144, 192] on input "Direcciones" at bounding box center [142, 191] width 4 height 4
checkbox input "true"
click at [169, 212] on span "Actividades" at bounding box center [163, 209] width 28 height 7
click at [144, 211] on input "Actividades" at bounding box center [142, 209] width 4 height 4
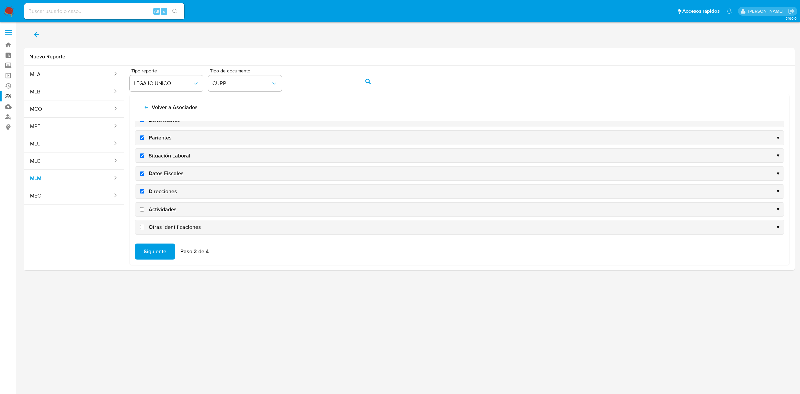
checkbox input "true"
click at [169, 229] on span "Otras identificaciones" at bounding box center [175, 226] width 52 height 7
click at [144, 229] on input "Otras identificaciones" at bounding box center [142, 227] width 4 height 4
checkbox input "true"
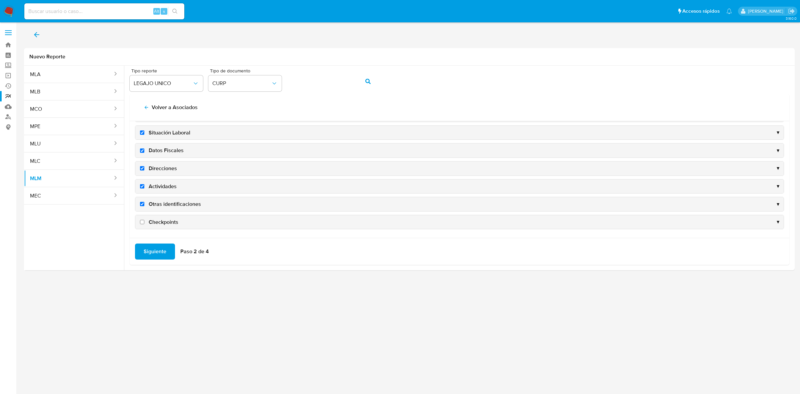
click at [167, 221] on span "Checkpoints" at bounding box center [164, 221] width 30 height 7
click at [144, 221] on input "Checkpoints" at bounding box center [142, 222] width 4 height 4
checkbox input "true"
click at [153, 247] on span "Siguiente" at bounding box center [155, 251] width 23 height 15
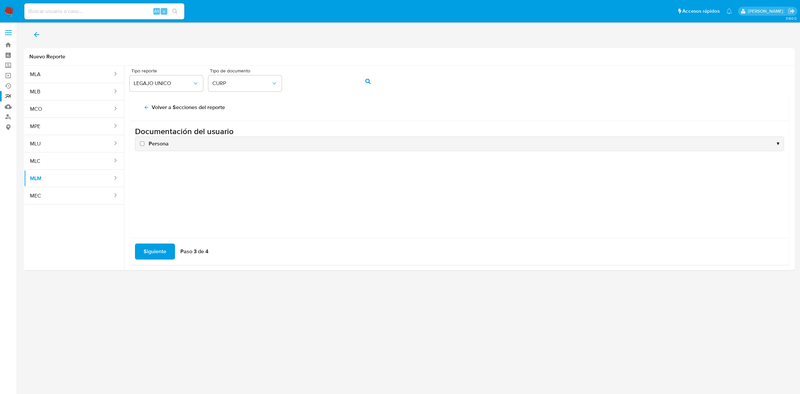
click at [156, 146] on span "Persona" at bounding box center [159, 143] width 20 height 7
click at [144, 146] on input "Persona" at bounding box center [142, 143] width 4 height 4
checkbox input "true"
click at [158, 255] on span "Siguiente" at bounding box center [155, 251] width 23 height 15
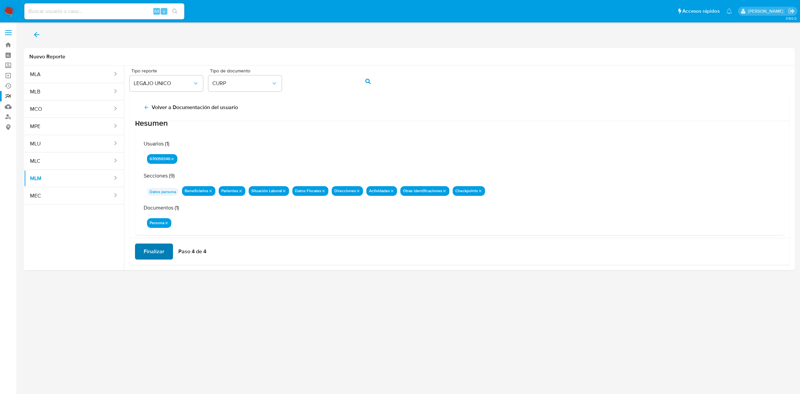
scroll to position [21, 0]
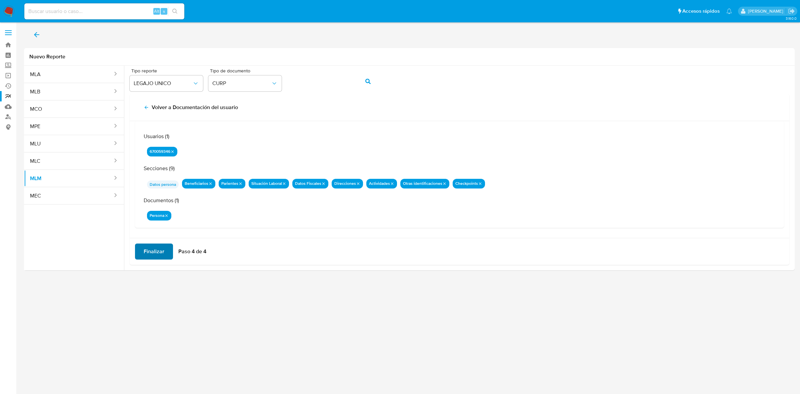
click at [161, 252] on span "Finalizar" at bounding box center [154, 251] width 21 height 15
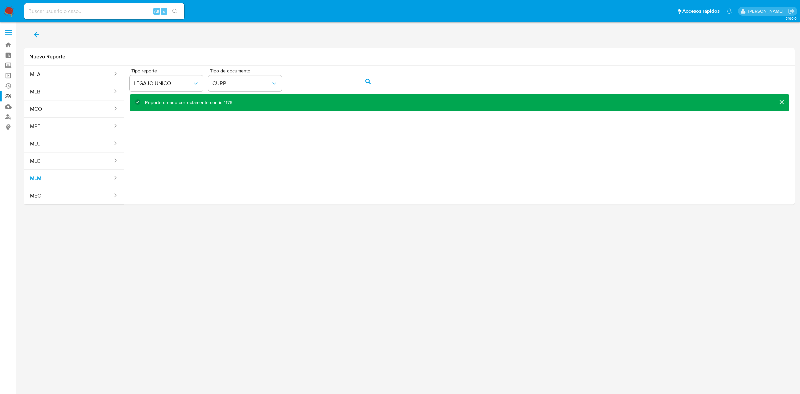
click at [38, 36] on icon "back" at bounding box center [37, 35] width 8 height 8
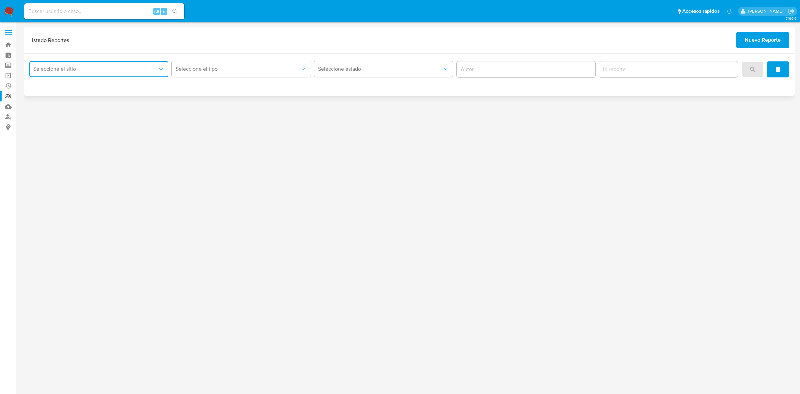
click at [81, 75] on button "Seleccione el sitio" at bounding box center [98, 69] width 139 height 16
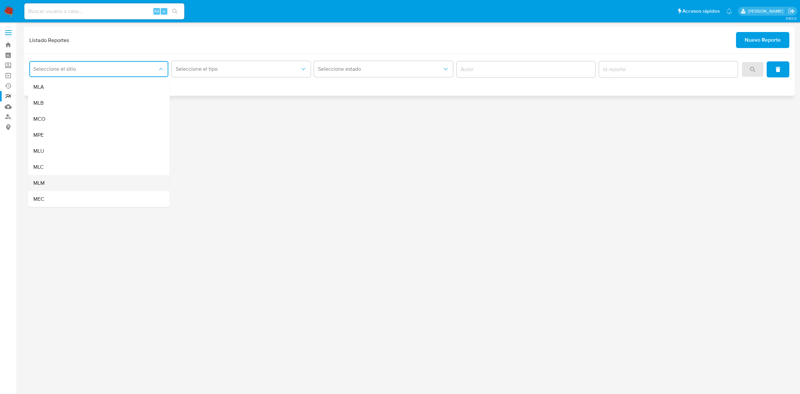
click at [68, 181] on div "MLM" at bounding box center [96, 183] width 127 height 16
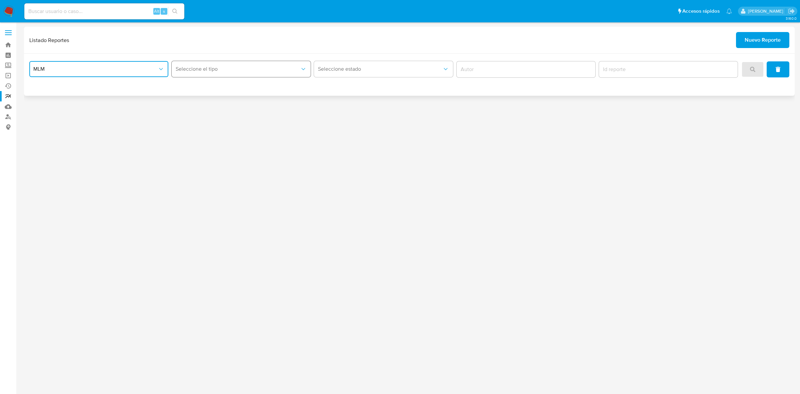
click at [216, 66] on span "Seleccione el tipo" at bounding box center [238, 69] width 124 height 7
click at [228, 104] on div "LEGAJO UNICO" at bounding box center [239, 103] width 127 height 16
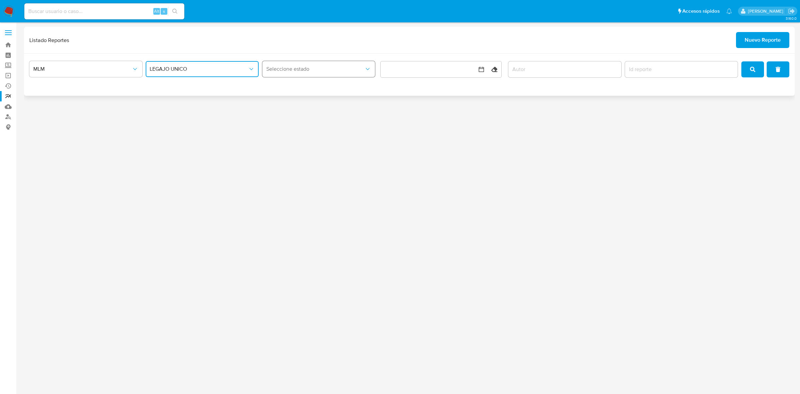
click at [341, 71] on span "Seleccione estado" at bounding box center [315, 69] width 98 height 7
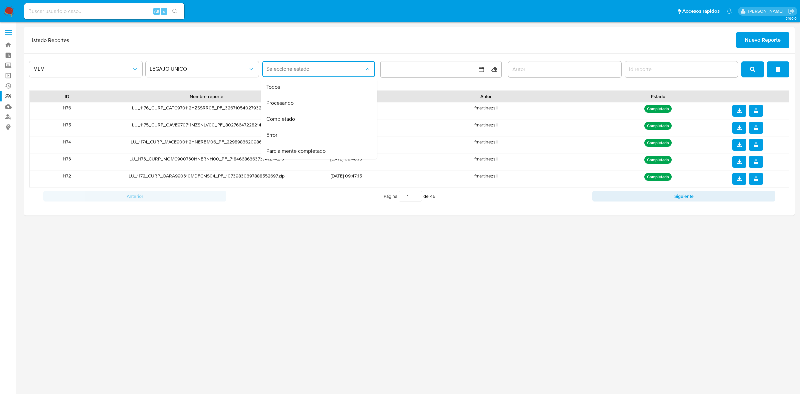
click at [464, 257] on div "3.160.0" at bounding box center [409, 208] width 771 height 363
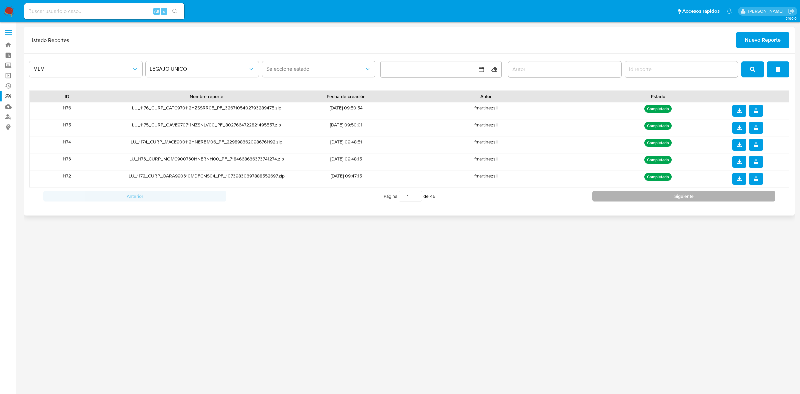
click at [720, 197] on button "Siguiente" at bounding box center [683, 196] width 183 height 11
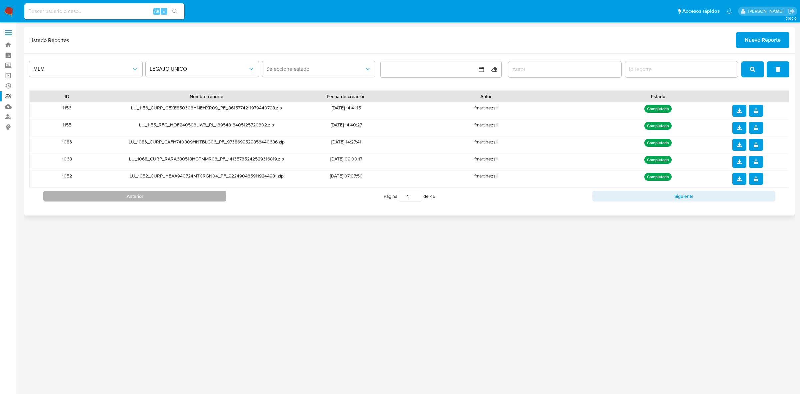
click at [201, 194] on button "Anterior" at bounding box center [134, 196] width 183 height 11
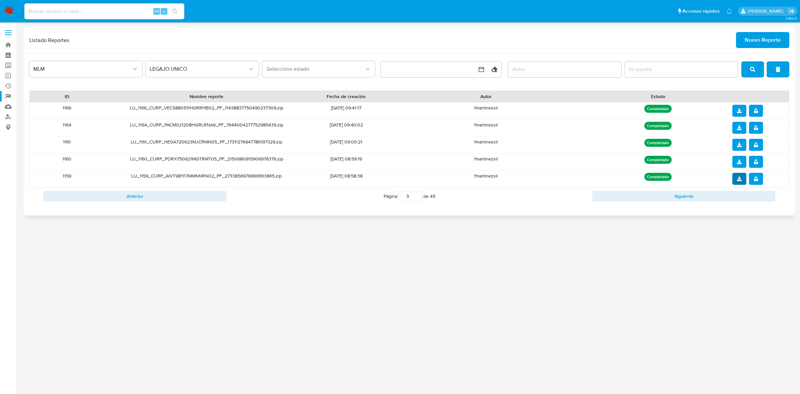
click at [739, 176] on span "download" at bounding box center [739, 178] width 5 height 11
drag, startPoint x: 693, startPoint y: 289, endPoint x: 706, endPoint y: 265, distance: 27.1
click at [693, 289] on div "3.160.0" at bounding box center [409, 208] width 771 height 363
click at [738, 163] on icon "download" at bounding box center [739, 161] width 5 height 5
click at [724, 285] on div "3.160.0" at bounding box center [409, 208] width 771 height 363
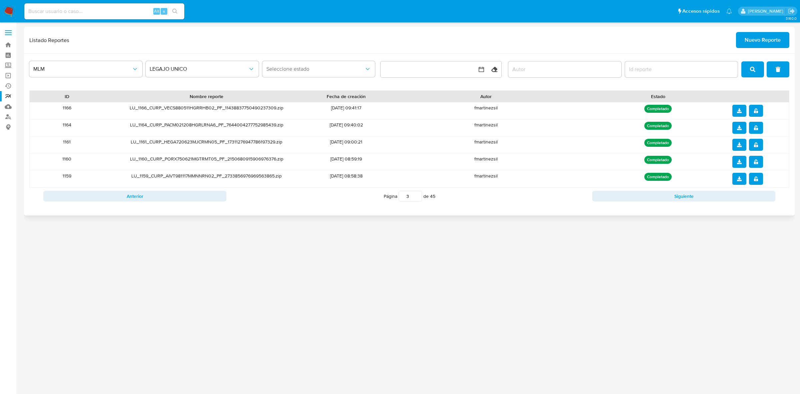
click at [739, 146] on icon "download" at bounding box center [739, 144] width 5 height 5
click at [738, 127] on icon "download" at bounding box center [739, 127] width 5 height 5
click at [742, 109] on button "download" at bounding box center [739, 111] width 14 height 12
drag, startPoint x: 447, startPoint y: 332, endPoint x: 449, endPoint y: 329, distance: 3.6
click at [447, 332] on div "3.160.0" at bounding box center [409, 208] width 771 height 363
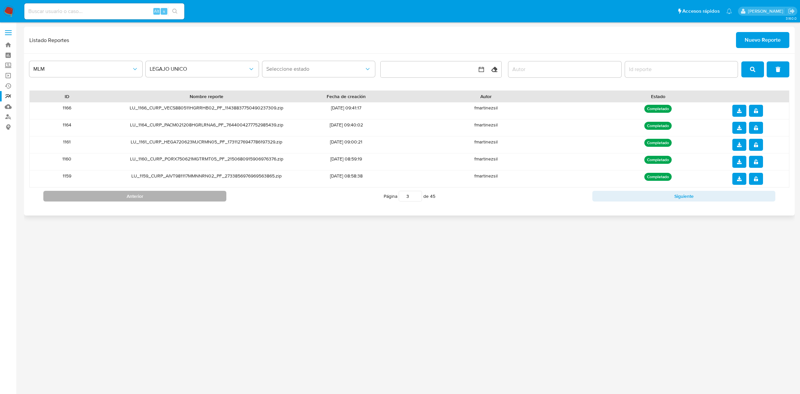
click at [183, 199] on button "Anterior" at bounding box center [134, 196] width 183 height 11
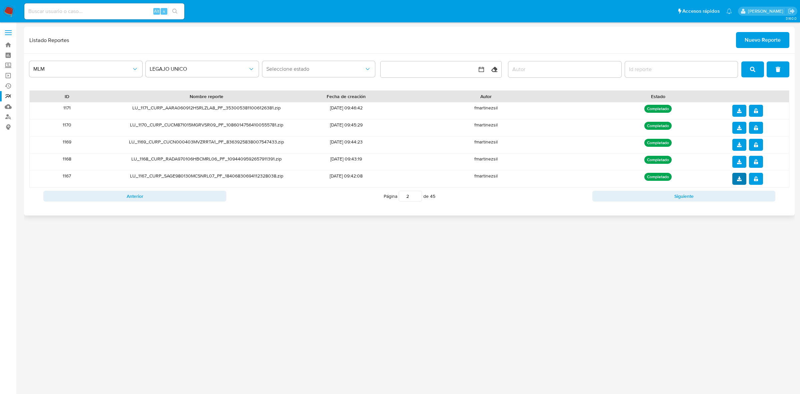
click at [741, 180] on icon "download" at bounding box center [739, 178] width 5 height 5
click at [738, 161] on icon "download" at bounding box center [739, 161] width 5 height 5
click at [741, 146] on icon "download" at bounding box center [739, 144] width 5 height 5
drag, startPoint x: 650, startPoint y: 351, endPoint x: 634, endPoint y: 336, distance: 22.2
click at [650, 351] on div "3.160.0" at bounding box center [409, 208] width 771 height 363
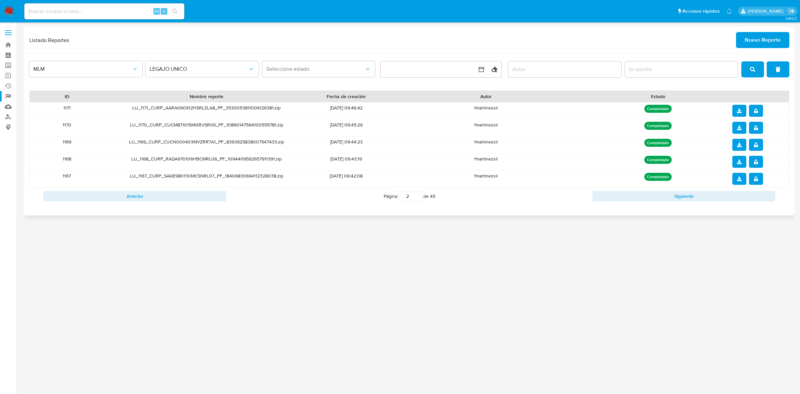
click at [735, 128] on button "download" at bounding box center [739, 128] width 14 height 12
click at [737, 109] on icon "download" at bounding box center [739, 110] width 5 height 5
drag, startPoint x: 216, startPoint y: 280, endPoint x: 198, endPoint y: 253, distance: 32.6
click at [216, 280] on div "3.160.0" at bounding box center [409, 208] width 771 height 363
click at [179, 201] on button "Anterior" at bounding box center [134, 196] width 183 height 11
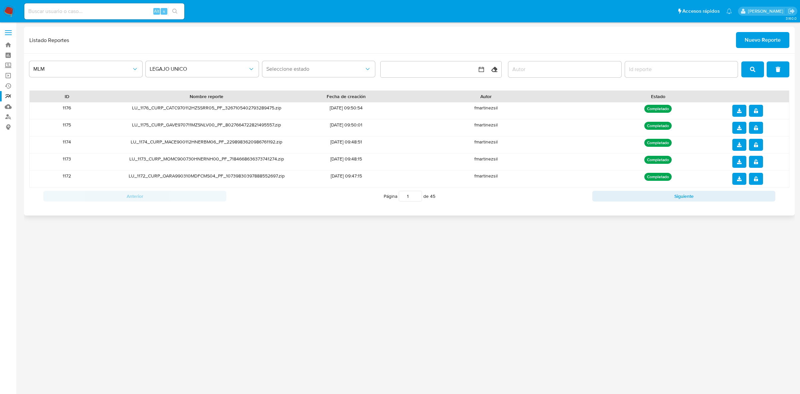
click at [740, 180] on icon "download" at bounding box center [739, 178] width 5 height 5
click at [742, 163] on button "download" at bounding box center [739, 162] width 14 height 12
click at [739, 147] on icon "download" at bounding box center [739, 144] width 5 height 5
click at [740, 131] on span "download" at bounding box center [739, 127] width 5 height 11
click at [720, 262] on div "3.160.0" at bounding box center [409, 208] width 771 height 363
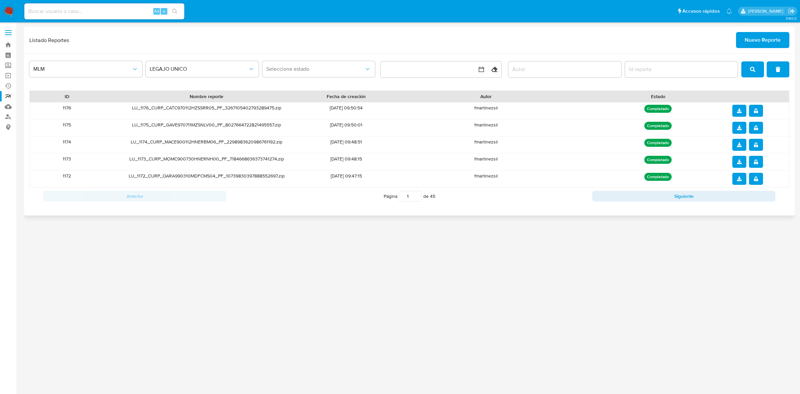
click at [739, 113] on span "download" at bounding box center [739, 110] width 5 height 11
click at [699, 319] on div "3.160.0" at bounding box center [409, 208] width 771 height 363
click at [671, 199] on button "Siguiente" at bounding box center [683, 196] width 183 height 11
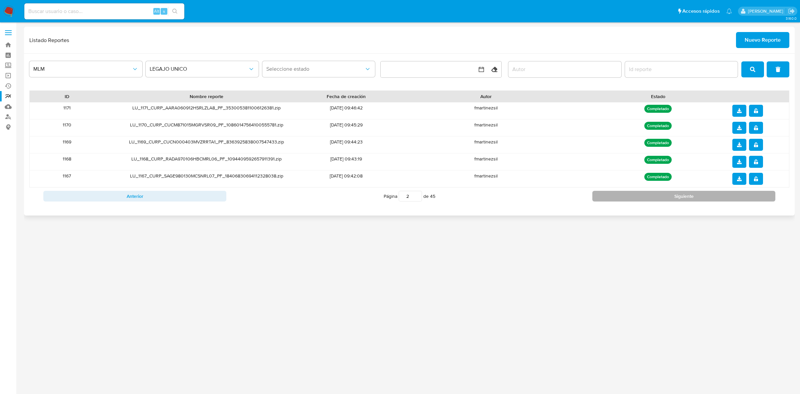
click at [671, 199] on button "Siguiente" at bounding box center [683, 196] width 183 height 11
click at [678, 199] on button "Siguiente" at bounding box center [683, 196] width 183 height 11
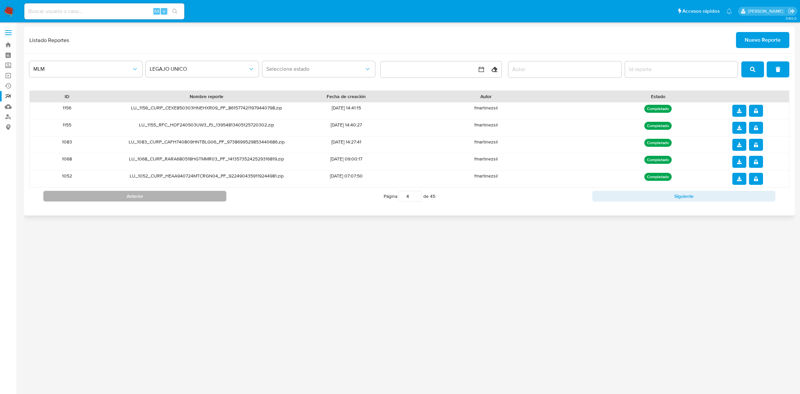
click at [210, 194] on button "Anterior" at bounding box center [134, 196] width 183 height 11
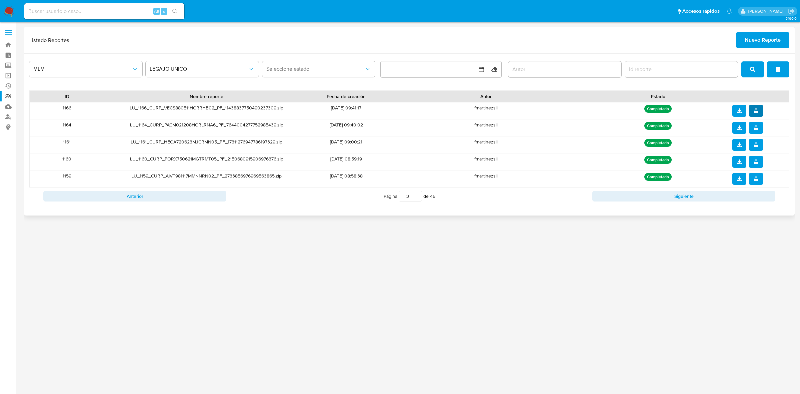
click at [759, 109] on button "notify_security" at bounding box center [756, 111] width 14 height 12
click at [756, 181] on icon "notify_security" at bounding box center [756, 178] width 4 height 5
click at [758, 165] on button "notify_security" at bounding box center [756, 162] width 14 height 12
click at [754, 146] on icon "notify_security" at bounding box center [756, 144] width 4 height 5
click at [761, 129] on button "notify_security" at bounding box center [756, 128] width 14 height 12
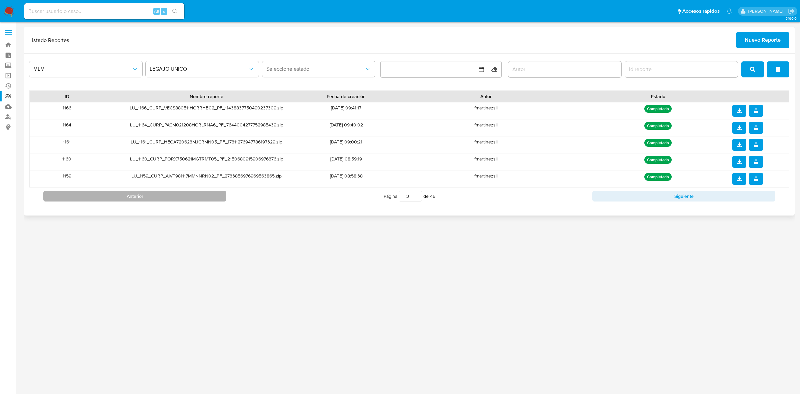
click at [163, 199] on button "Anterior" at bounding box center [134, 196] width 183 height 11
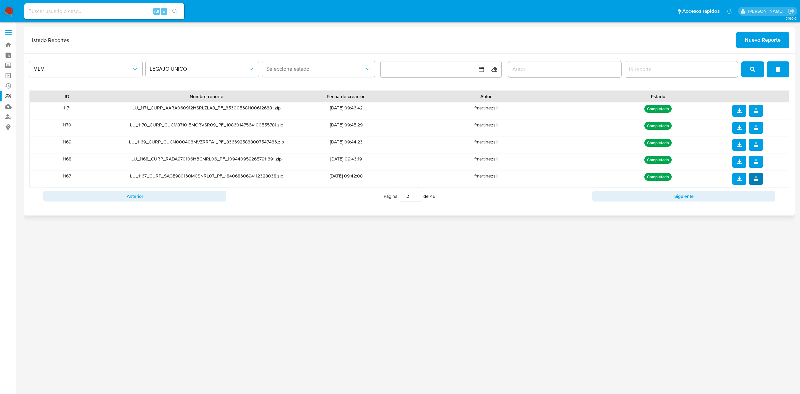
click at [759, 182] on button "notify_security" at bounding box center [756, 179] width 14 height 12
click at [761, 161] on button "notify_security" at bounding box center [756, 162] width 14 height 12
click at [754, 145] on icon "notify_security" at bounding box center [756, 144] width 5 height 5
click at [752, 146] on button "notify_security" at bounding box center [756, 145] width 14 height 12
click at [754, 129] on icon "notify_security" at bounding box center [756, 127] width 4 height 5
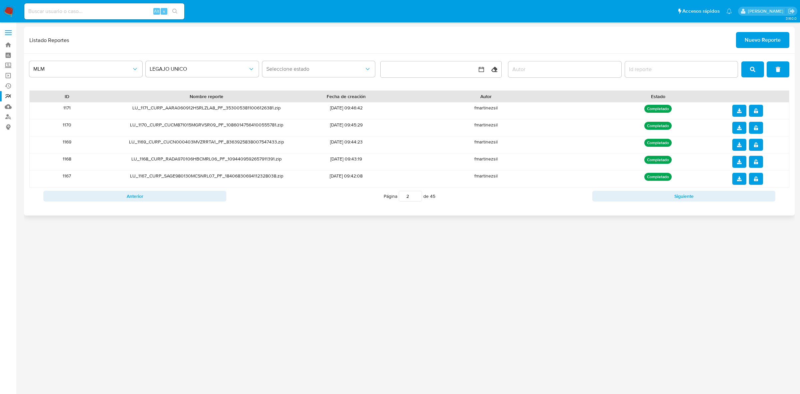
click at [758, 109] on button "notify_security" at bounding box center [756, 111] width 14 height 12
click at [129, 195] on button "Anterior" at bounding box center [134, 196] width 183 height 11
type input "1"
click at [757, 178] on button "notify_security" at bounding box center [756, 179] width 14 height 12
click at [757, 163] on icon "notify_security" at bounding box center [756, 161] width 4 height 5
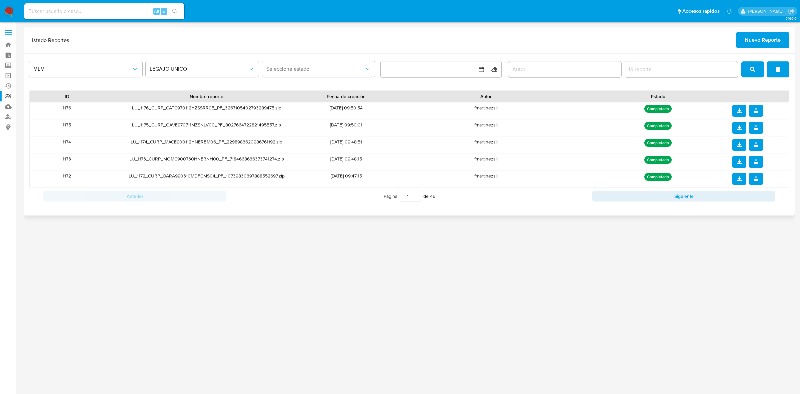
click at [755, 146] on icon "notify_security" at bounding box center [756, 144] width 5 height 5
click at [754, 128] on icon "notify_security" at bounding box center [756, 127] width 4 height 5
click at [757, 112] on icon "notify_security" at bounding box center [756, 110] width 4 height 5
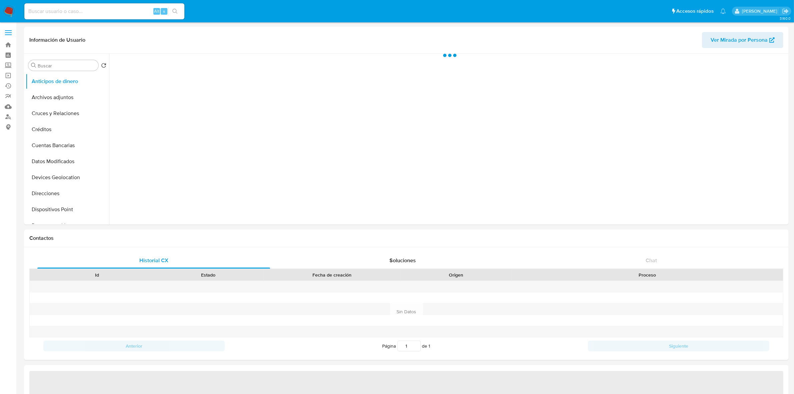
select select "10"
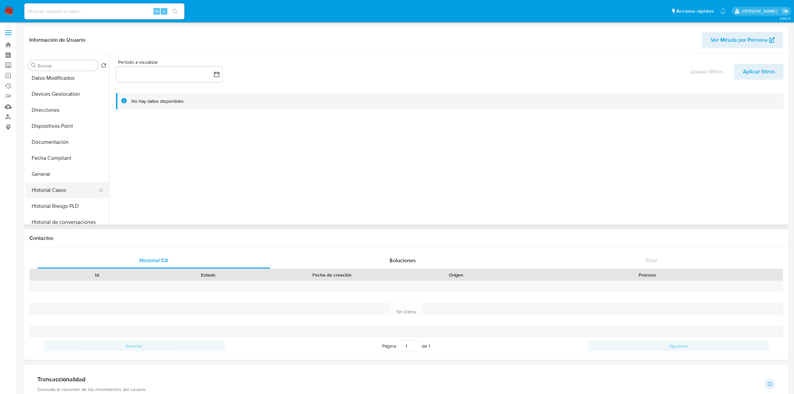
scroll to position [208, 0]
click at [54, 170] on button "KYC" at bounding box center [65, 177] width 78 height 16
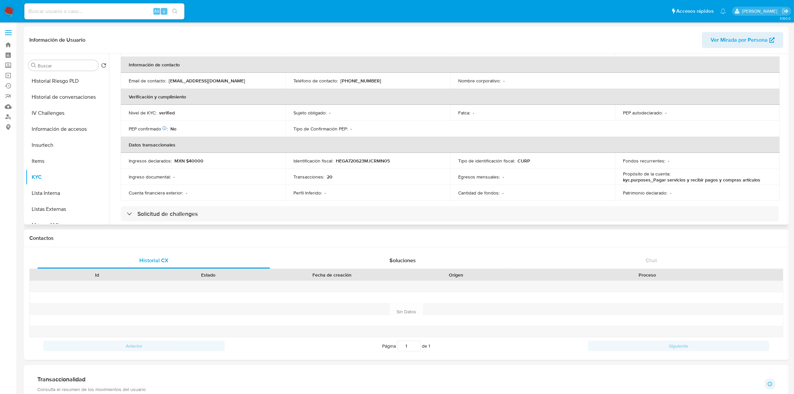
scroll to position [0, 0]
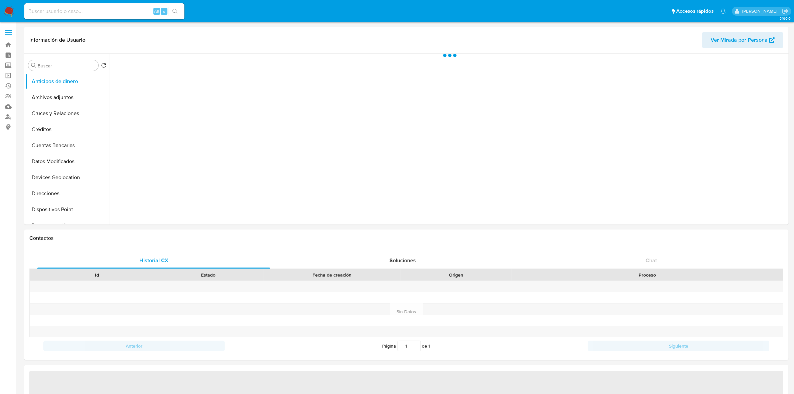
select select "10"
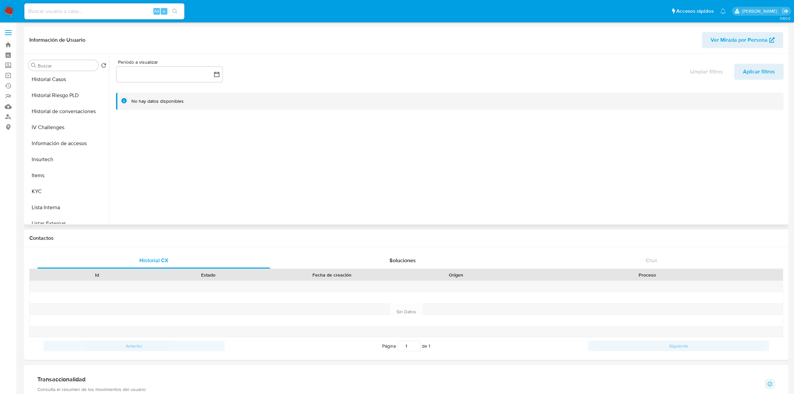
scroll to position [208, 0]
click at [54, 179] on button "KYC" at bounding box center [65, 177] width 78 height 16
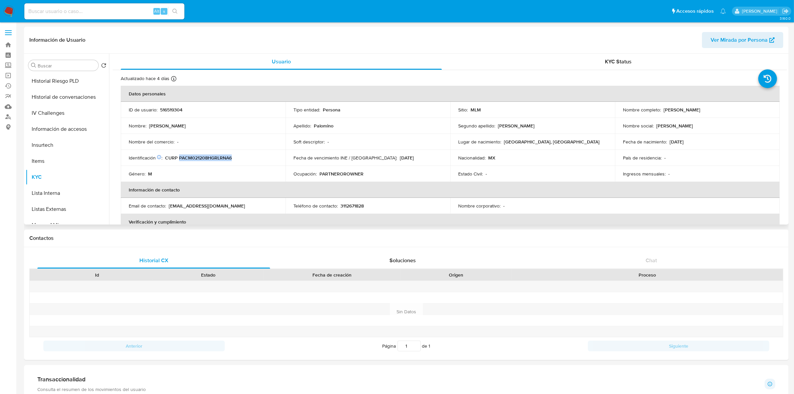
drag, startPoint x: 246, startPoint y: 157, endPoint x: 179, endPoint y: 159, distance: 67.4
click at [179, 159] on div "Identificación CIC: 215944029 : CURP PACM021208HGRLRNA6" at bounding box center [203, 158] width 149 height 6
copy p "PACM021208HGRLRNA6"
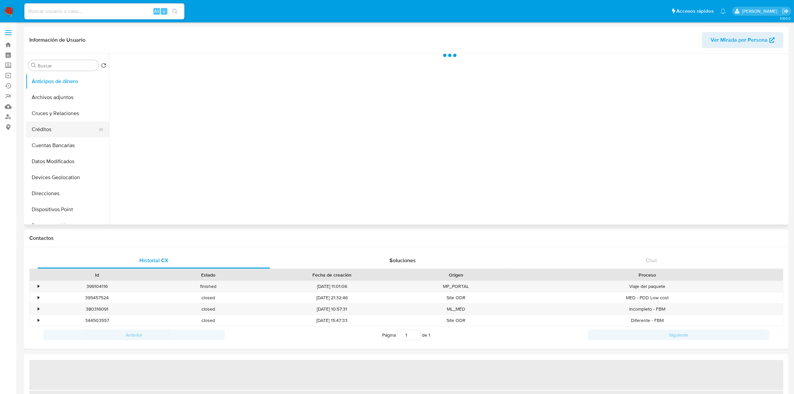
select select "10"
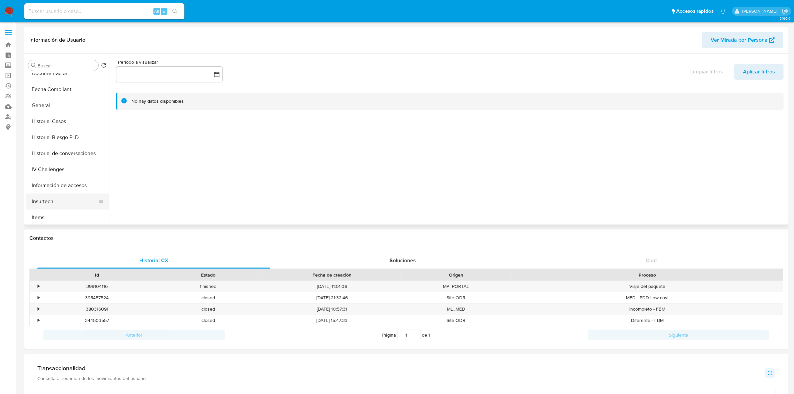
scroll to position [167, 0]
click at [56, 215] on button "KYC" at bounding box center [65, 219] width 78 height 16
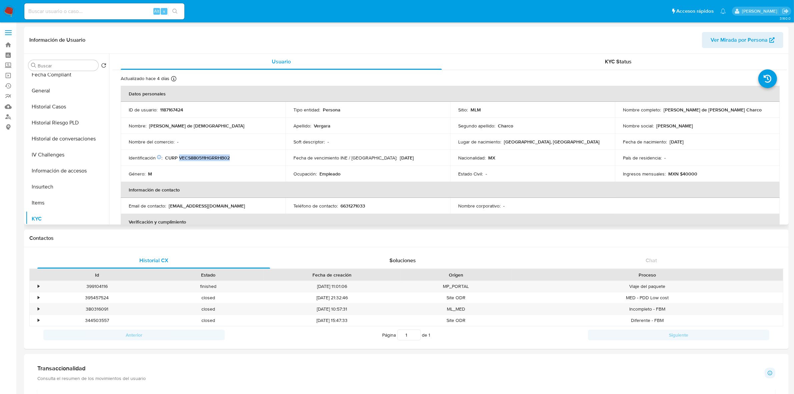
drag, startPoint x: 232, startPoint y: 159, endPoint x: 178, endPoint y: 160, distance: 54.0
click at [178, 160] on div "Identificación CIC: 217876084 : CURP VECS880511HGRRHB02" at bounding box center [203, 158] width 149 height 6
copy p "VECS880511HGRRHB02"
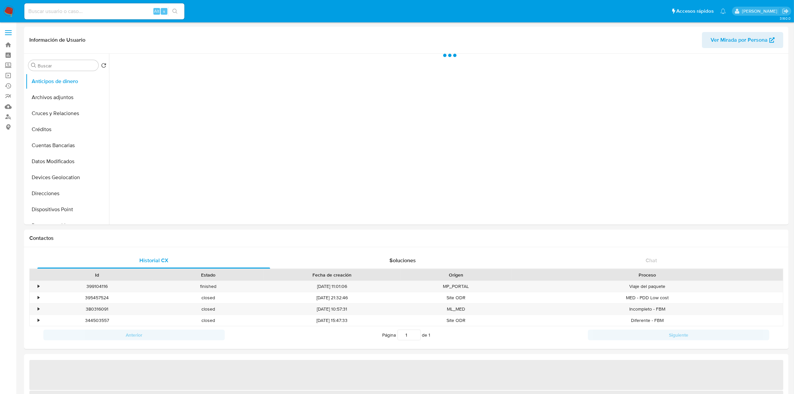
select select "10"
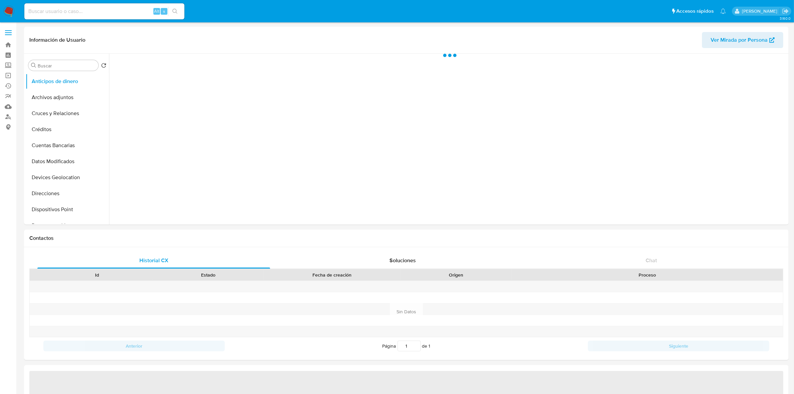
select select "10"
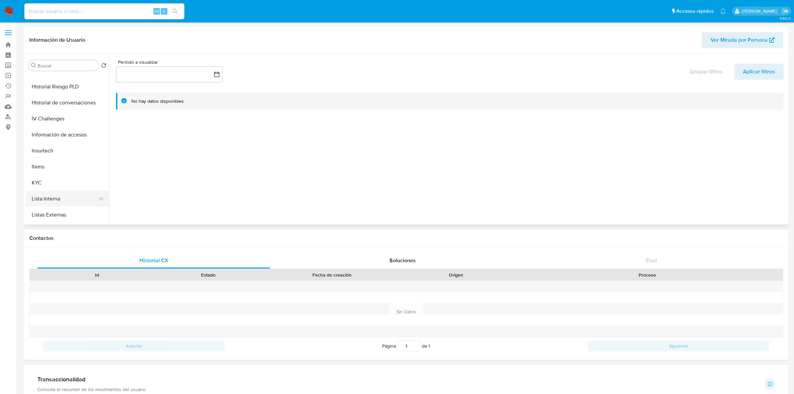
scroll to position [208, 0]
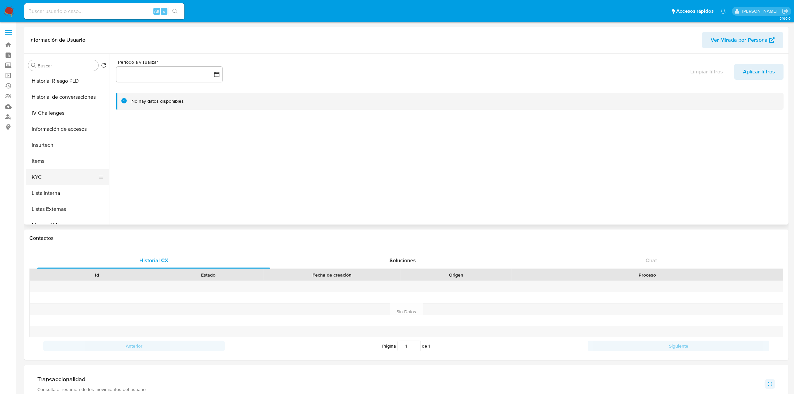
click at [53, 171] on button "KYC" at bounding box center [65, 177] width 78 height 16
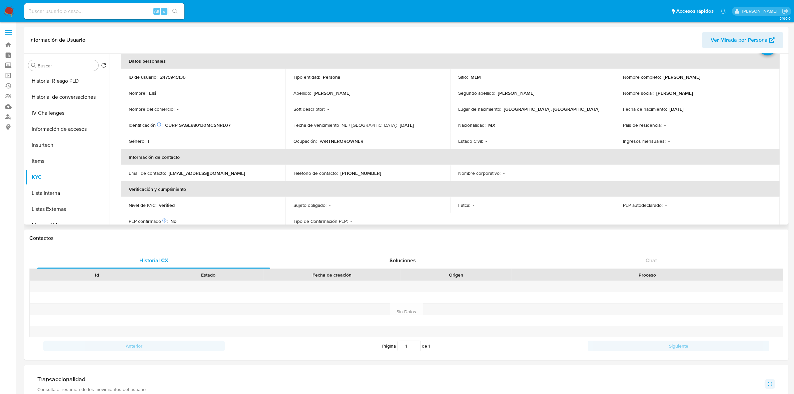
scroll to position [83, 0]
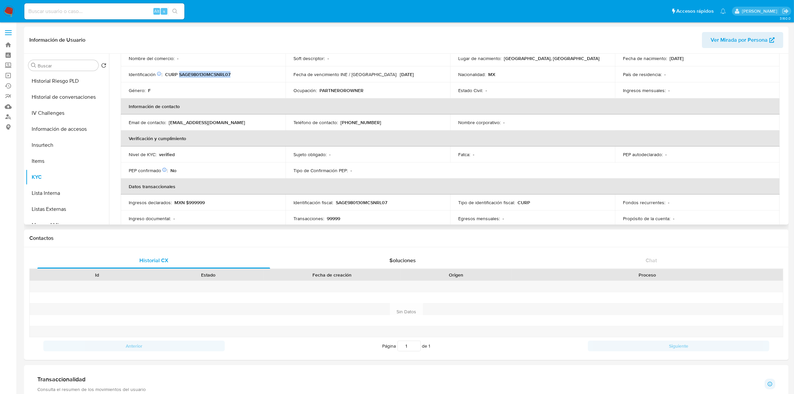
drag, startPoint x: 239, startPoint y: 72, endPoint x: 179, endPoint y: 76, distance: 60.1
click at [179, 76] on div "Identificación CIC: 165955378 : CURP SAGE980130MCSNRL07" at bounding box center [203, 74] width 149 height 6
copy p "SAGE980130MCSNRL07"
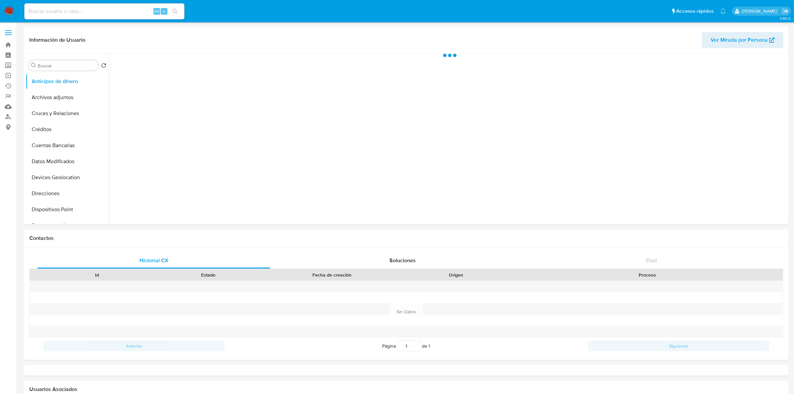
select select "10"
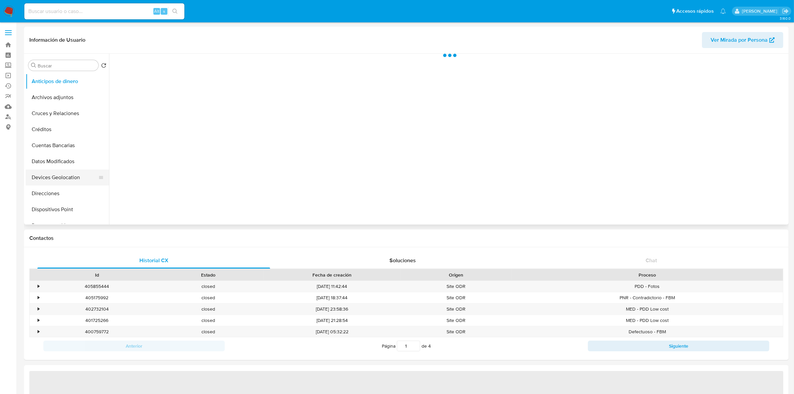
select select "10"
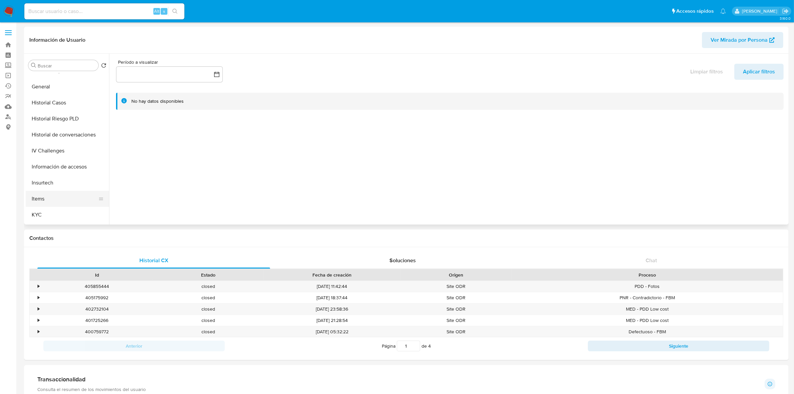
scroll to position [250, 0]
click at [41, 132] on button "KYC" at bounding box center [65, 135] width 78 height 16
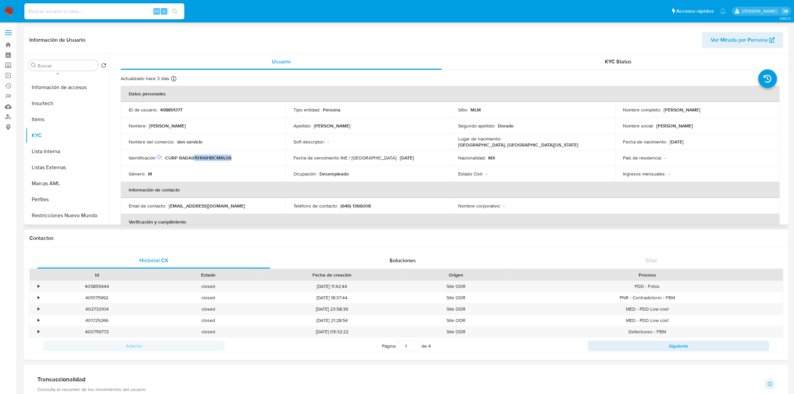
drag, startPoint x: 232, startPoint y: 153, endPoint x: 194, endPoint y: 157, distance: 38.1
click at [194, 157] on td "Identificación CIC: 149481990 : CURP RADA970106HBCMRL06" at bounding box center [203, 158] width 165 height 16
click at [221, 156] on p "CURP RADA970106HBCMRL06" at bounding box center [198, 158] width 66 height 6
drag, startPoint x: 238, startPoint y: 154, endPoint x: 179, endPoint y: 158, distance: 59.9
click at [179, 158] on td "Identificación CIC: 149481990 : CURP RADA970106HBCMRL06" at bounding box center [203, 158] width 165 height 16
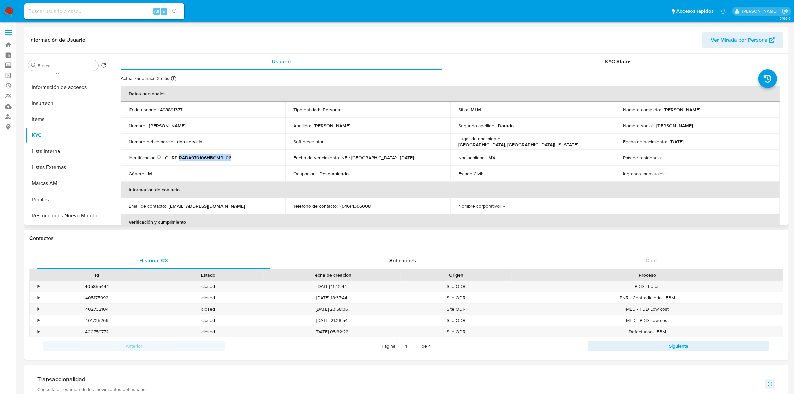
copy p "RADA970106HBCMRL06"
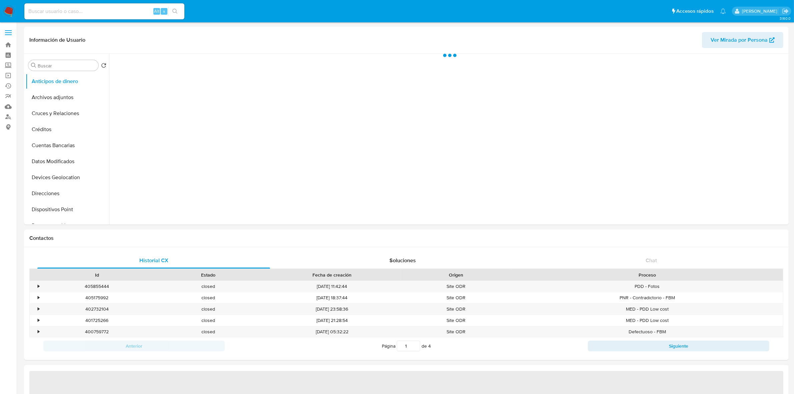
select select "10"
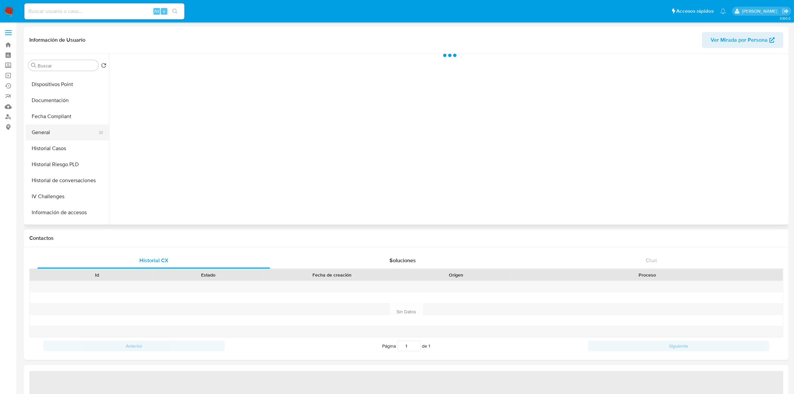
select select "10"
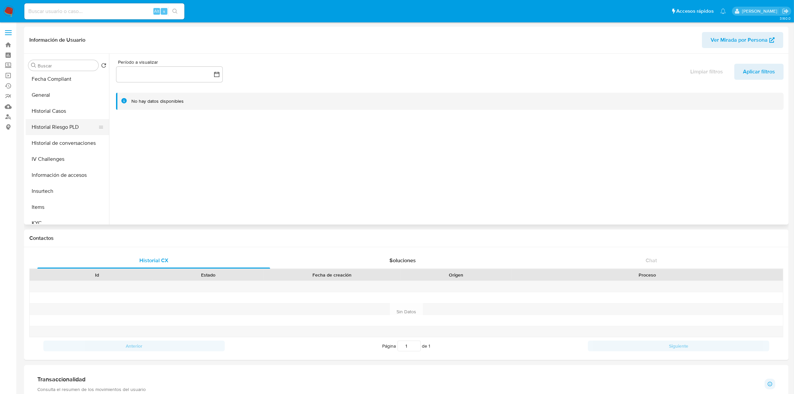
scroll to position [250, 0]
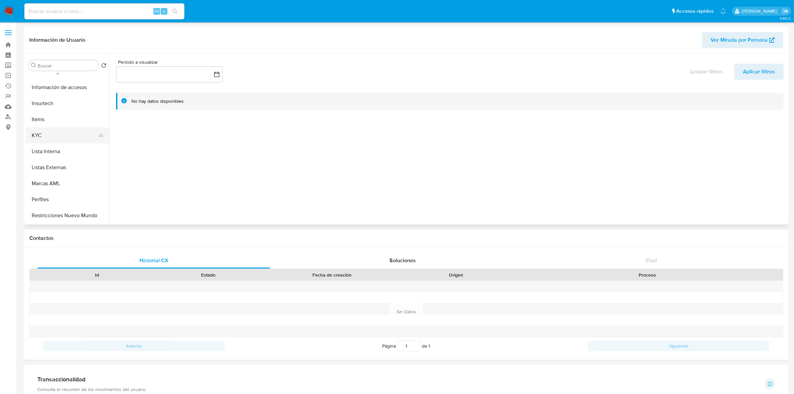
click at [54, 138] on button "KYC" at bounding box center [65, 135] width 78 height 16
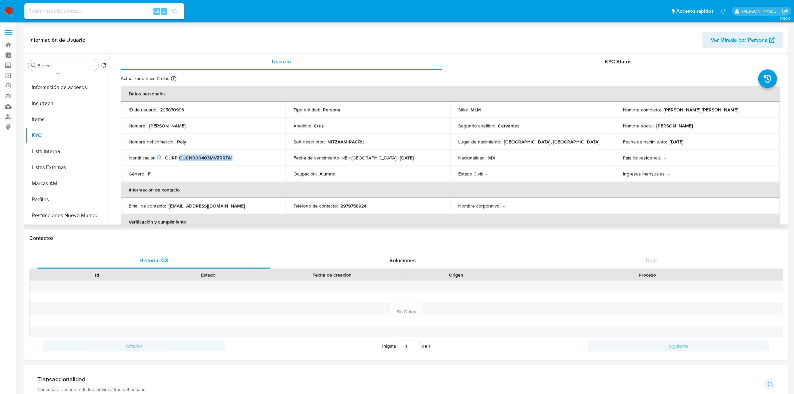
drag, startPoint x: 235, startPoint y: 158, endPoint x: 179, endPoint y: 158, distance: 56.3
click at [179, 158] on div "Identificación CIC: 168175953 : CURP CUCN000403MVZRRTA1" at bounding box center [203, 158] width 149 height 6
copy p "CUCN000403MVZRRTA1"
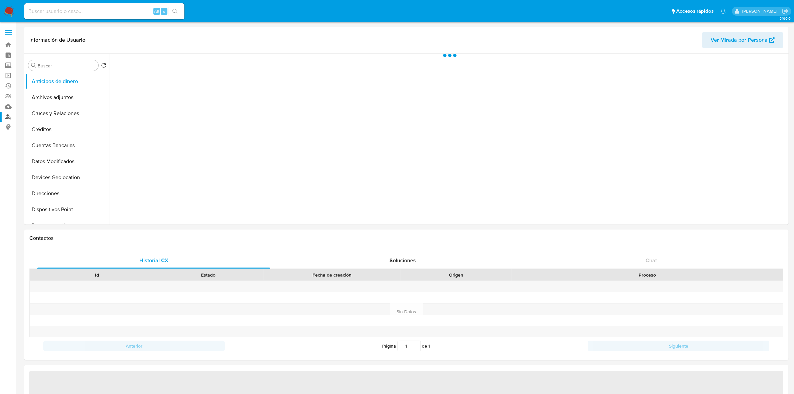
select select "10"
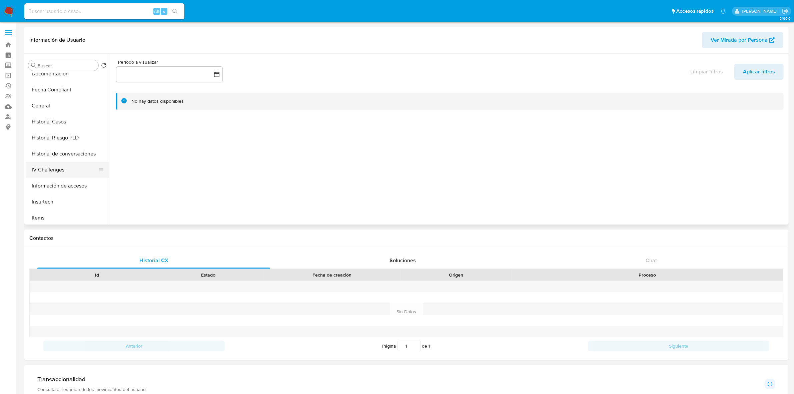
scroll to position [167, 0]
click at [41, 218] on button "KYC" at bounding box center [65, 219] width 78 height 16
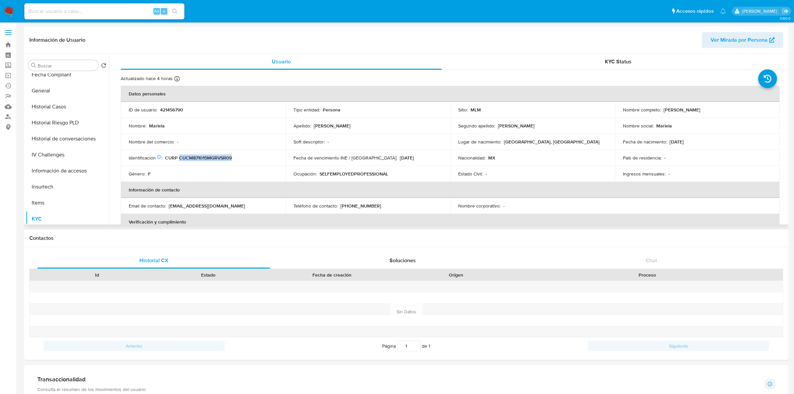
drag, startPoint x: 239, startPoint y: 159, endPoint x: 178, endPoint y: 159, distance: 61.0
click at [178, 159] on div "Identificación CIC: 181966937 : CURP CUCM871015MGRVSR09" at bounding box center [203, 158] width 149 height 6
drag, startPoint x: 180, startPoint y: 161, endPoint x: 184, endPoint y: 158, distance: 4.3
copy p "CUCM871015MGRVSR09"
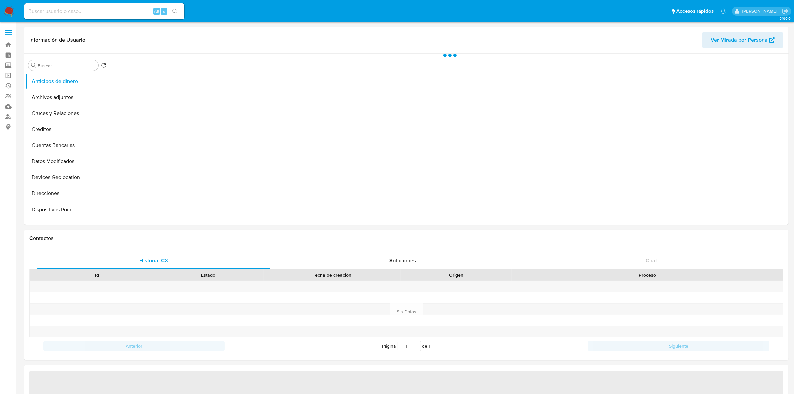
select select "10"
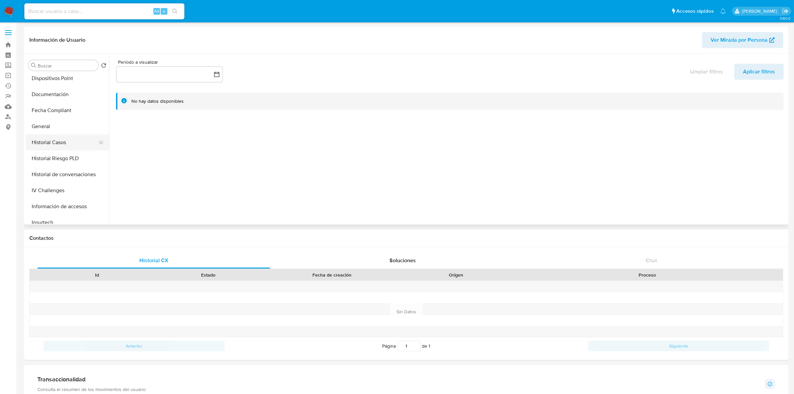
scroll to position [208, 0]
click at [40, 172] on button "KYC" at bounding box center [65, 177] width 78 height 16
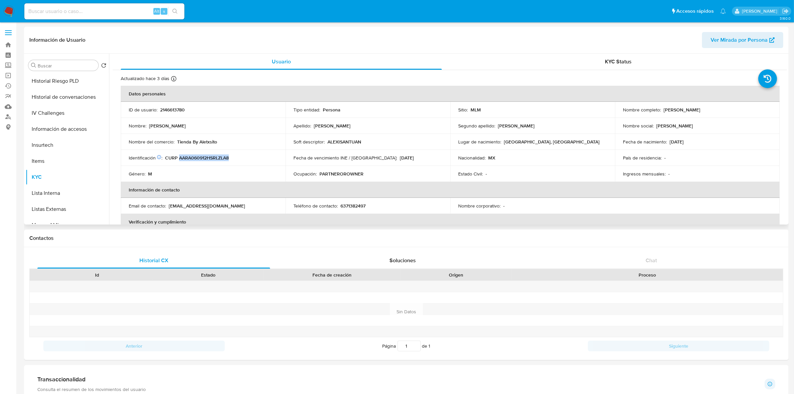
drag, startPoint x: 236, startPoint y: 158, endPoint x: 179, endPoint y: 157, distance: 56.7
click at [179, 157] on div "Identificación CIC: 268623974 : CURP AARA060912HSRLZLA8" at bounding box center [203, 158] width 149 height 6
copy p "AARA060912HSRLZLA8"
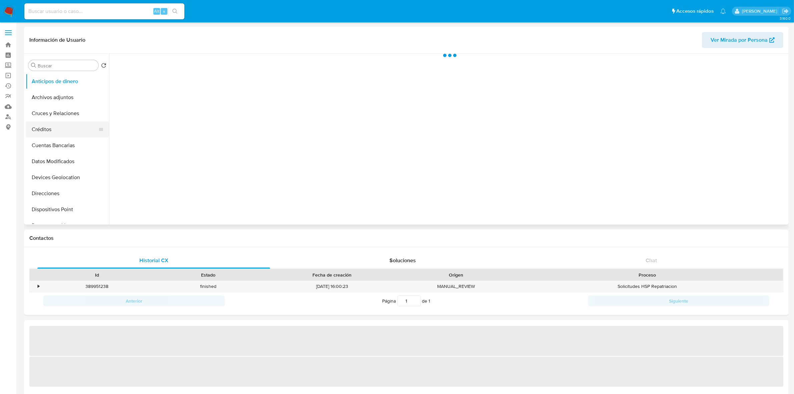
select select "10"
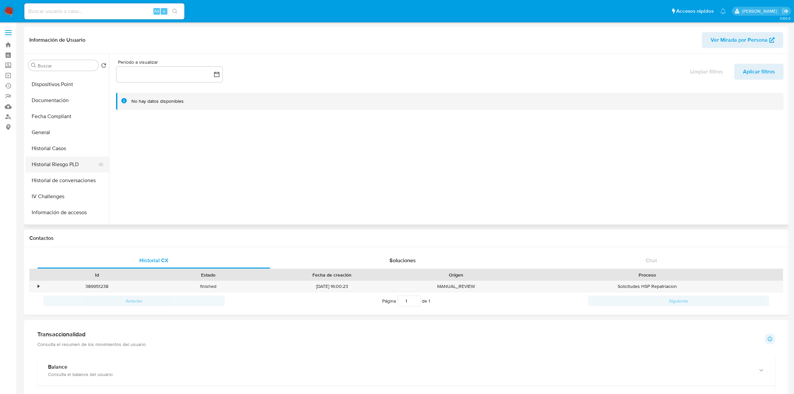
scroll to position [167, 0]
click at [47, 213] on button "KYC" at bounding box center [65, 219] width 78 height 16
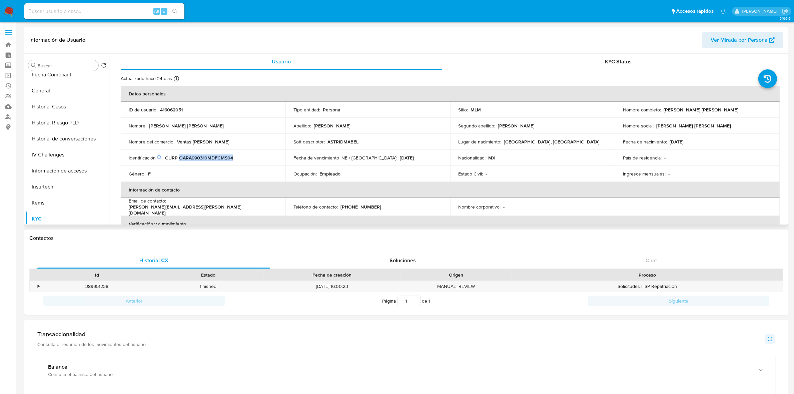
drag, startPoint x: 246, startPoint y: 159, endPoint x: 179, endPoint y: 159, distance: 66.3
click at [179, 159] on div "Identificación CIC: 172524653 : CURP OARA990310MDFCMS04" at bounding box center [203, 158] width 149 height 6
copy p "OARA990310MDFCMS04"
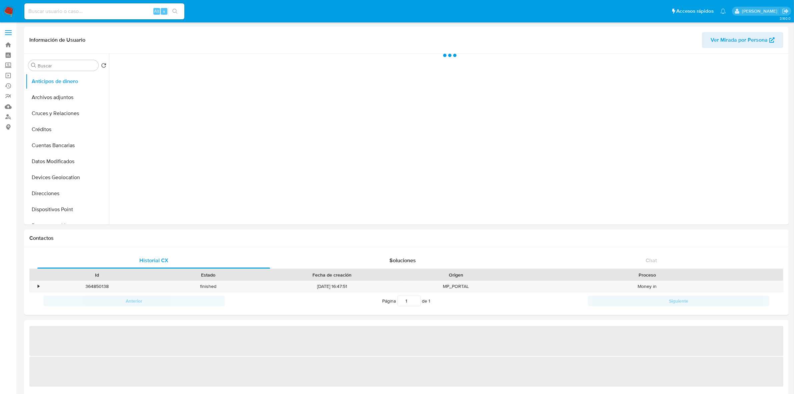
select select "10"
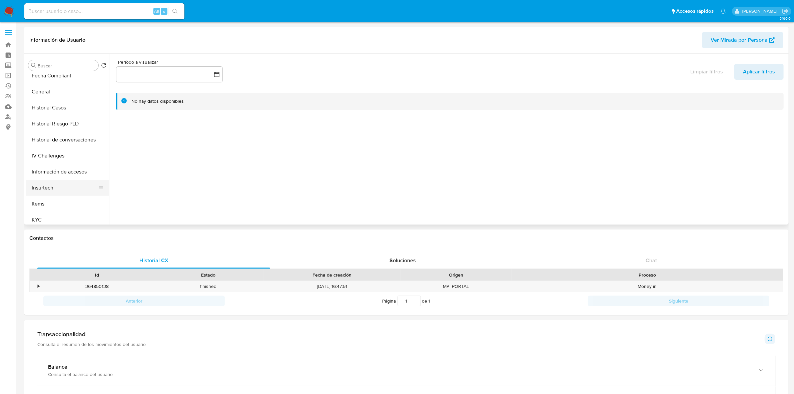
scroll to position [167, 0]
click at [33, 218] on button "KYC" at bounding box center [65, 219] width 78 height 16
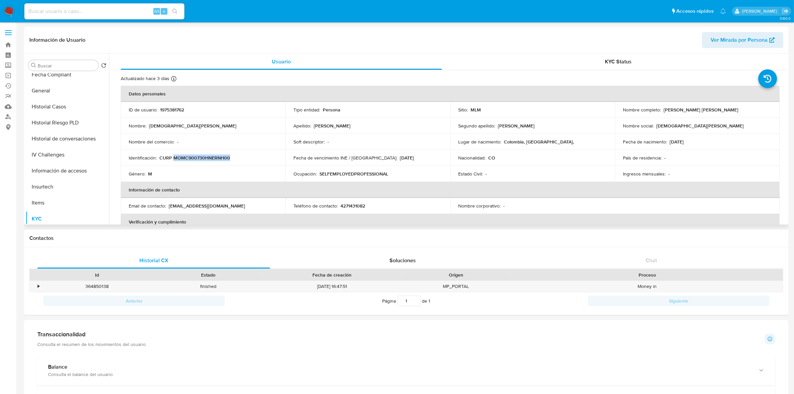
drag, startPoint x: 232, startPoint y: 158, endPoint x: 174, endPoint y: 157, distance: 58.3
click at [174, 157] on div "Identificación : CURP MOMC900730HNERNH00" at bounding box center [203, 158] width 149 height 6
copy p "MOMC900730HNERNH00"
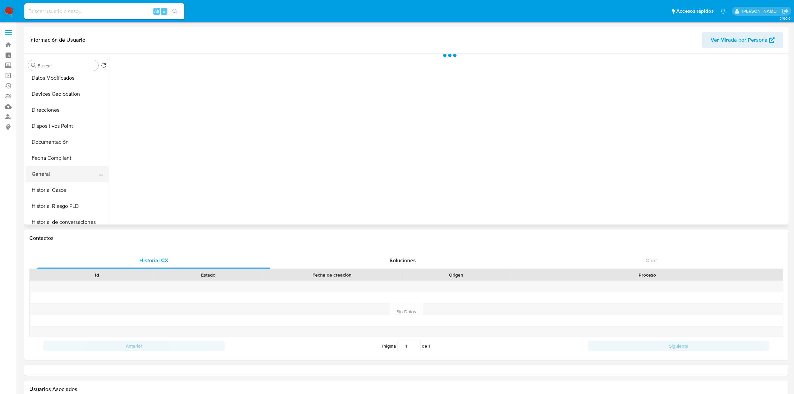
select select "10"
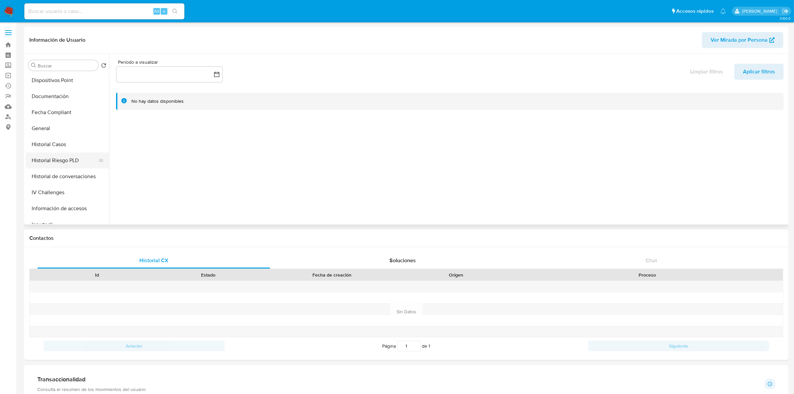
scroll to position [167, 0]
click at [49, 215] on button "KYC" at bounding box center [65, 219] width 78 height 16
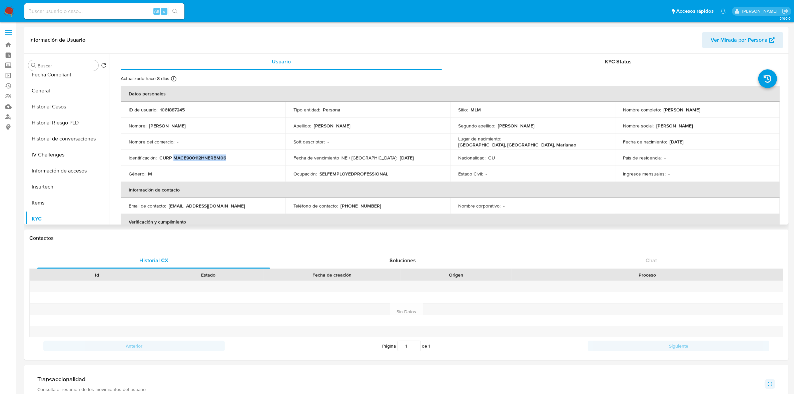
drag, startPoint x: 226, startPoint y: 157, endPoint x: 173, endPoint y: 159, distance: 53.4
click at [173, 159] on div "Identificación : CURP MACE900112HNERBM06" at bounding box center [203, 158] width 149 height 6
copy p "MACE900112HNERBM06"
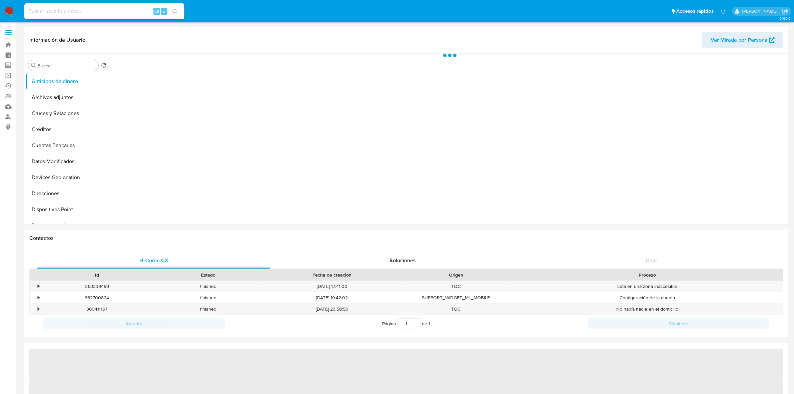
select select "10"
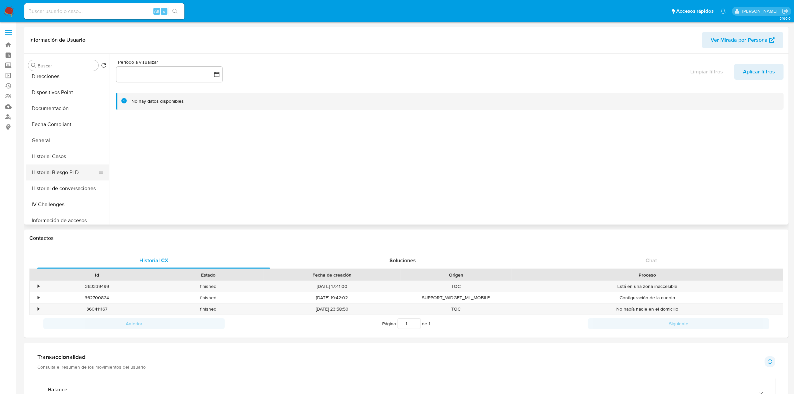
scroll to position [167, 0]
click at [42, 215] on button "KYC" at bounding box center [65, 219] width 78 height 16
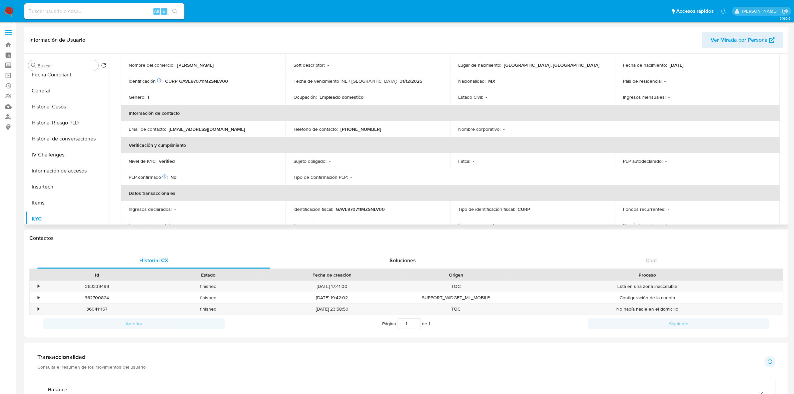
scroll to position [74, 0]
drag, startPoint x: 236, startPoint y: 83, endPoint x: 179, endPoint y: 84, distance: 57.0
click at [179, 84] on div "Identificación CIC: 131872198 : CURP GAVE970711MZSNLV00" at bounding box center [203, 84] width 149 height 6
copy p "GAVE970711MZSNLV00"
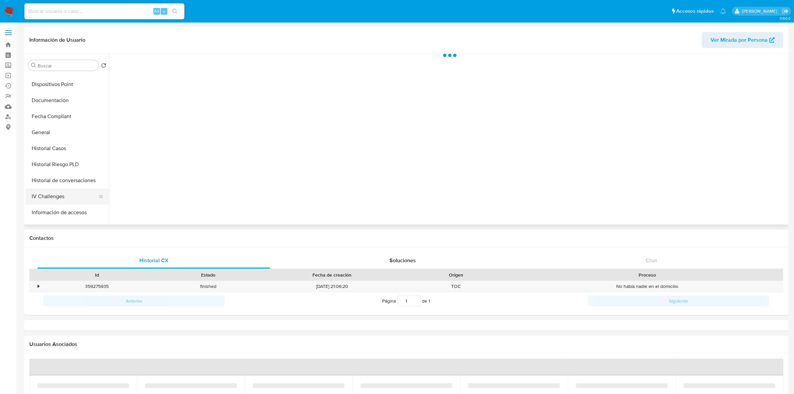
select select "10"
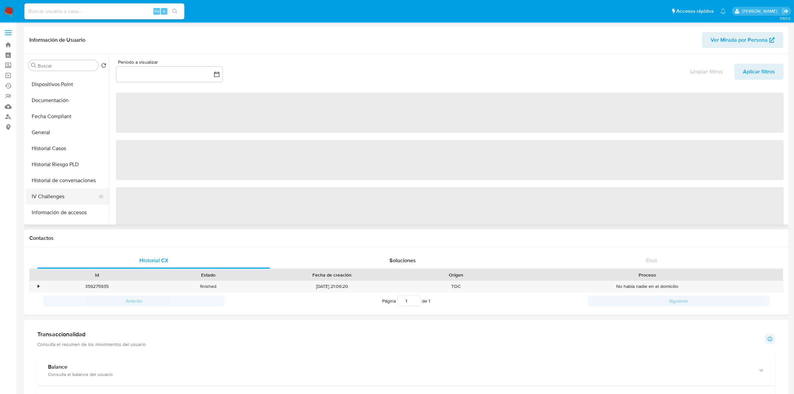
scroll to position [208, 0]
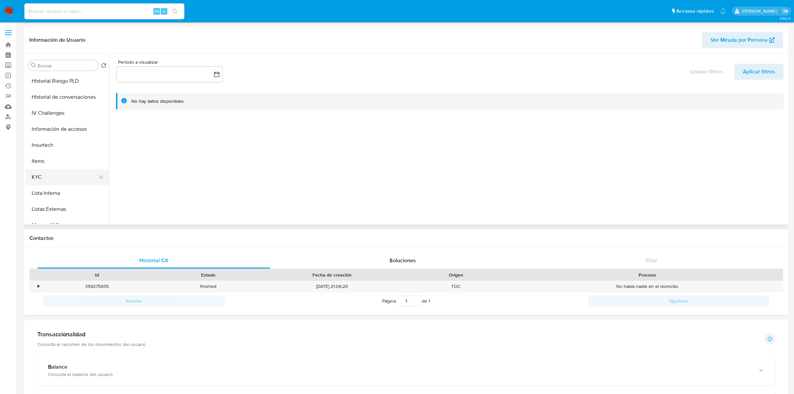
click at [53, 181] on button "KYC" at bounding box center [65, 177] width 78 height 16
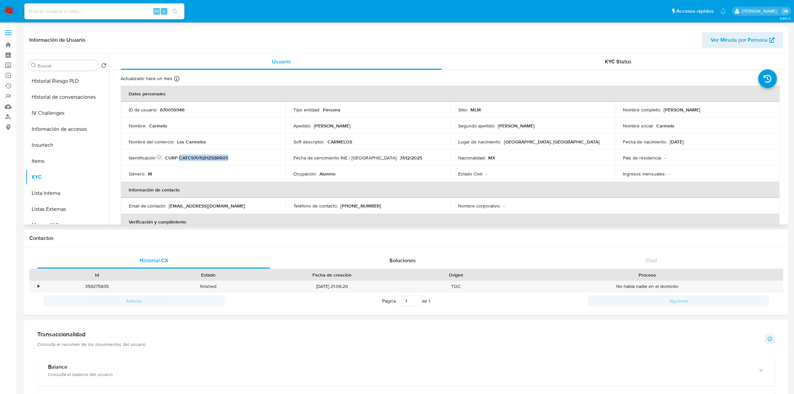
drag, startPoint x: 231, startPoint y: 160, endPoint x: 179, endPoint y: 158, distance: 51.7
click at [179, 158] on div "Identificación CIC: 131592743 : CURP CATC970112HZSSRR05" at bounding box center [203, 158] width 149 height 6
copy p "CATC970112HZSSRR05"
